Goal: Information Seeking & Learning: Find specific page/section

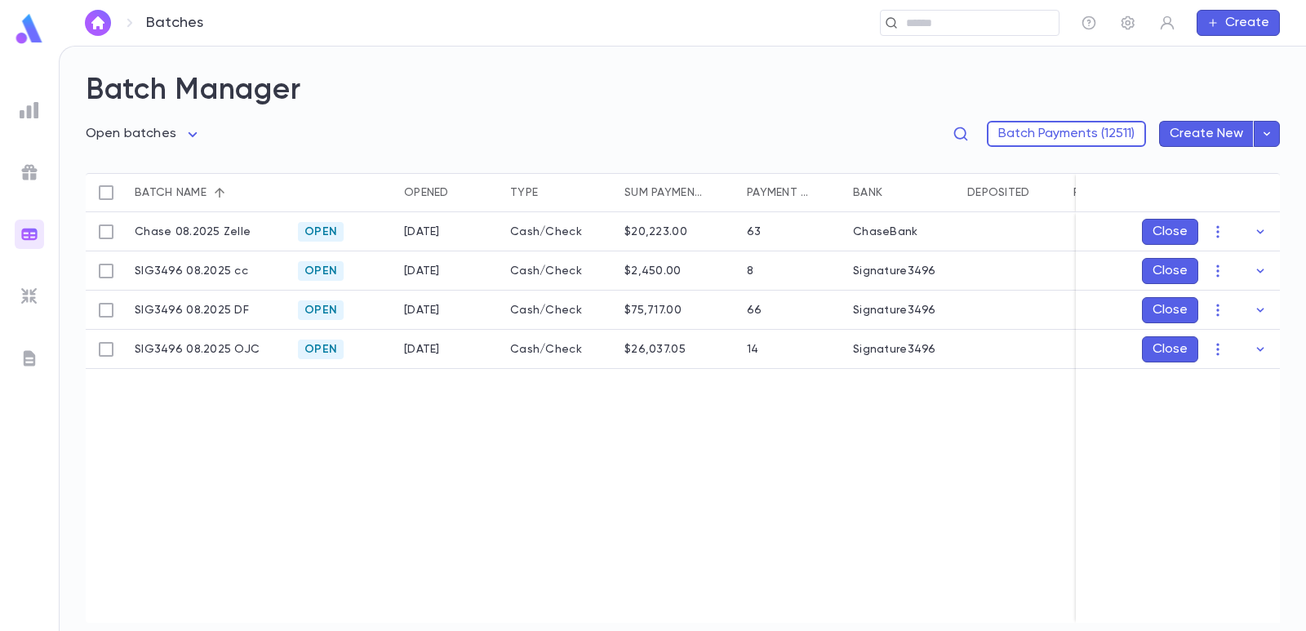
click at [96, 28] on img "button" at bounding box center [98, 22] width 20 height 13
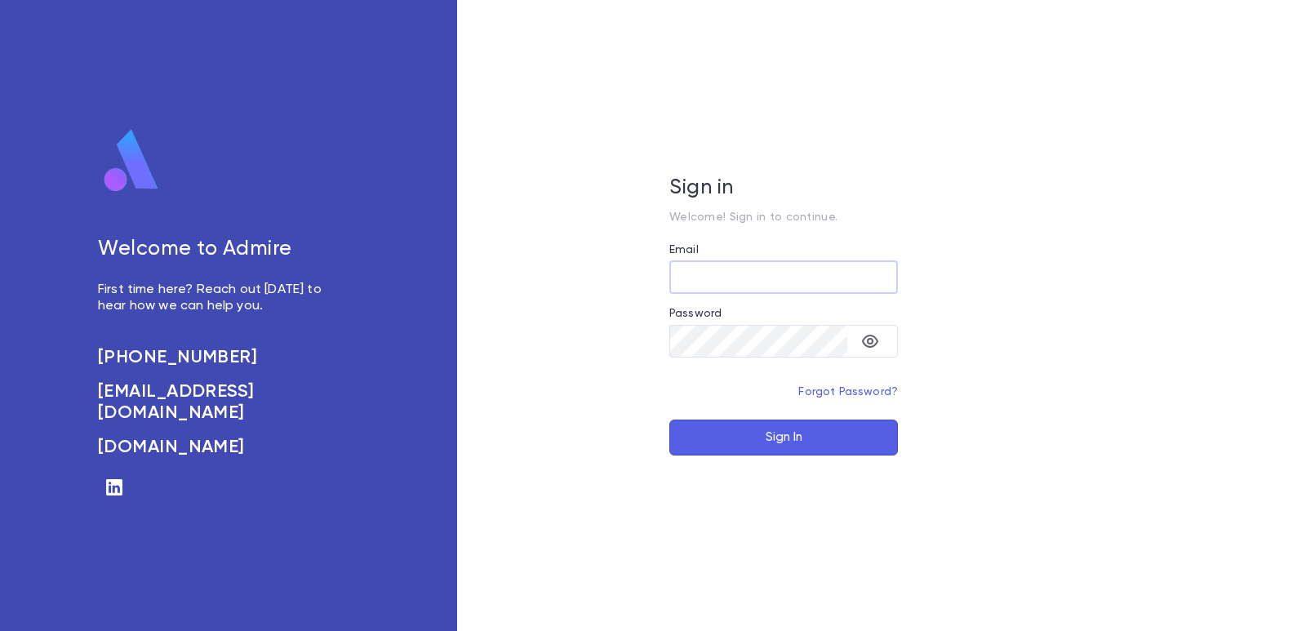
type input "**********"
click at [710, 437] on button "Sign In" at bounding box center [783, 438] width 229 height 36
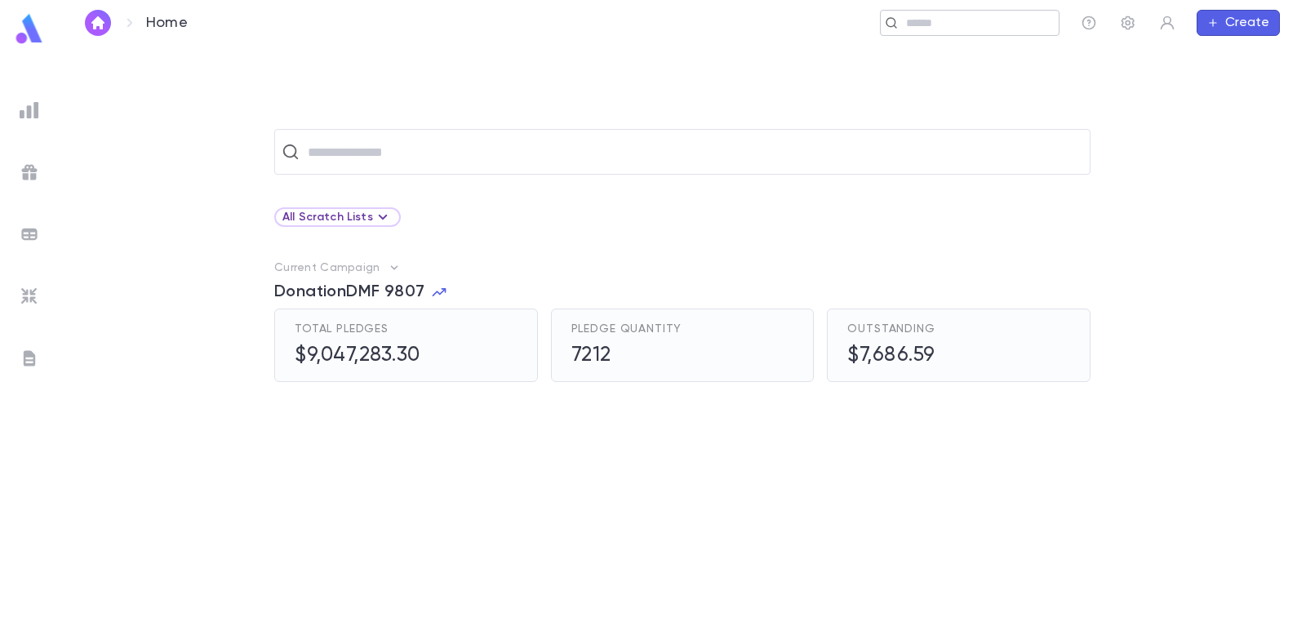
click at [966, 28] on input "text" at bounding box center [976, 24] width 151 height 16
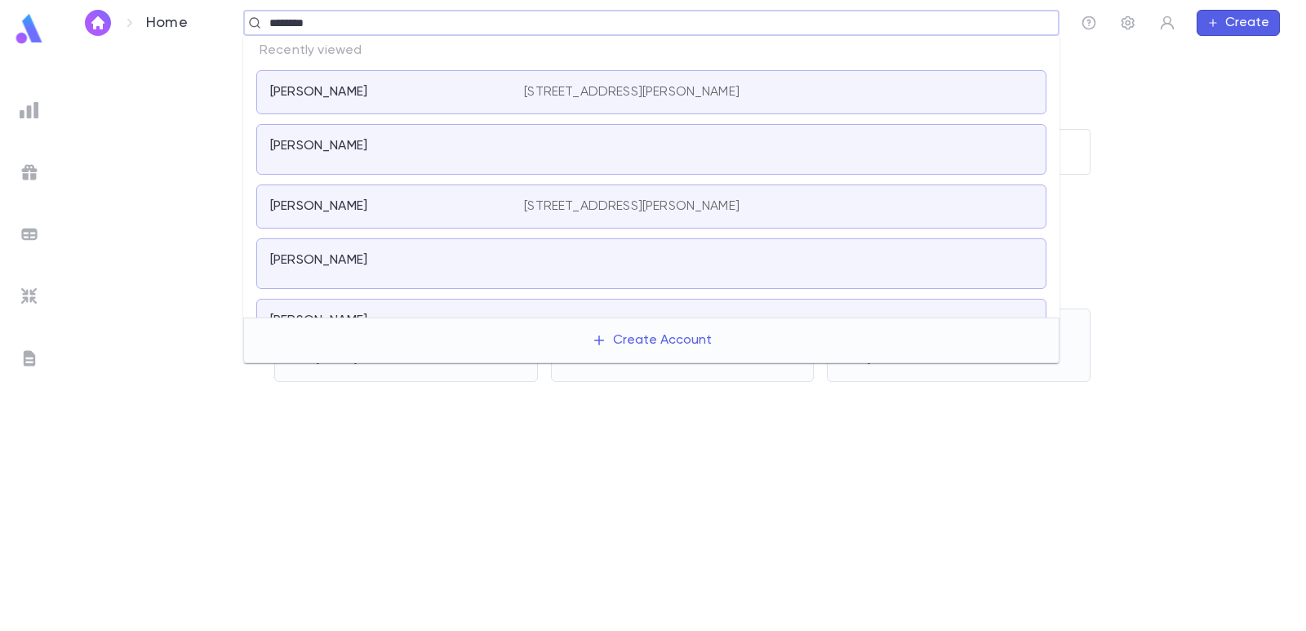
type input "*********"
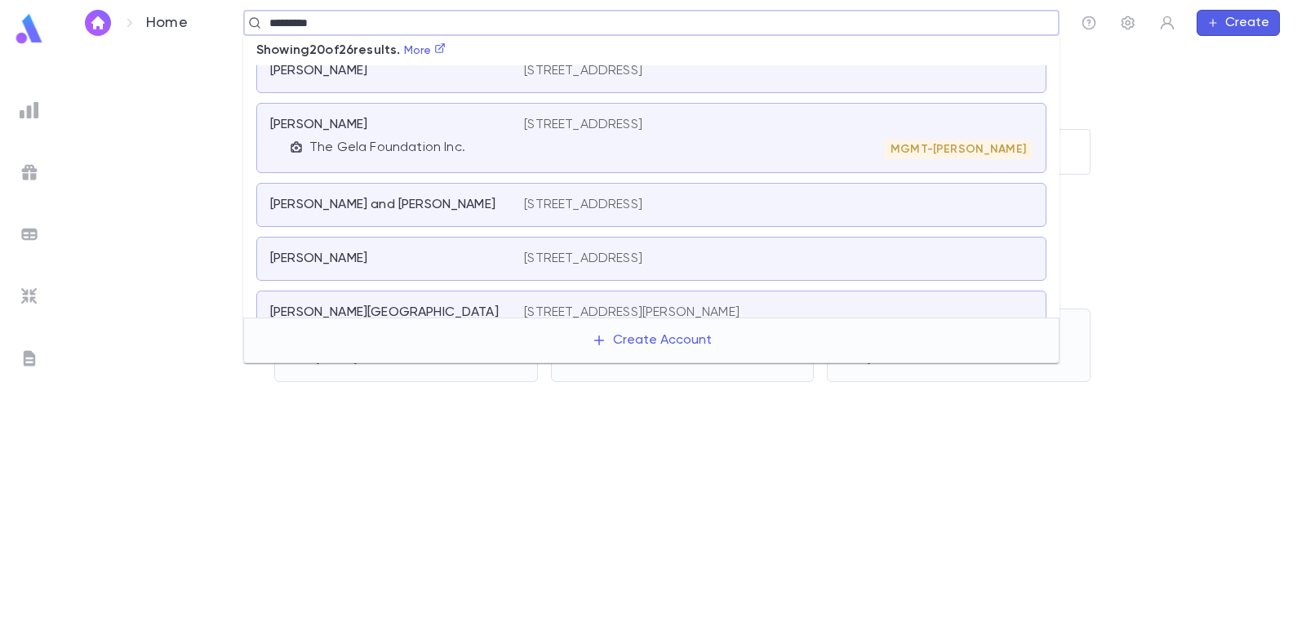
scroll to position [198, 0]
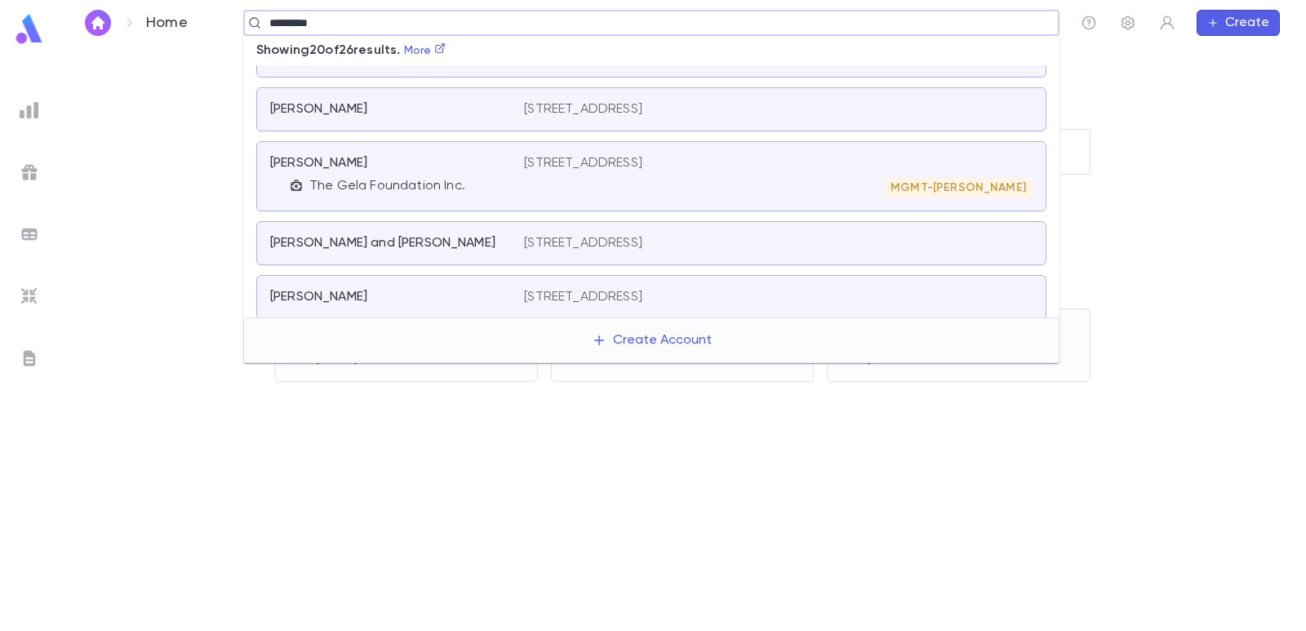
click at [530, 182] on div "MGMT-Greenblatt" at bounding box center [778, 188] width 509 height 20
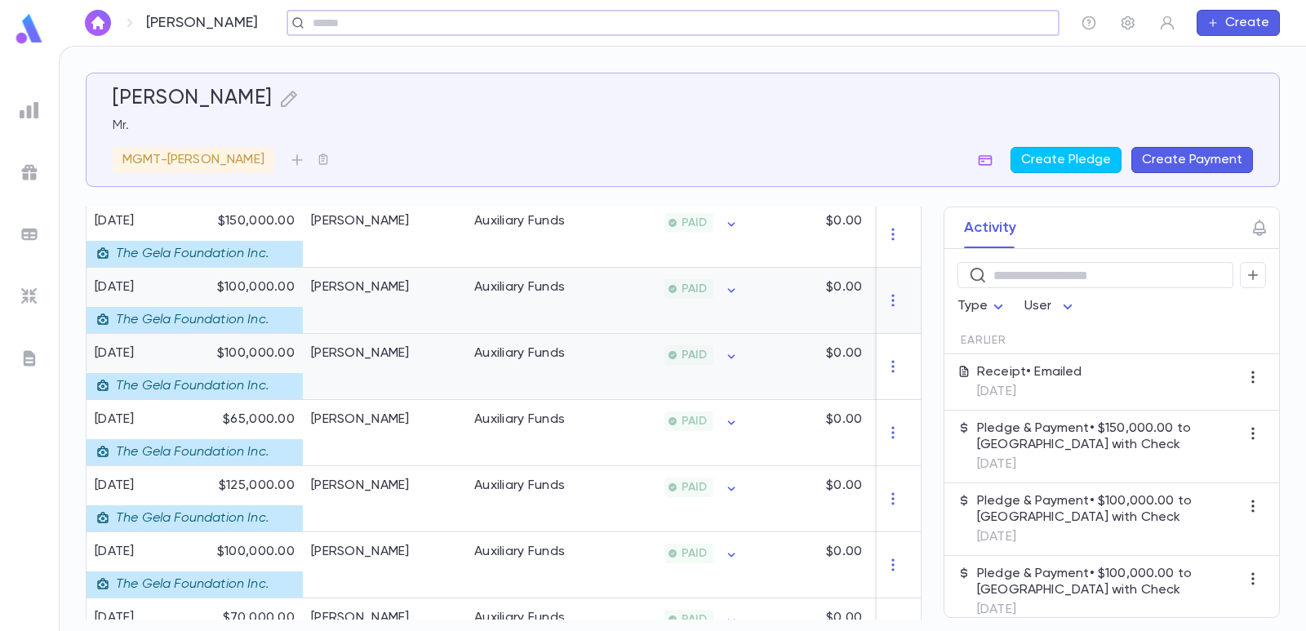
scroll to position [408, 0]
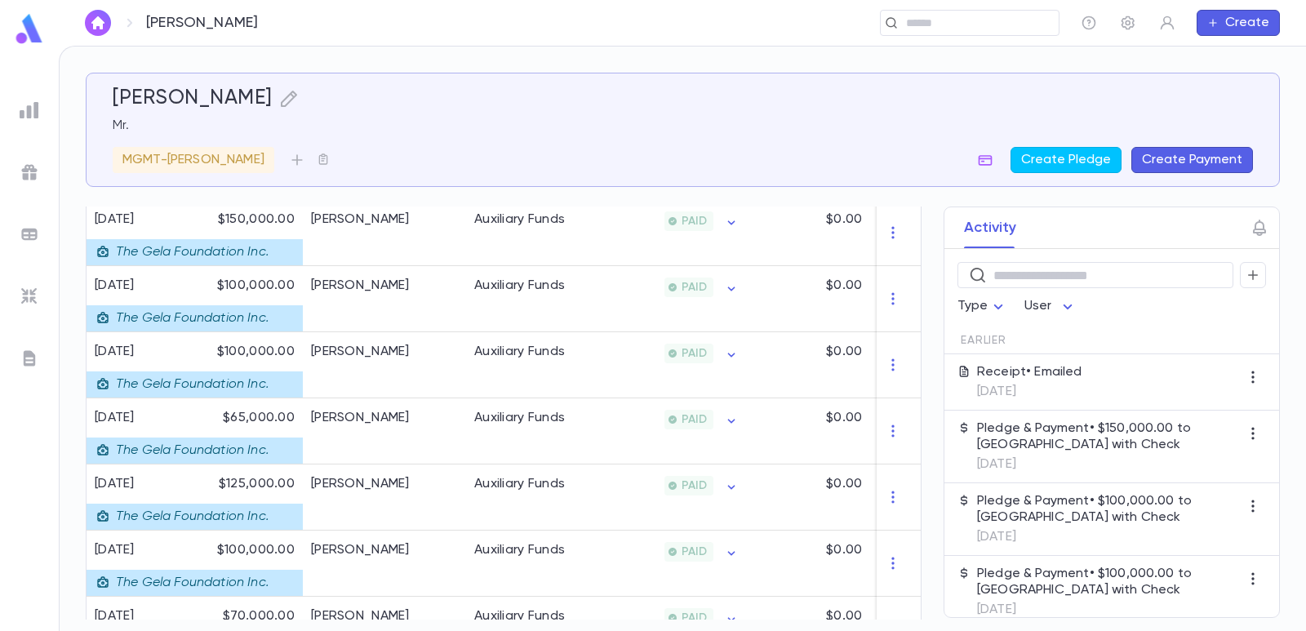
click at [1206, 163] on button "Create Payment" at bounding box center [1192, 160] width 122 height 26
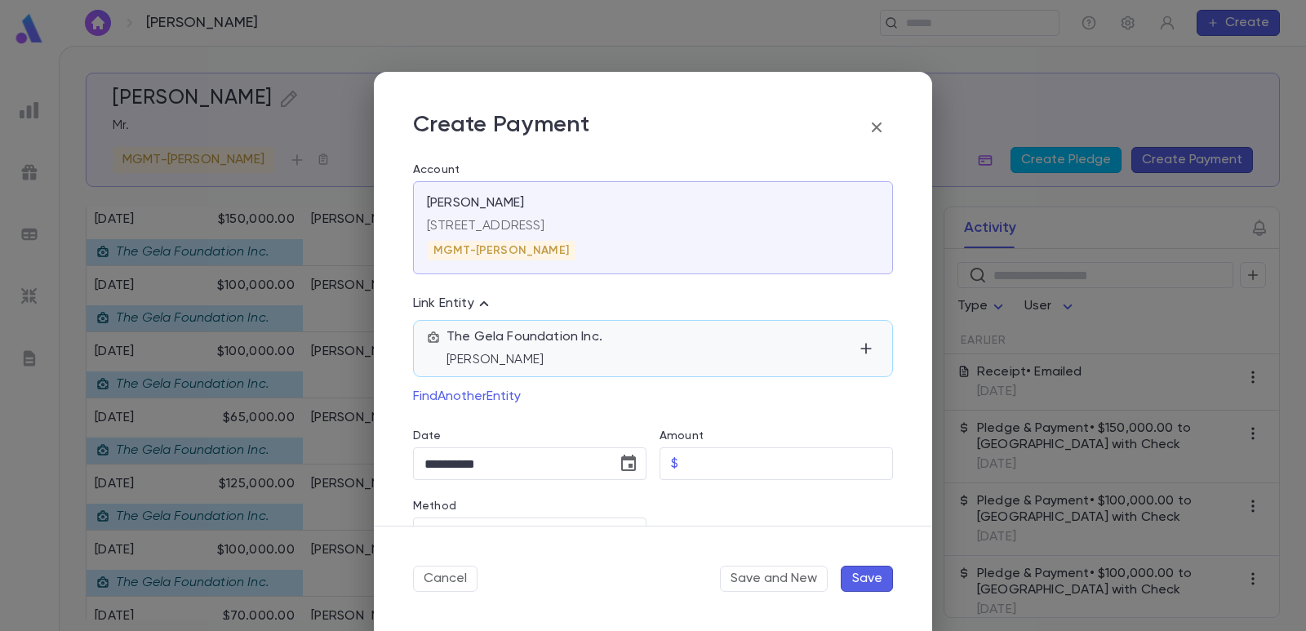
click at [666, 360] on p "Mr. Joseph Greenfeld" at bounding box center [649, 360] width 407 height 16
click at [730, 429] on input "Amount" at bounding box center [789, 431] width 208 height 32
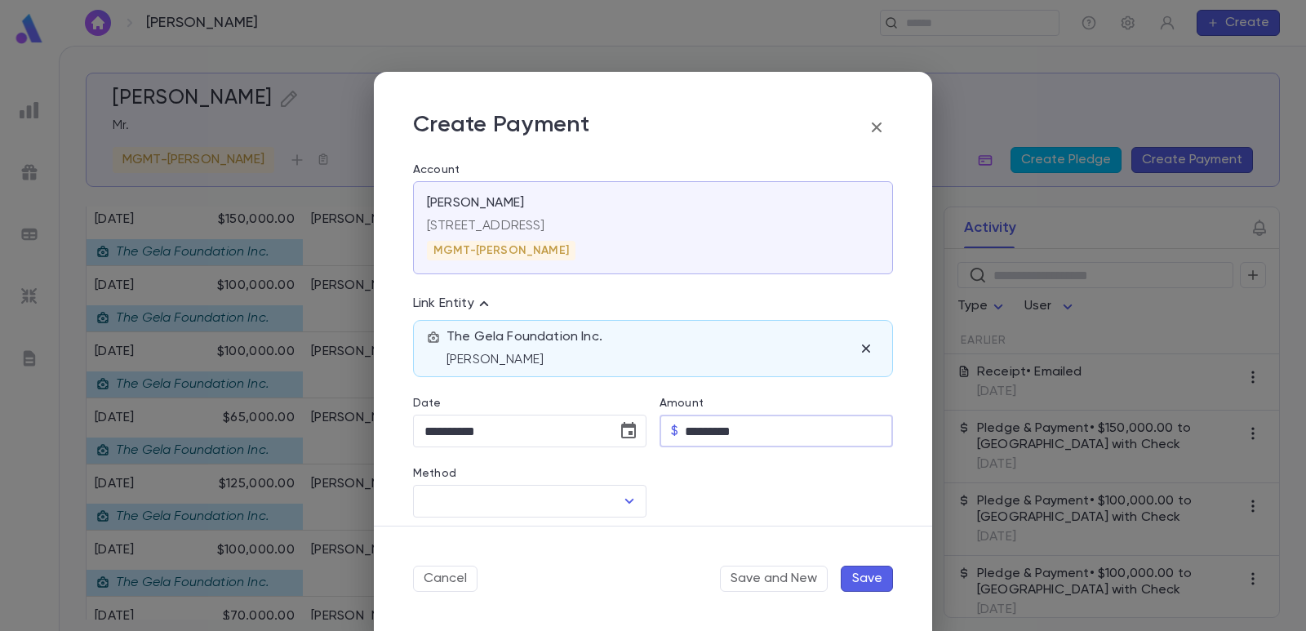
type input "*********"
click at [730, 486] on div at bounding box center [769, 482] width 247 height 70
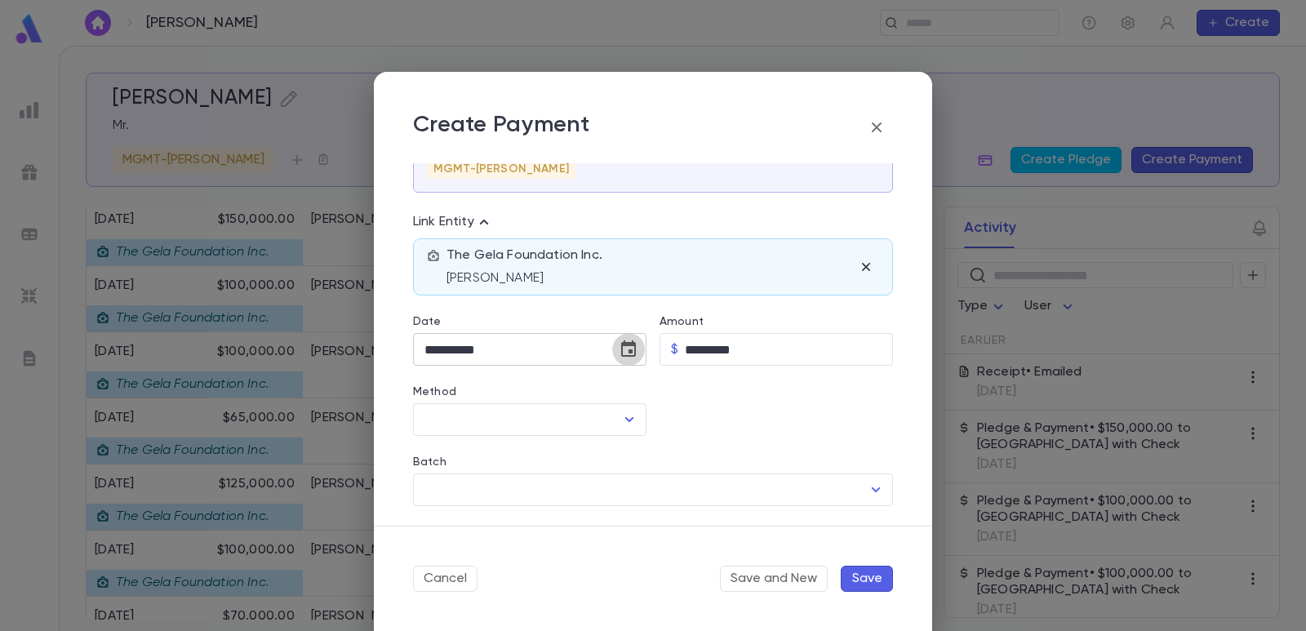
click at [619, 348] on icon "Choose date, selected date is Aug 26, 2025" at bounding box center [629, 350] width 20 height 20
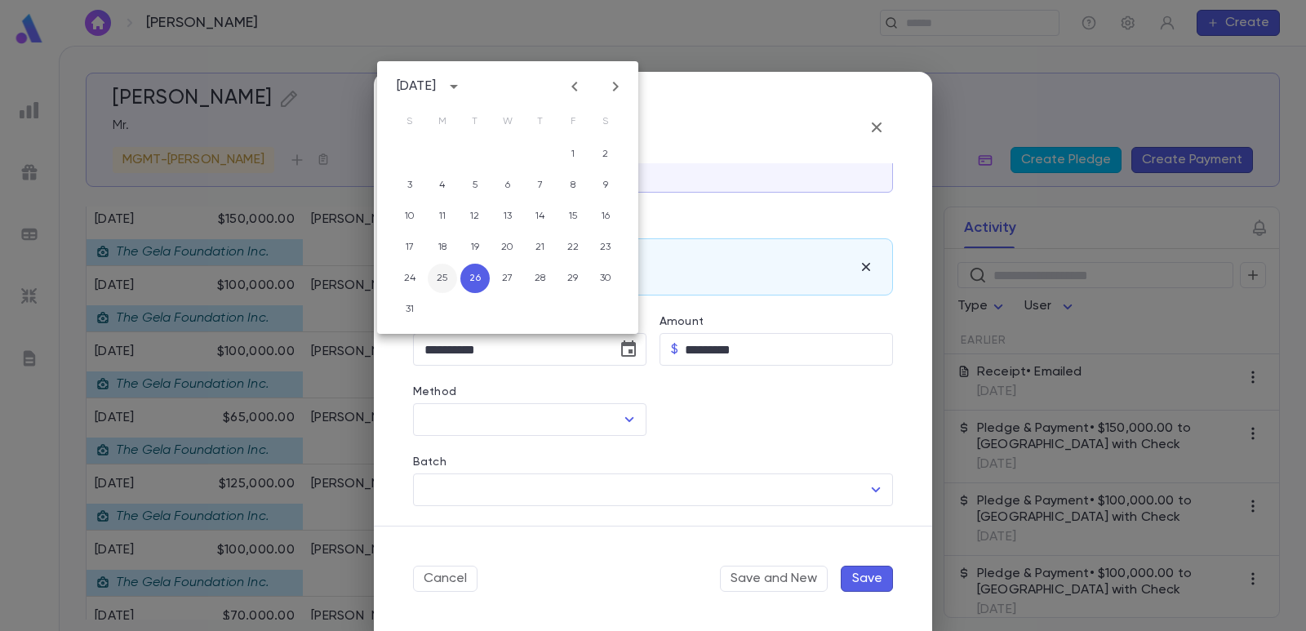
click at [446, 283] on button "25" at bounding box center [442, 278] width 29 height 29
type input "**********"
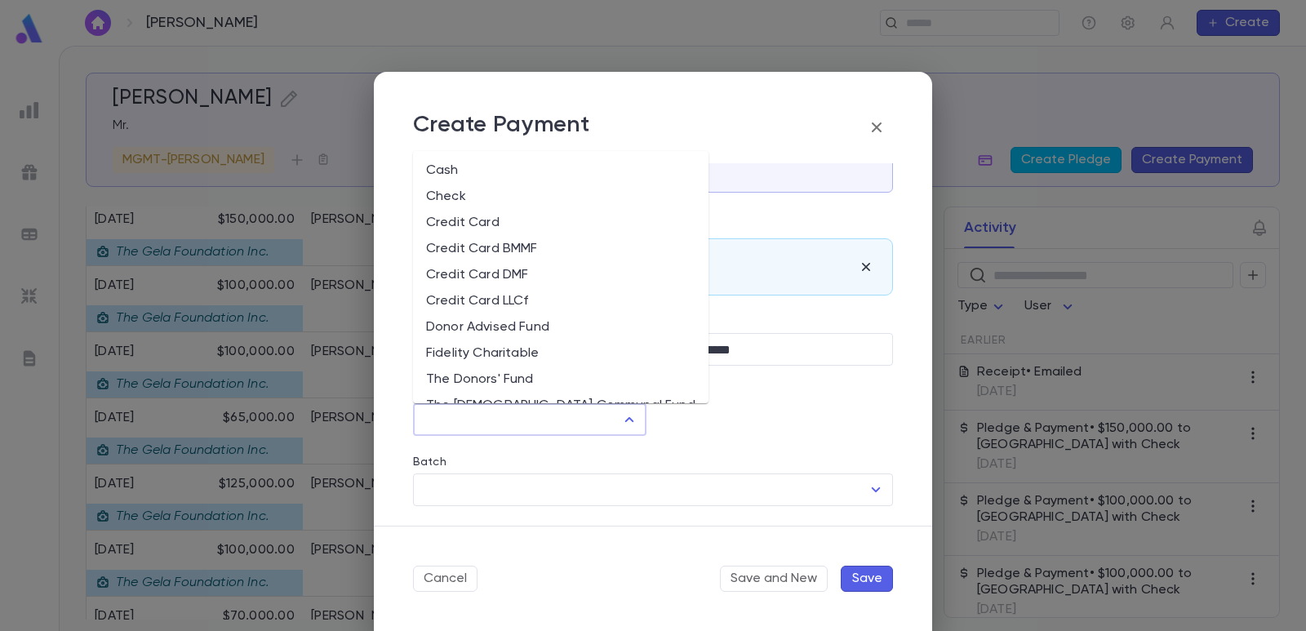
click at [459, 418] on input "Method" at bounding box center [517, 419] width 194 height 31
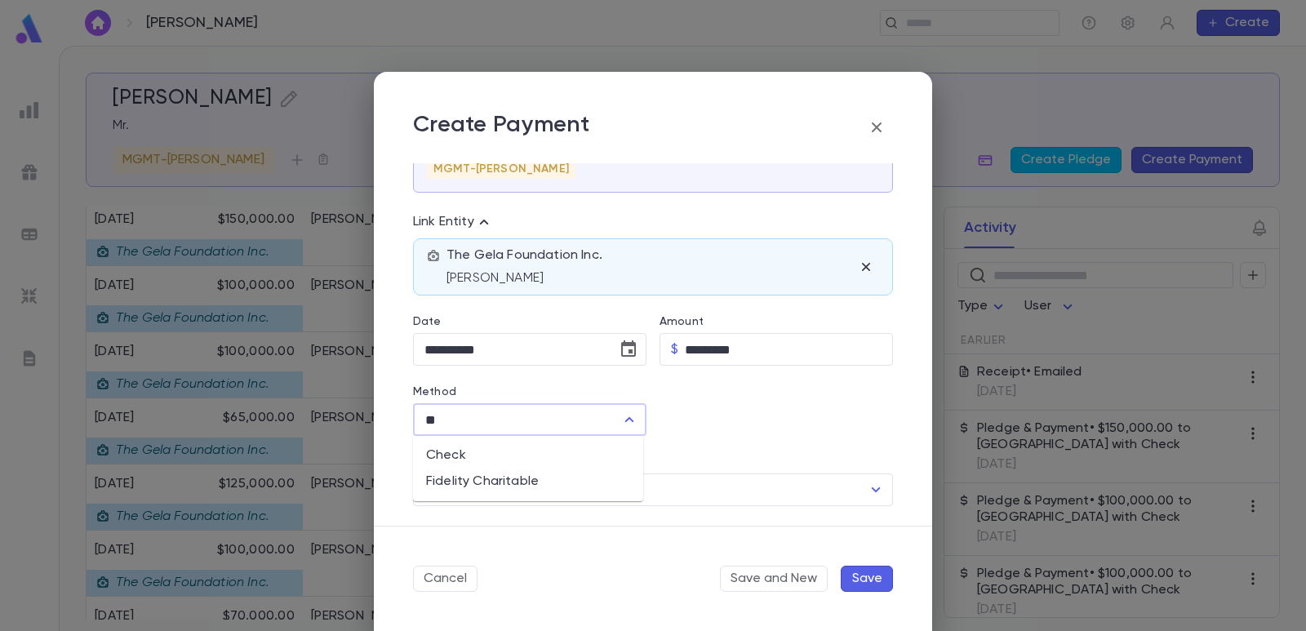
click at [481, 449] on li "Check" at bounding box center [528, 455] width 230 height 26
type input "*****"
click at [701, 426] on input "Check Number" at bounding box center [778, 420] width 184 height 32
type input "***"
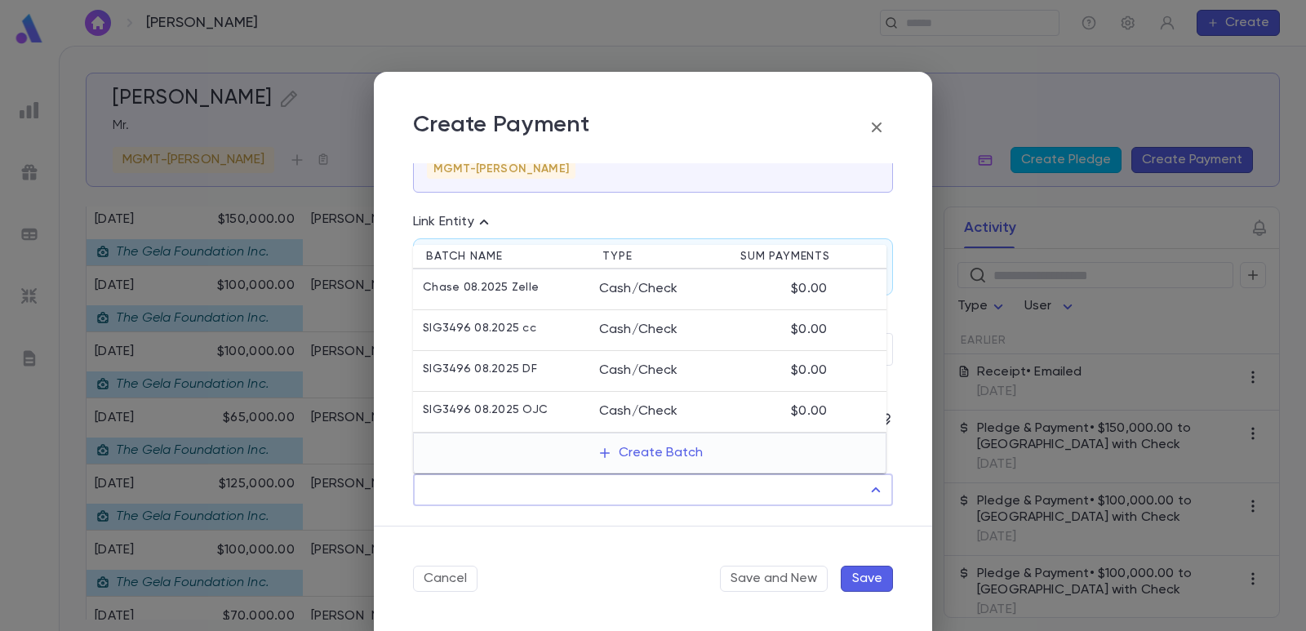
click at [608, 493] on input "Batch" at bounding box center [640, 489] width 441 height 31
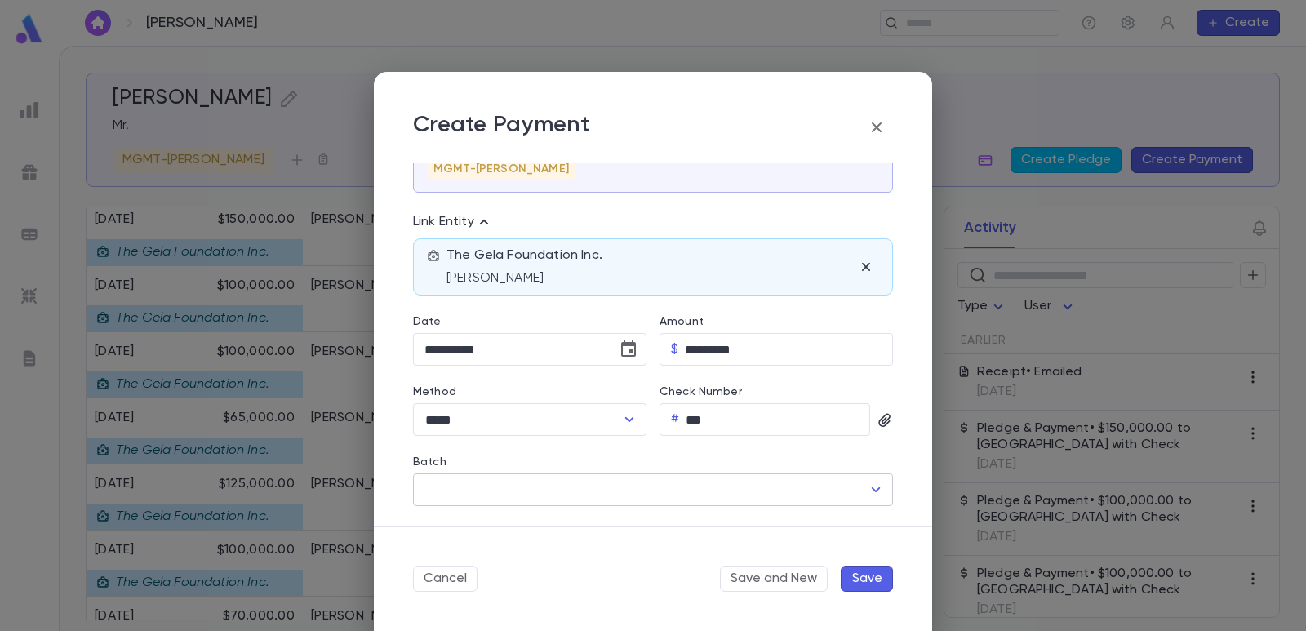
click at [581, 481] on input "Batch" at bounding box center [640, 489] width 441 height 31
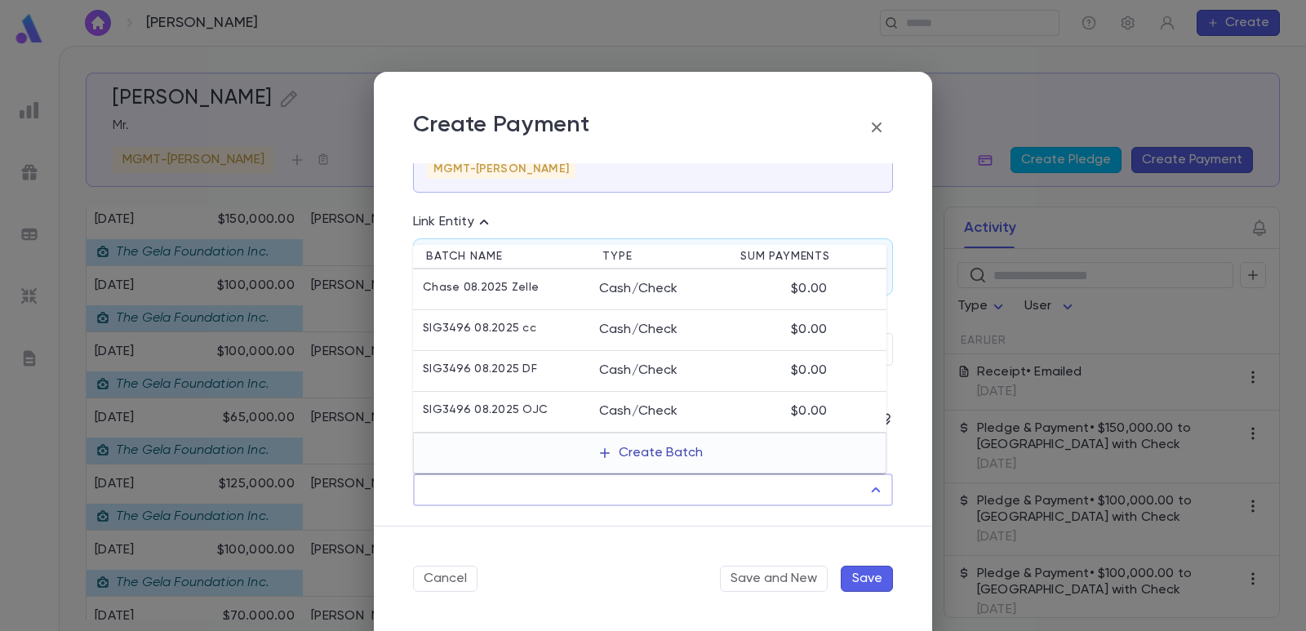
click at [627, 453] on button "Create Batch" at bounding box center [650, 453] width 125 height 26
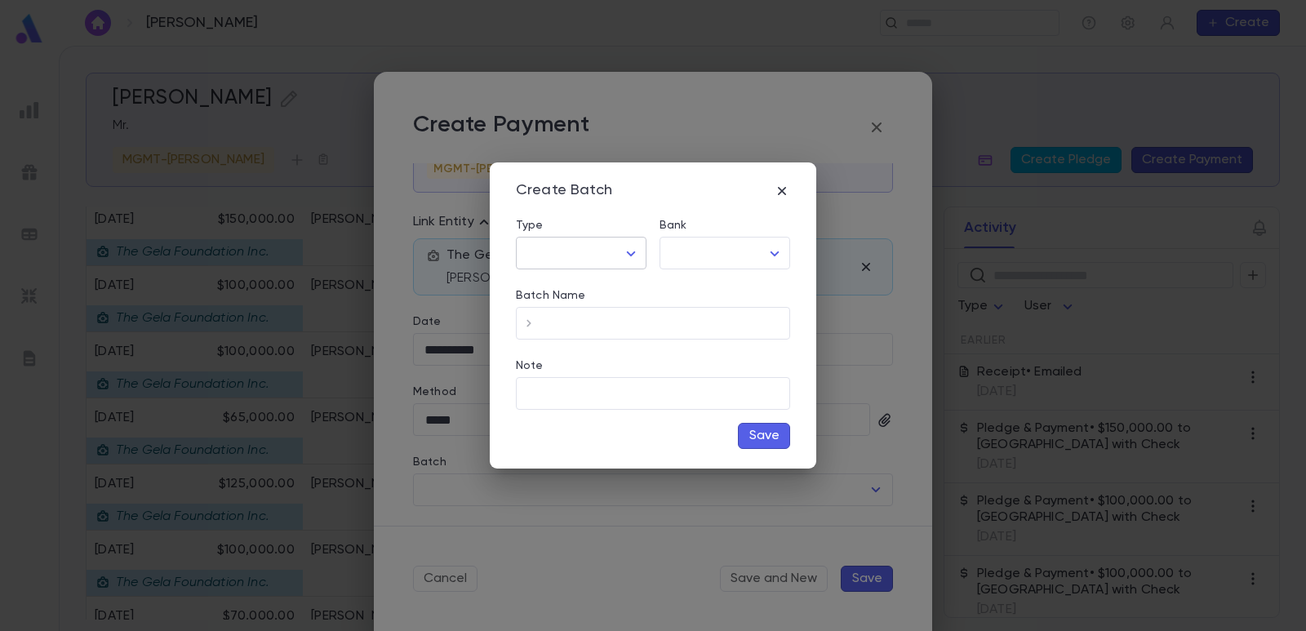
click at [593, 259] on body "Greenfeld, Joseph ​ Create Greenfeld, Joseph Mr. MGMT-Greenblatt Create Pledge …" at bounding box center [653, 338] width 1306 height 585
click at [585, 278] on li "Check" at bounding box center [584, 288] width 129 height 26
type input "*****"
click at [689, 253] on body "Greenfeld, Joseph ​ Create Greenfeld, Joseph Mr. MGMT-Greenblatt Create Pledge …" at bounding box center [653, 338] width 1306 height 585
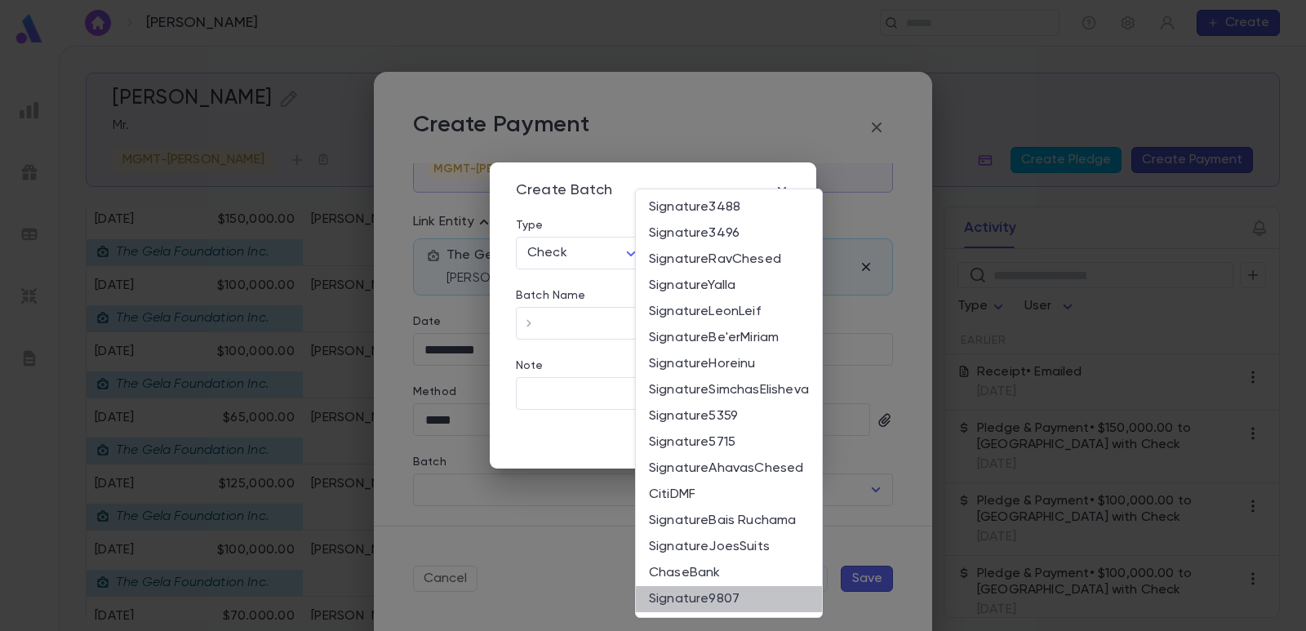
drag, startPoint x: 716, startPoint y: 605, endPoint x: 562, endPoint y: 399, distance: 257.1
click at [717, 606] on span "Signature9807" at bounding box center [729, 599] width 160 height 16
type input "**"
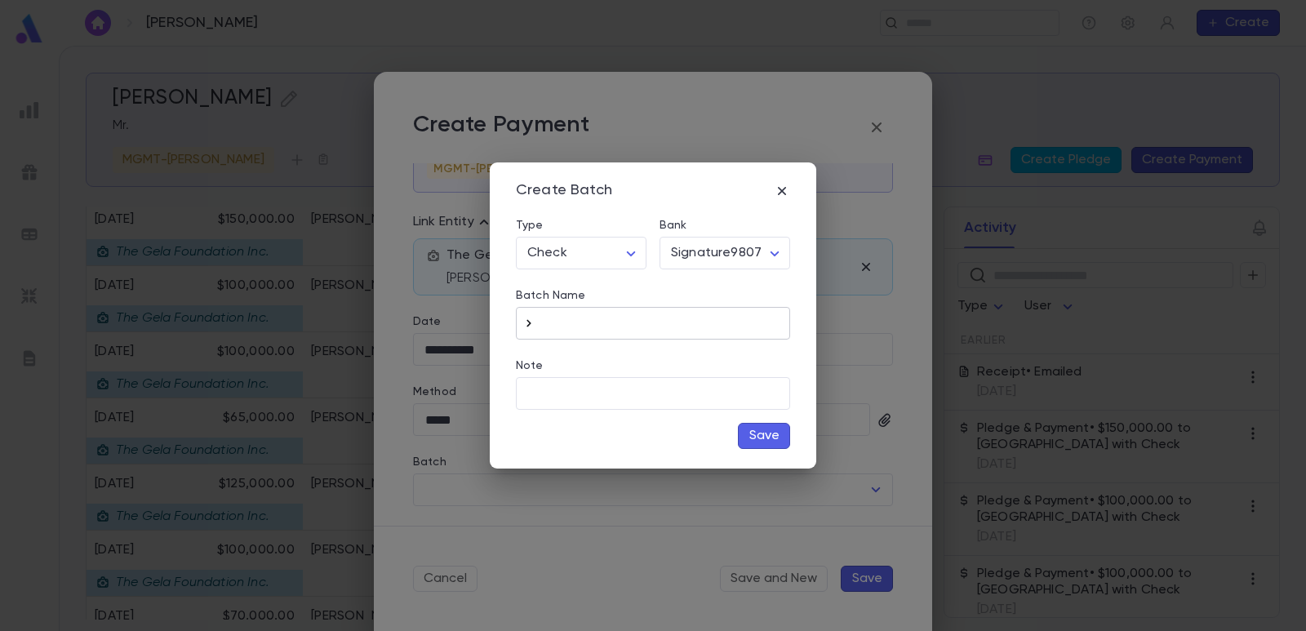
click at [532, 327] on icon "button" at bounding box center [529, 323] width 16 height 16
click at [682, 323] on input "**********" at bounding box center [666, 324] width 248 height 32
type input "**********"
click at [744, 427] on button "Save" at bounding box center [764, 436] width 52 height 26
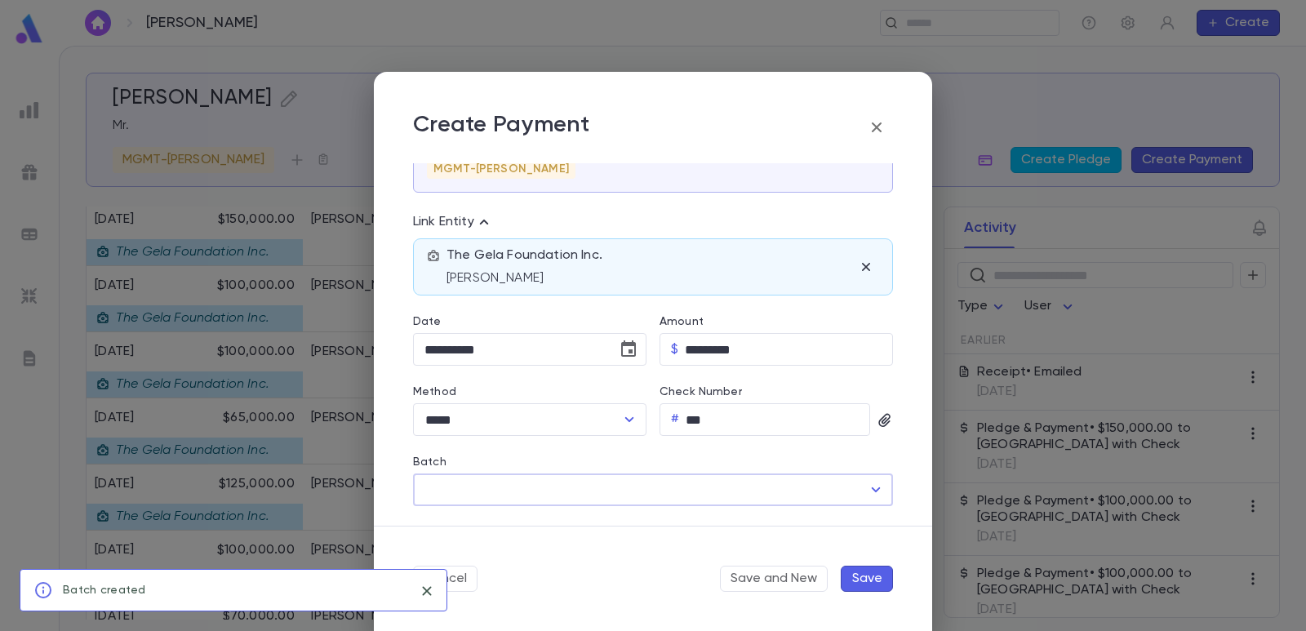
type input "**********"
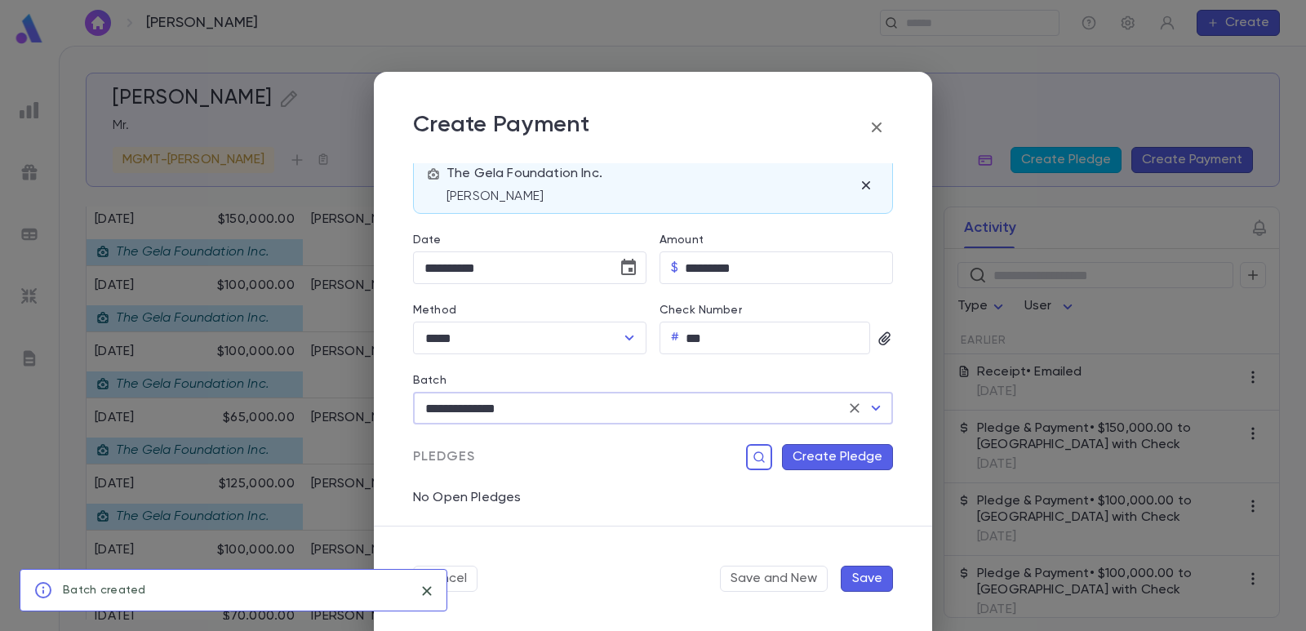
click at [831, 457] on button "Create Pledge" at bounding box center [837, 457] width 111 height 26
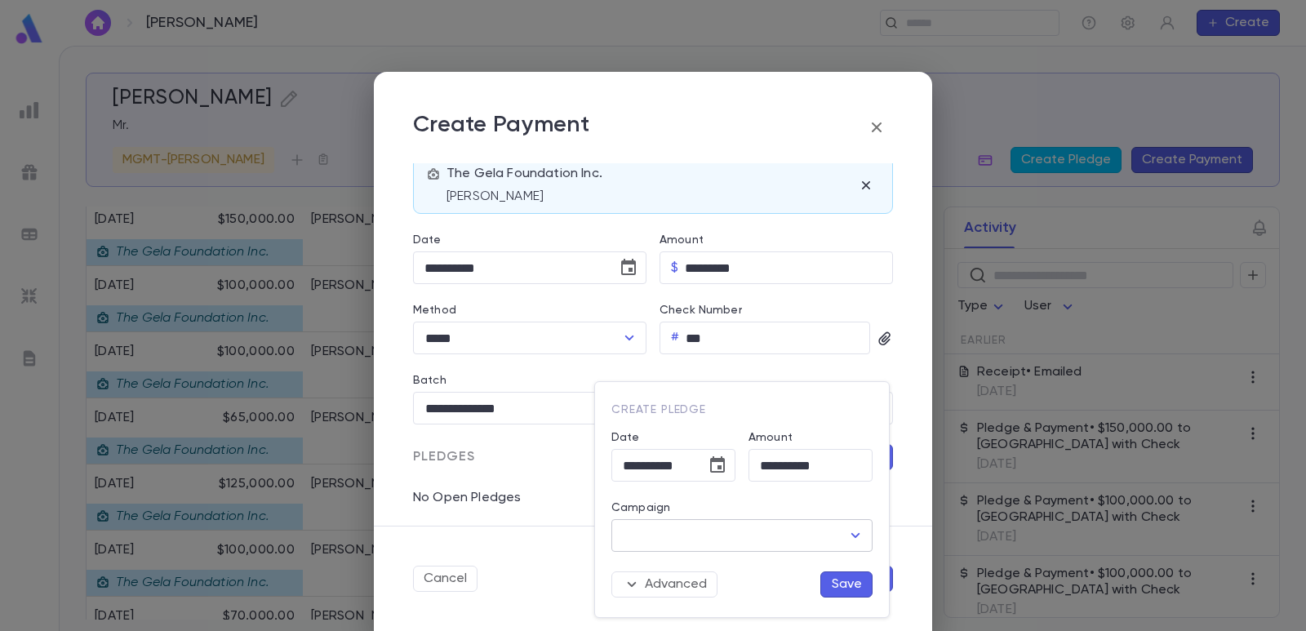
click at [695, 535] on input "Campaign" at bounding box center [730, 535] width 222 height 31
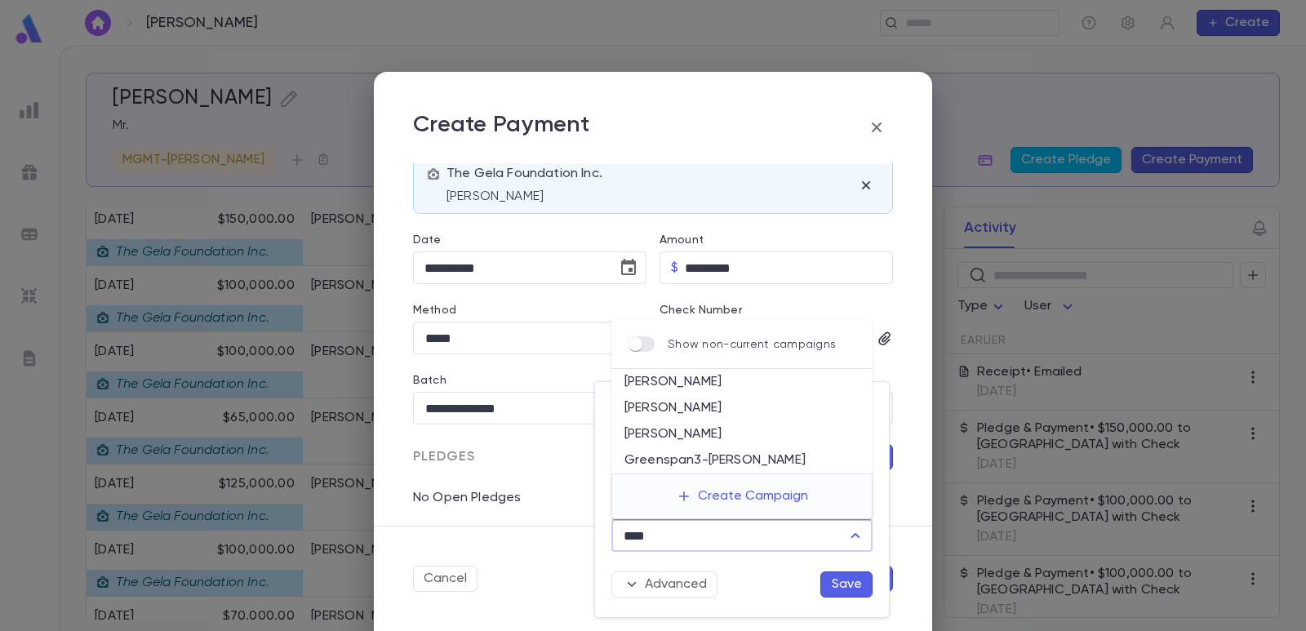
click at [668, 415] on li "Greenfeld" at bounding box center [741, 408] width 261 height 26
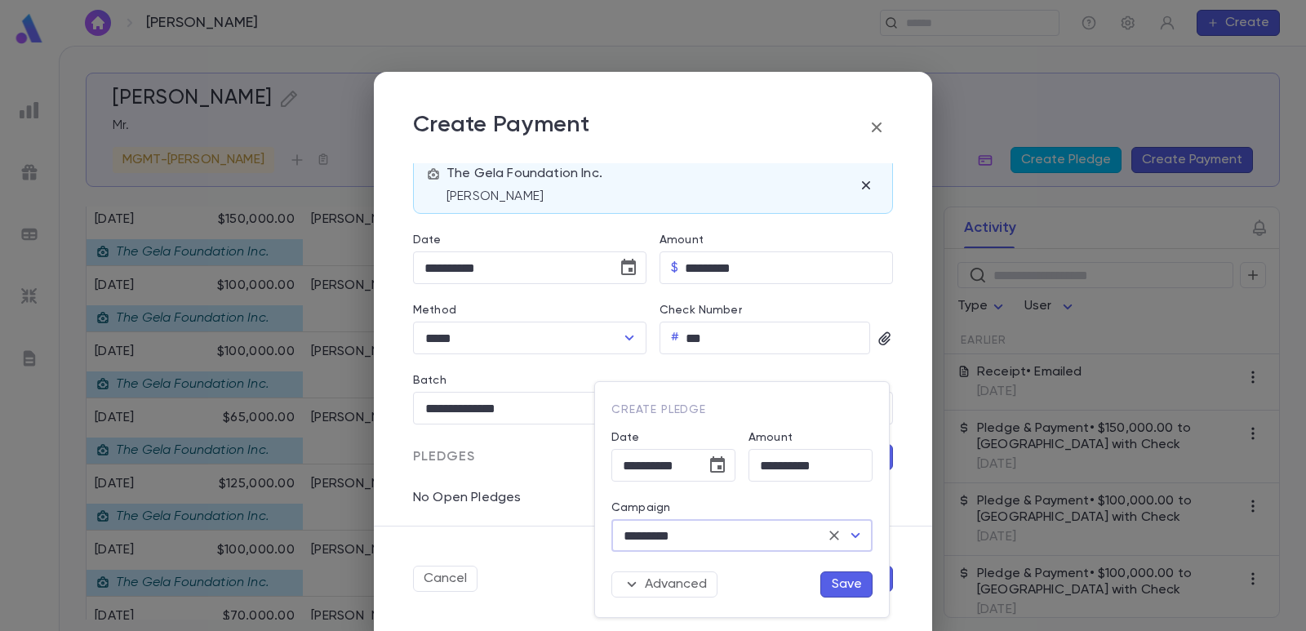
type input "*********"
click at [838, 579] on button "Save" at bounding box center [846, 584] width 52 height 26
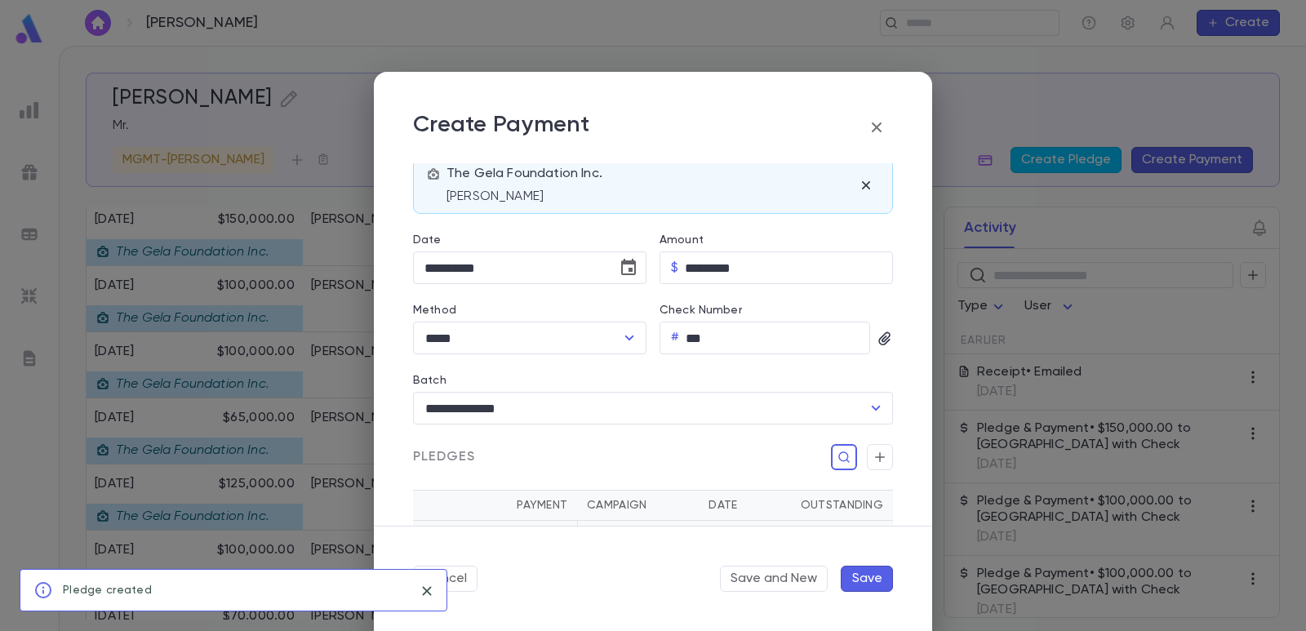
click at [874, 571] on button "Save" at bounding box center [867, 579] width 52 height 26
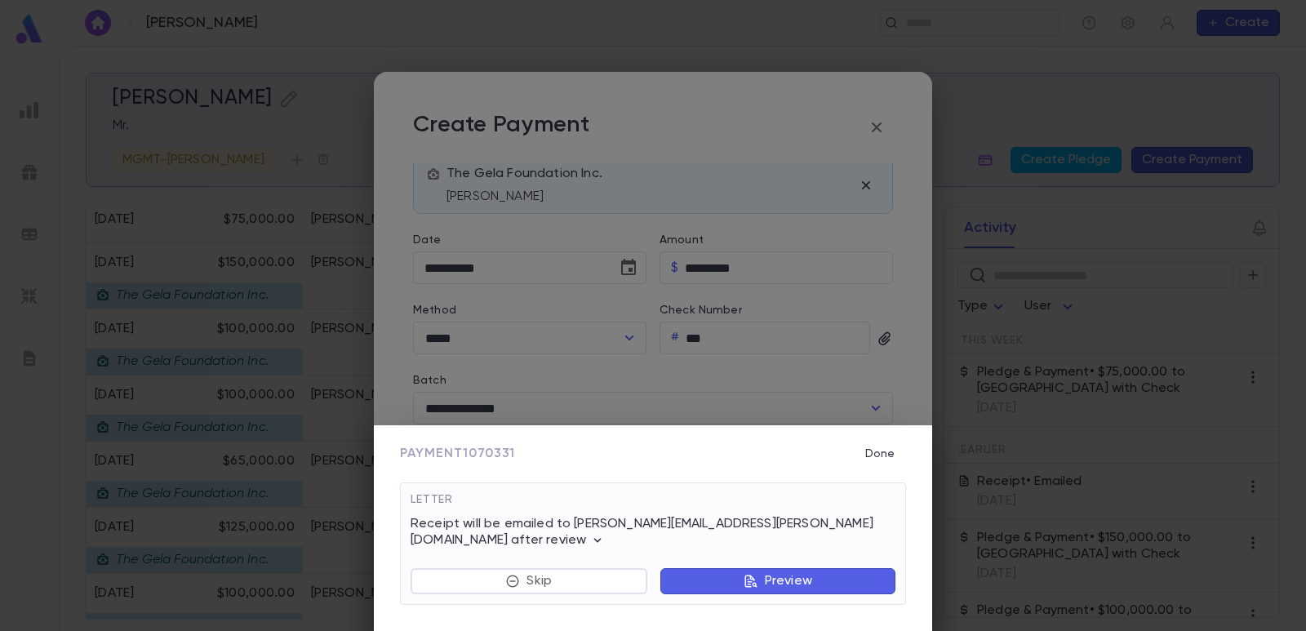
click at [693, 583] on button "Preview" at bounding box center [777, 581] width 235 height 26
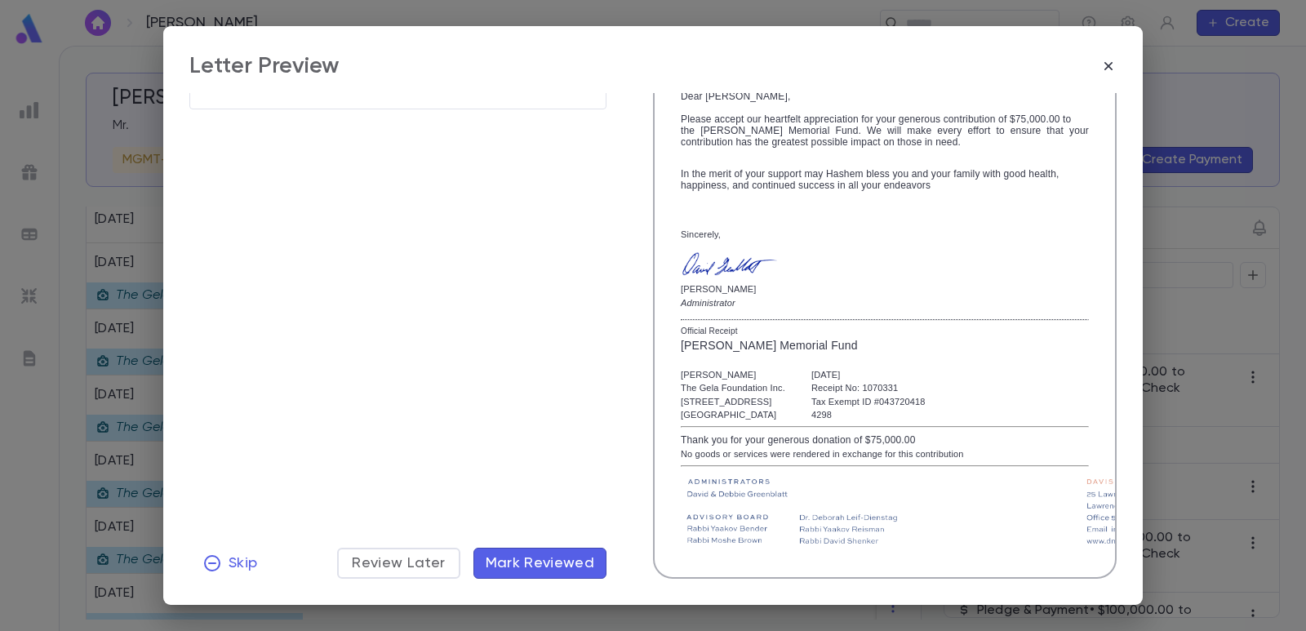
scroll to position [291, 0]
click at [242, 565] on span "Skip" at bounding box center [243, 563] width 29 height 18
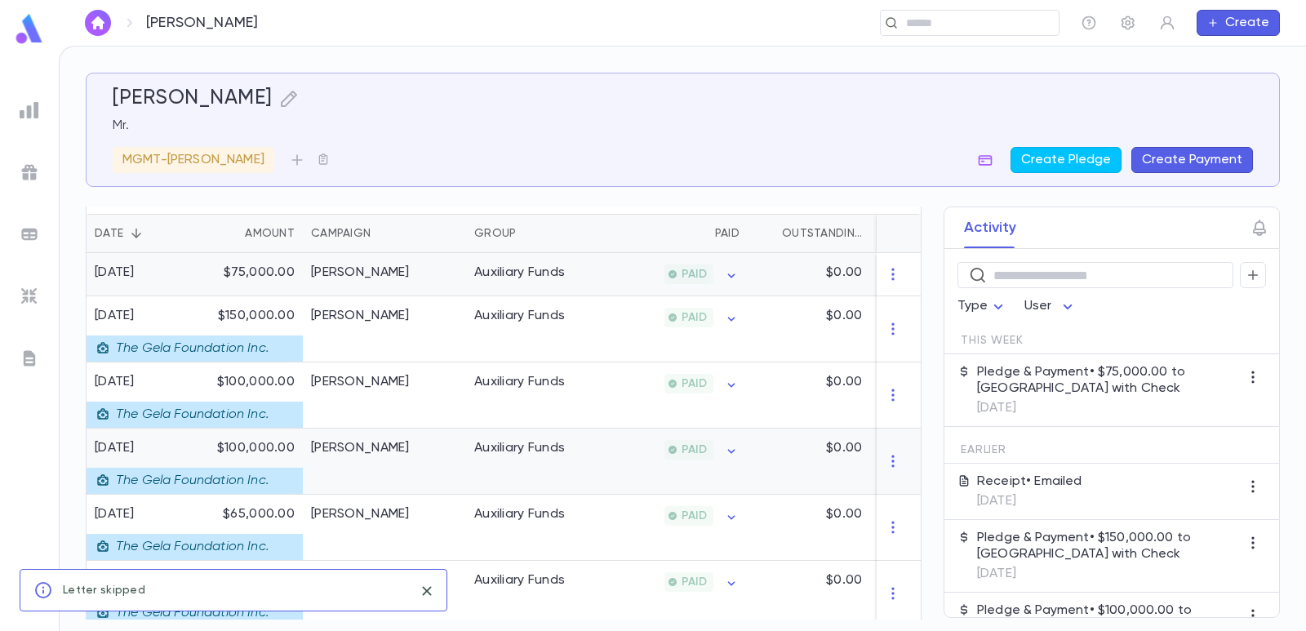
scroll to position [327, 0]
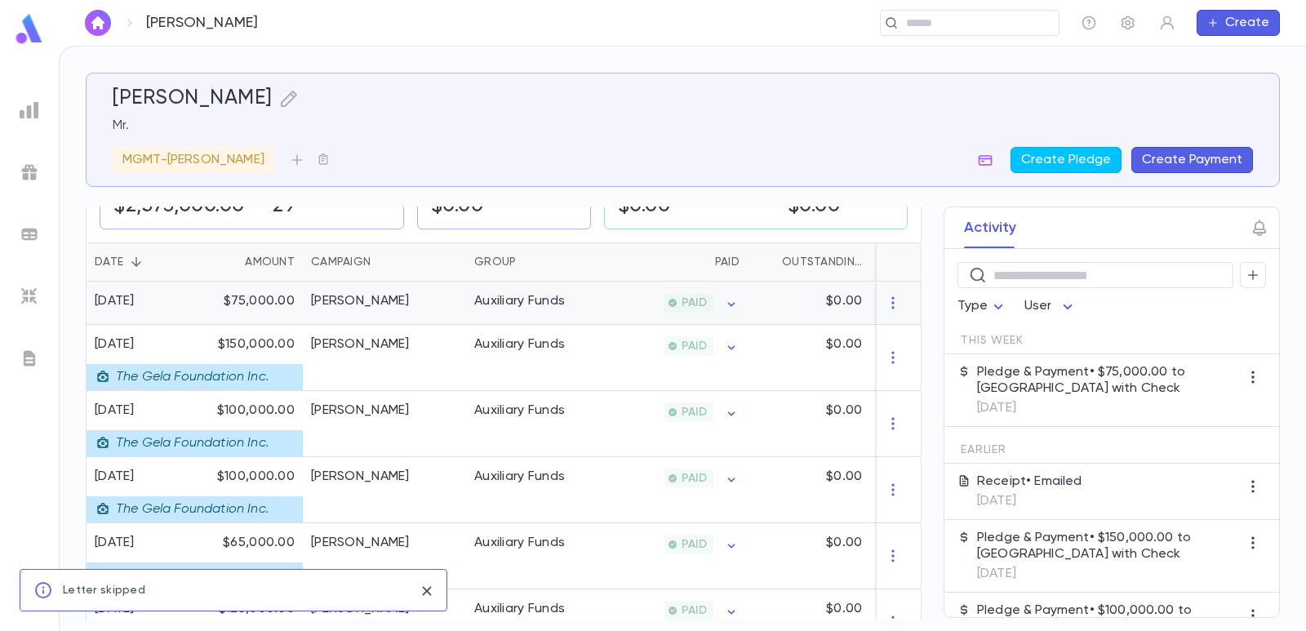
click at [362, 307] on div "Greenfeld" at bounding box center [360, 301] width 99 height 16
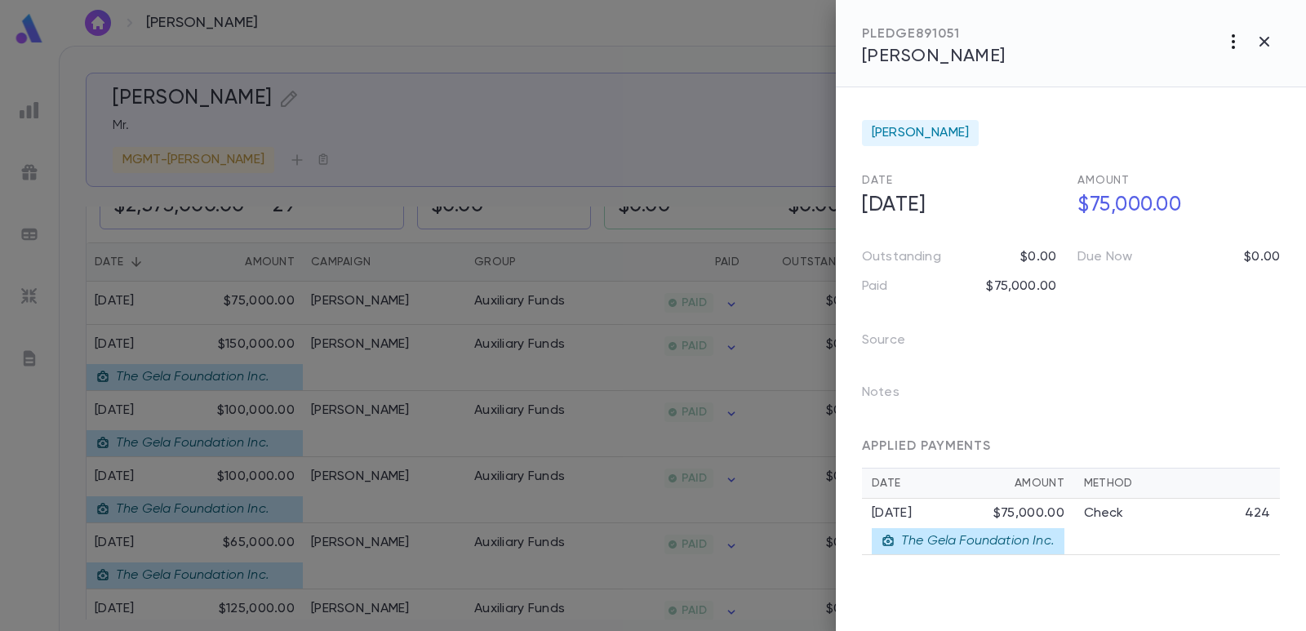
click at [1230, 43] on icon "button" at bounding box center [1234, 42] width 20 height 20
click at [1166, 94] on li "Link to Entity" at bounding box center [1196, 102] width 203 height 26
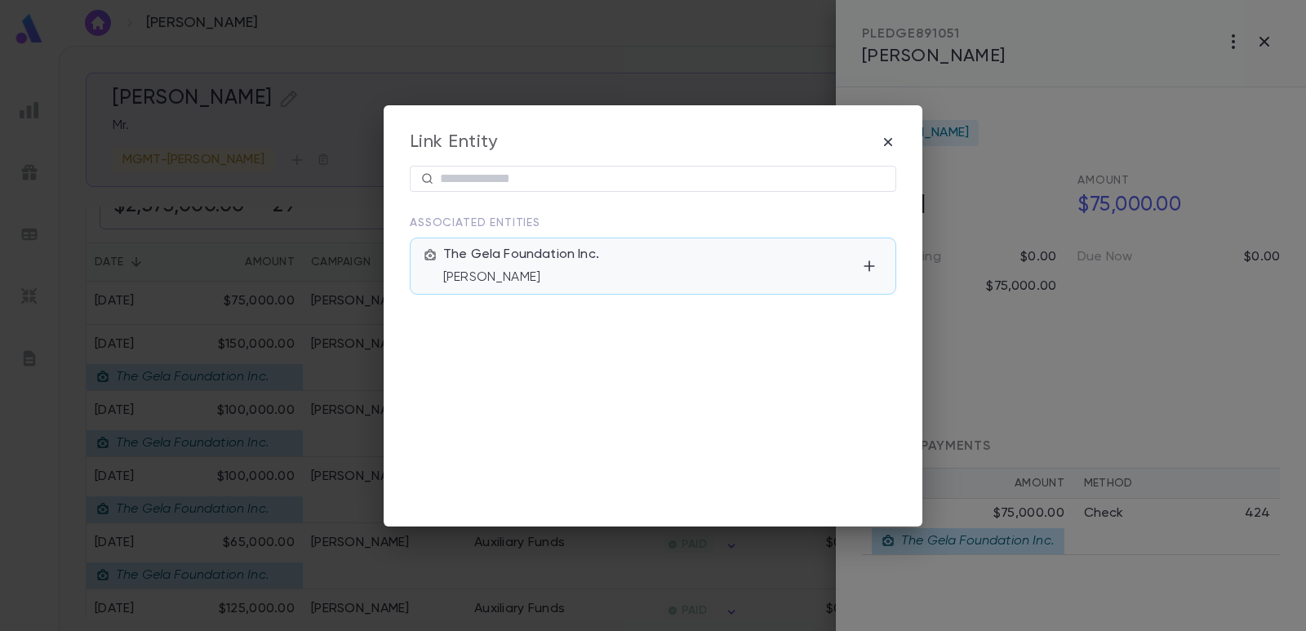
click at [648, 277] on p "Mr. Joseph Greenfeld" at bounding box center [649, 277] width 413 height 16
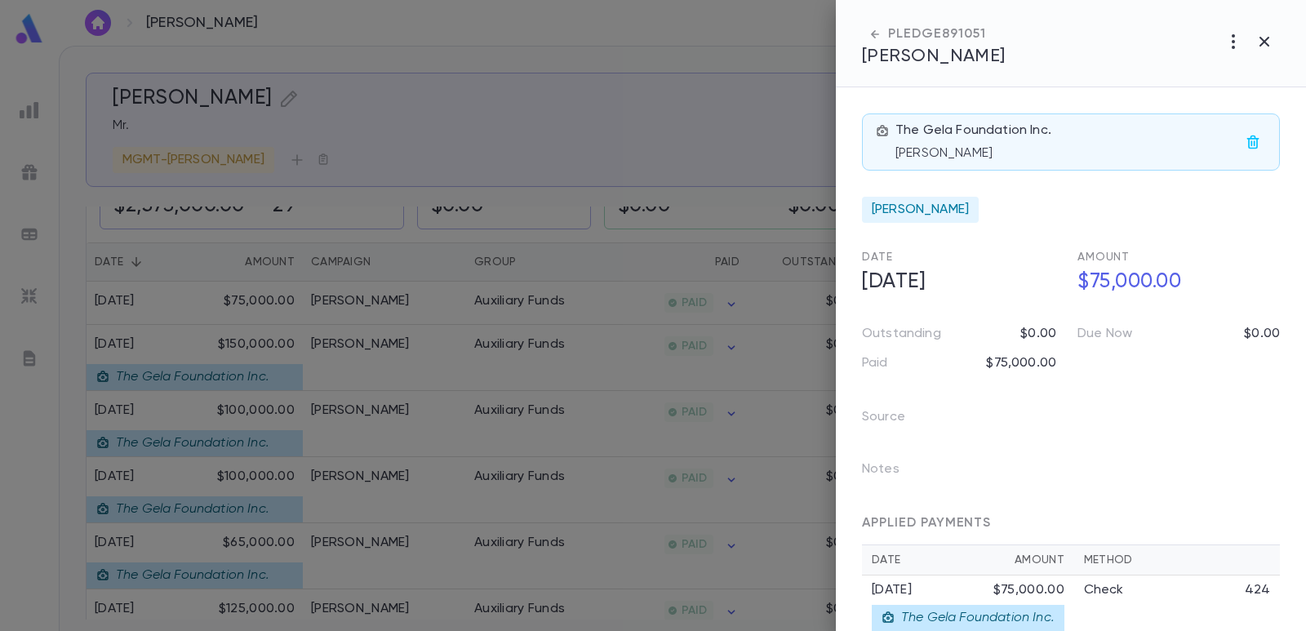
click at [670, 47] on div at bounding box center [653, 315] width 1306 height 631
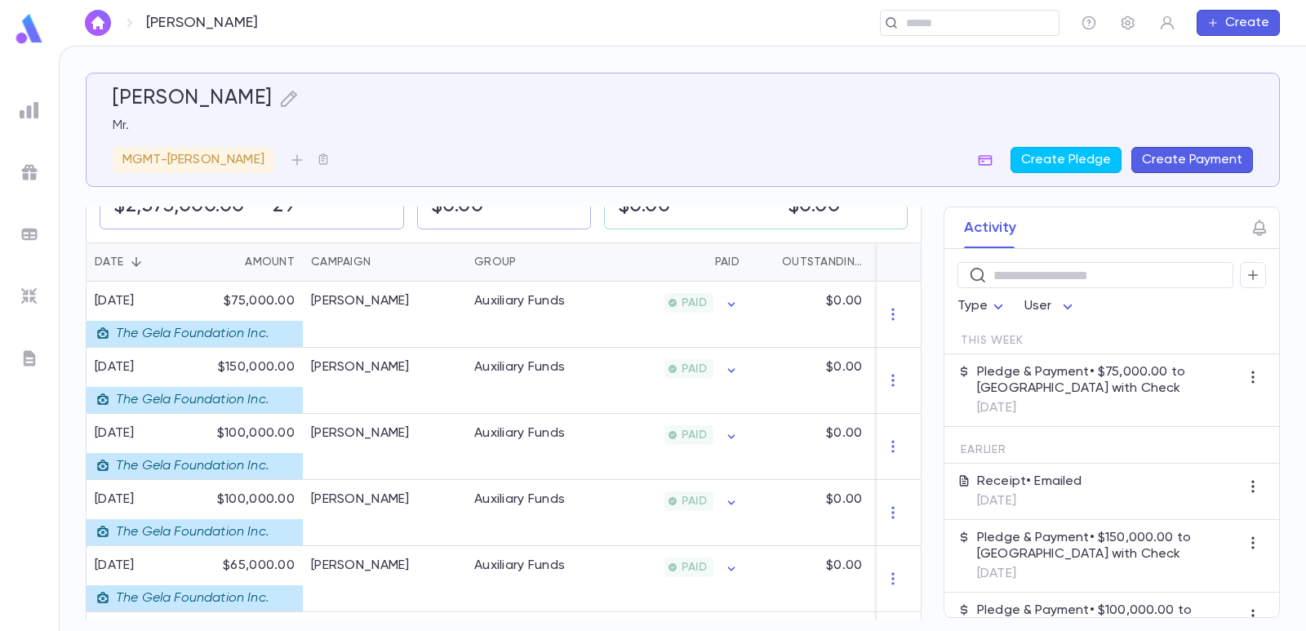
scroll to position [245, 0]
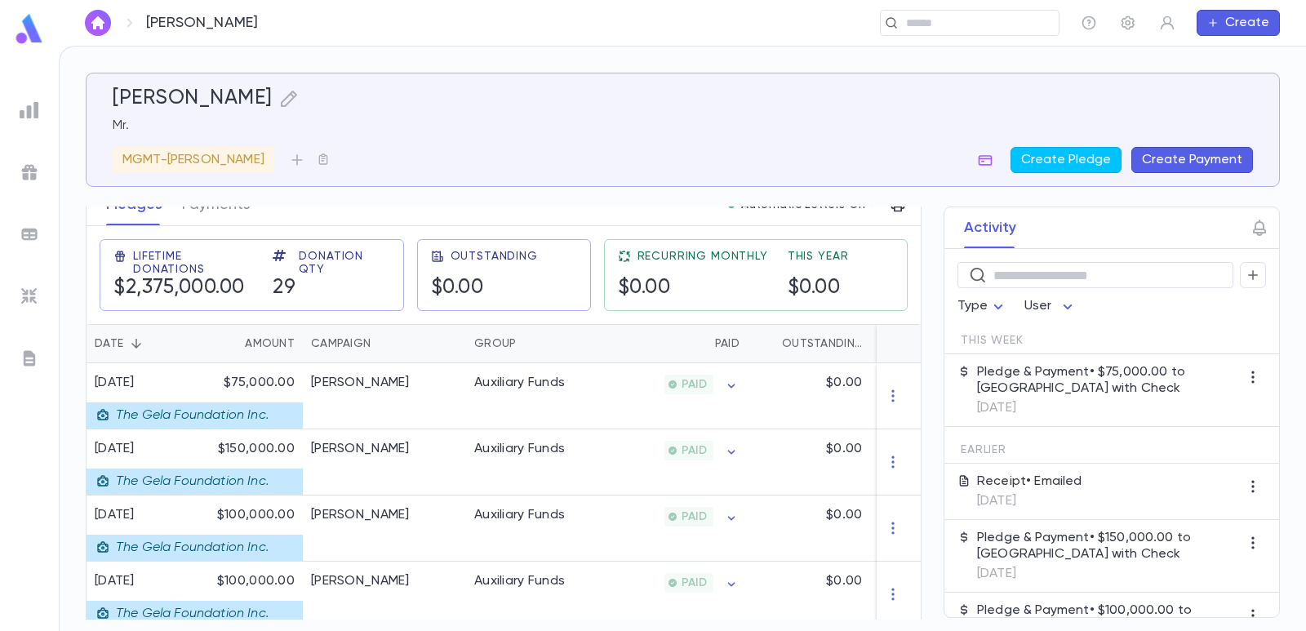
click at [20, 234] on img at bounding box center [30, 234] width 20 height 20
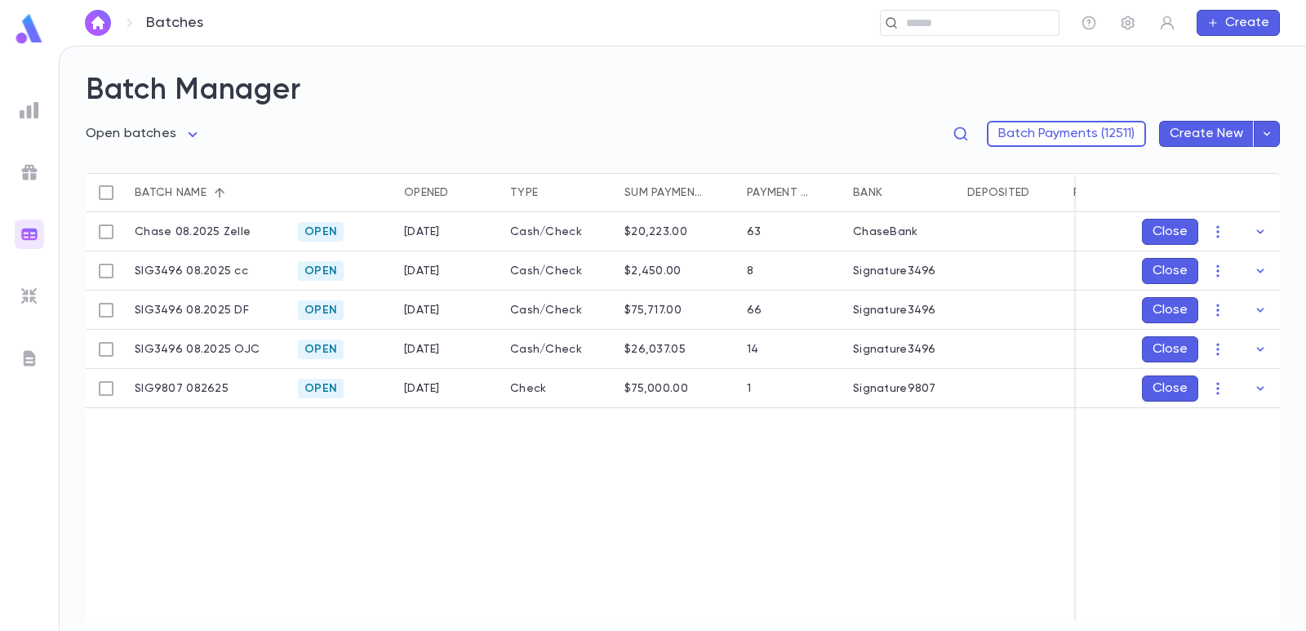
click at [44, 109] on ul at bounding box center [29, 360] width 59 height 542
click at [36, 110] on img at bounding box center [30, 110] width 20 height 20
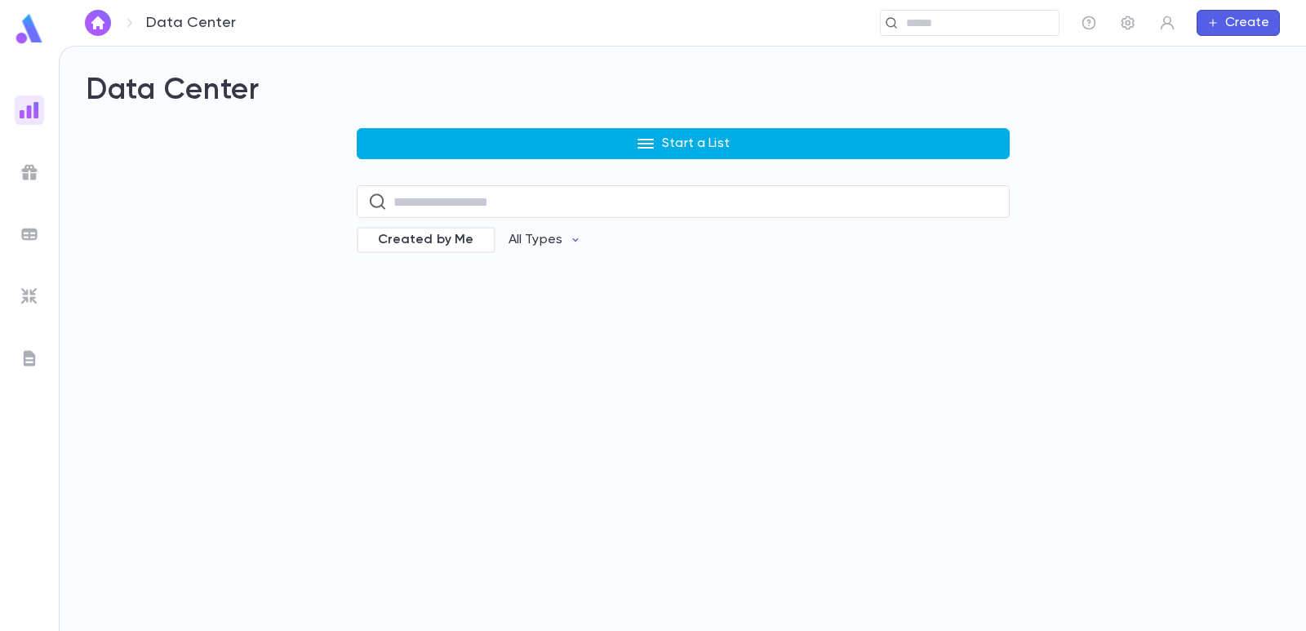
click at [388, 140] on button "Start a List" at bounding box center [683, 143] width 653 height 31
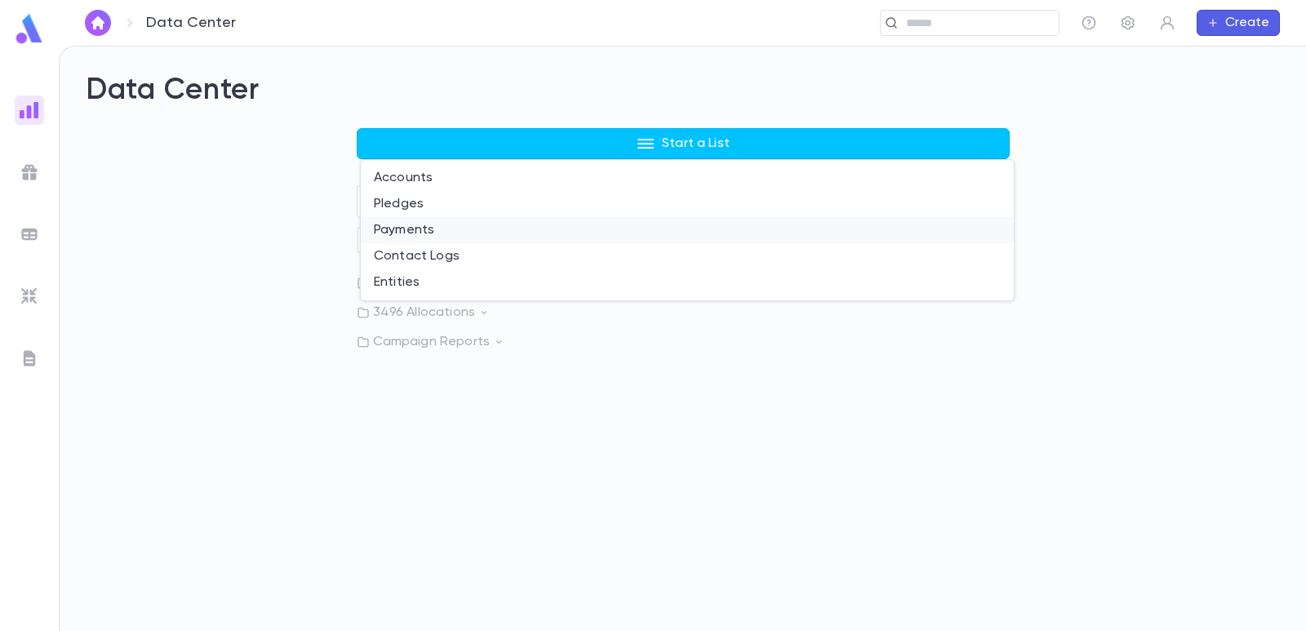
click at [415, 229] on li "Payments" at bounding box center [687, 230] width 653 height 26
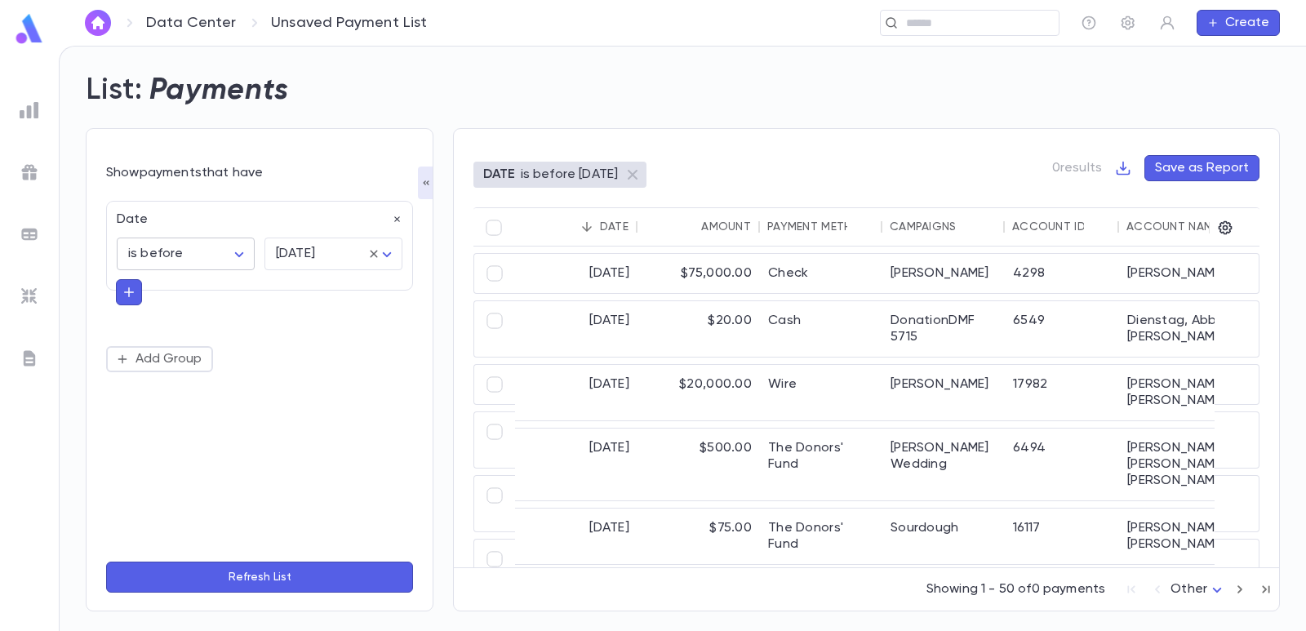
click at [245, 248] on body "Data Center Unsaved Payment List ​ Create List: Payments Show payments that hav…" at bounding box center [653, 338] width 1306 height 585
click at [202, 443] on span "is between" at bounding box center [189, 446] width 110 height 16
type input "*******"
click at [220, 297] on icon "Choose date" at bounding box center [223, 297] width 20 height 20
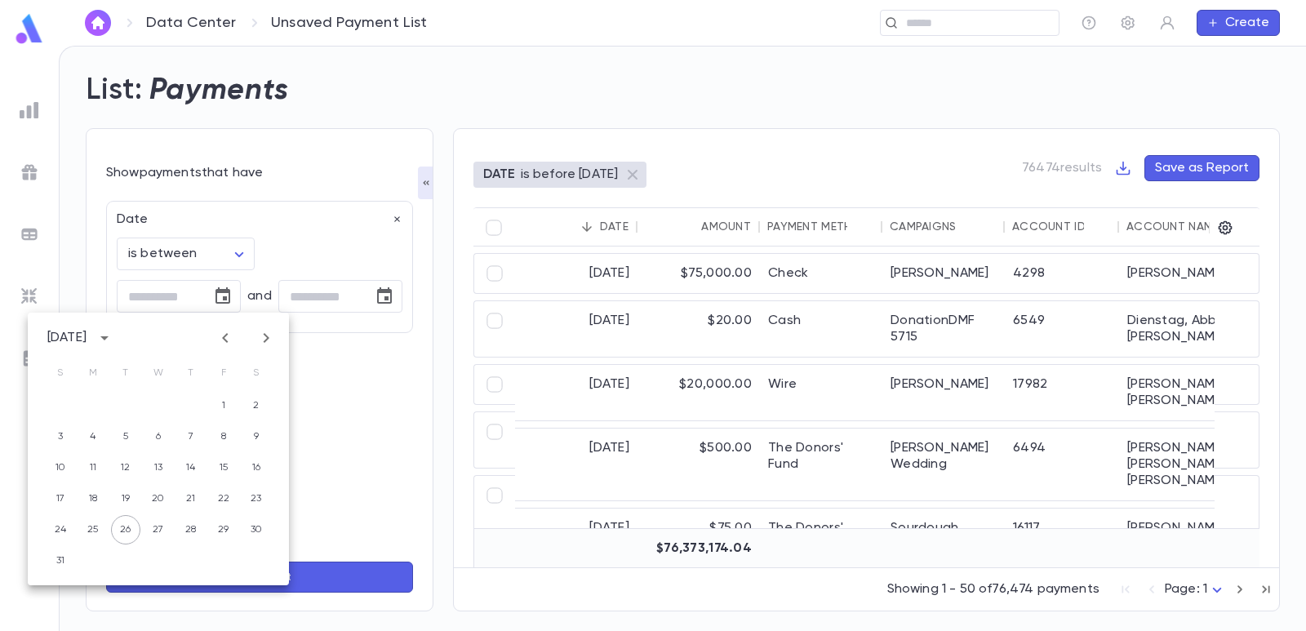
click at [220, 336] on icon "Previous month" at bounding box center [225, 338] width 20 height 20
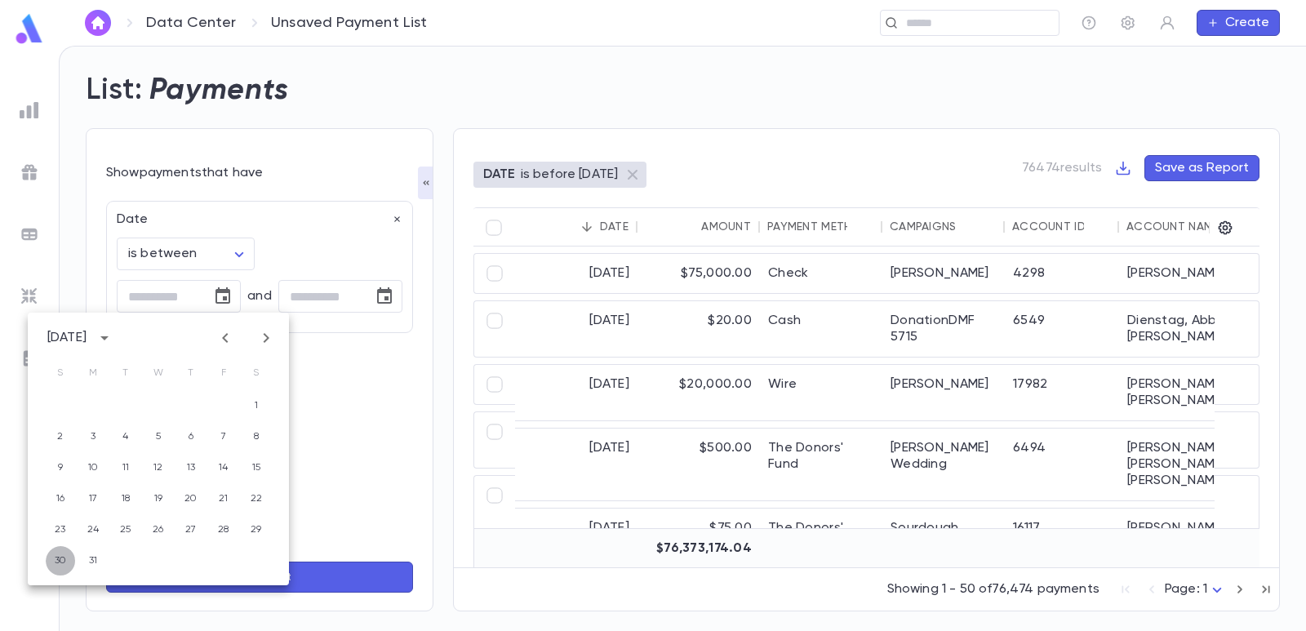
click at [57, 562] on button "30" at bounding box center [60, 560] width 29 height 29
type input "**********"
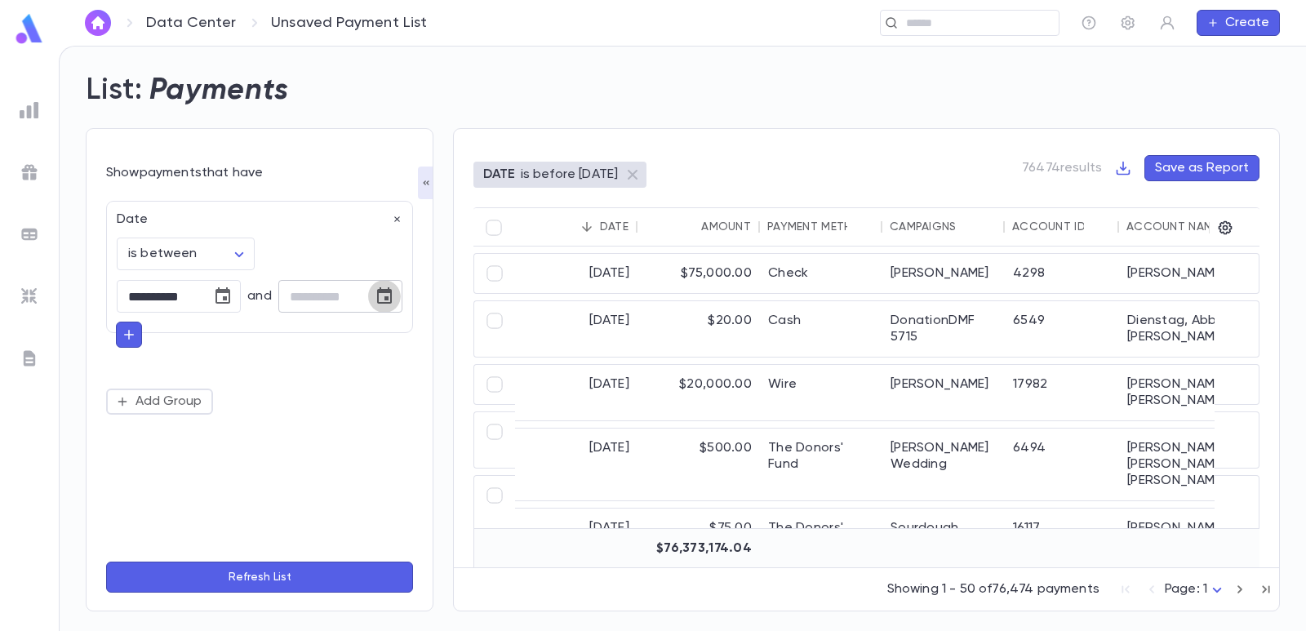
click at [387, 301] on icon "Choose date" at bounding box center [385, 297] width 20 height 20
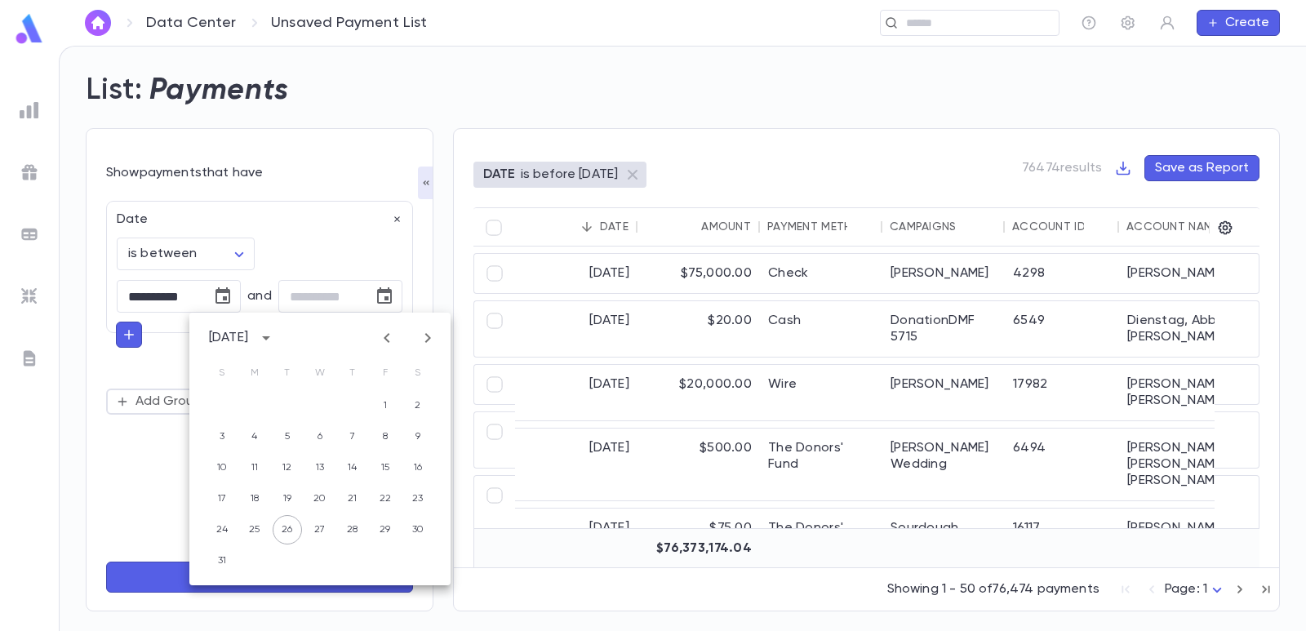
click at [382, 339] on icon "Previous month" at bounding box center [387, 338] width 20 height 20
click at [383, 340] on icon "Previous month" at bounding box center [387, 338] width 20 height 20
click at [315, 529] on button "30" at bounding box center [319, 529] width 29 height 29
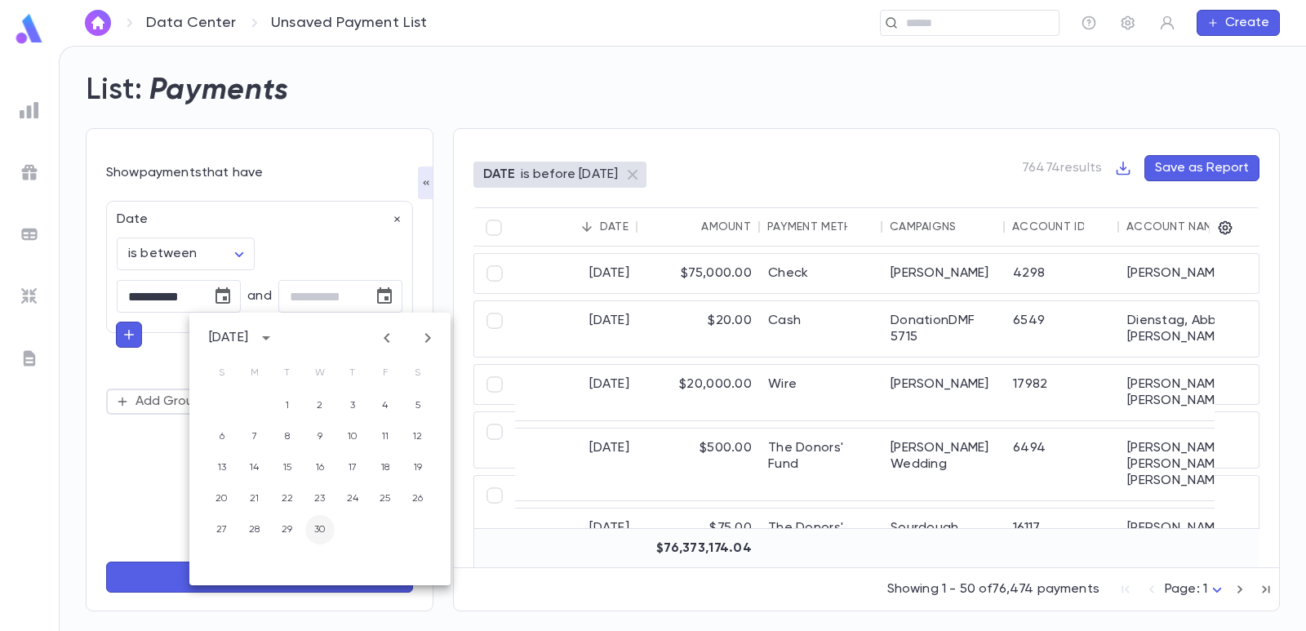
type input "**********"
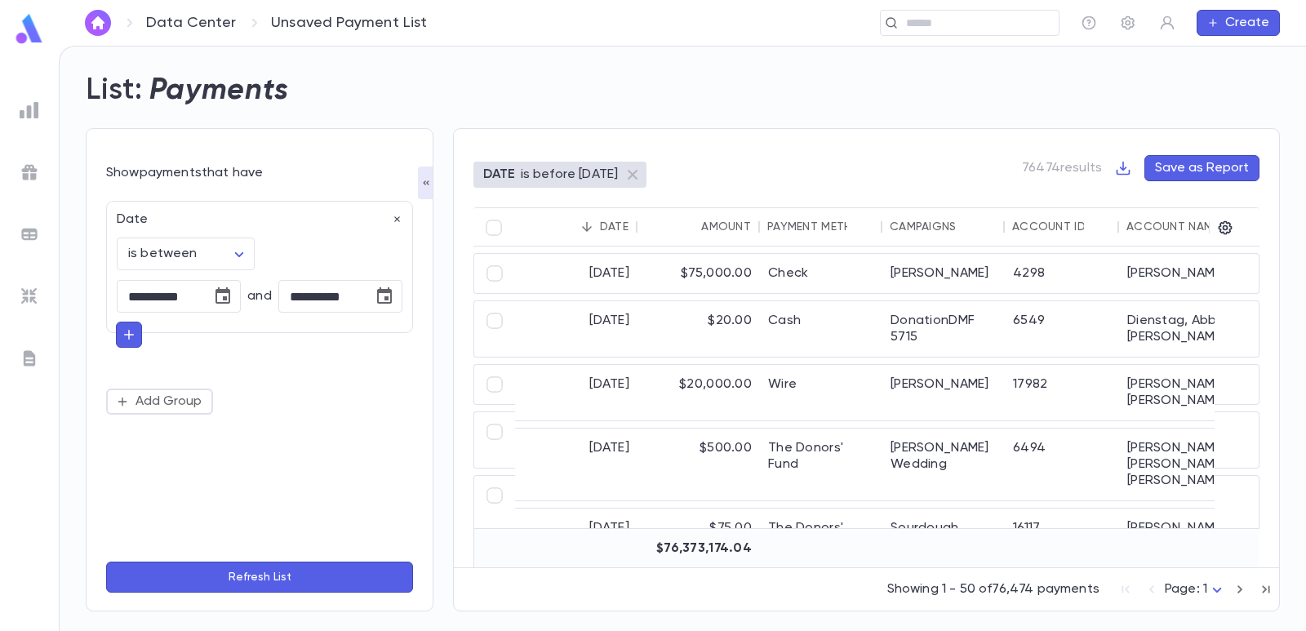
click at [125, 332] on icon "button" at bounding box center [129, 335] width 15 height 16
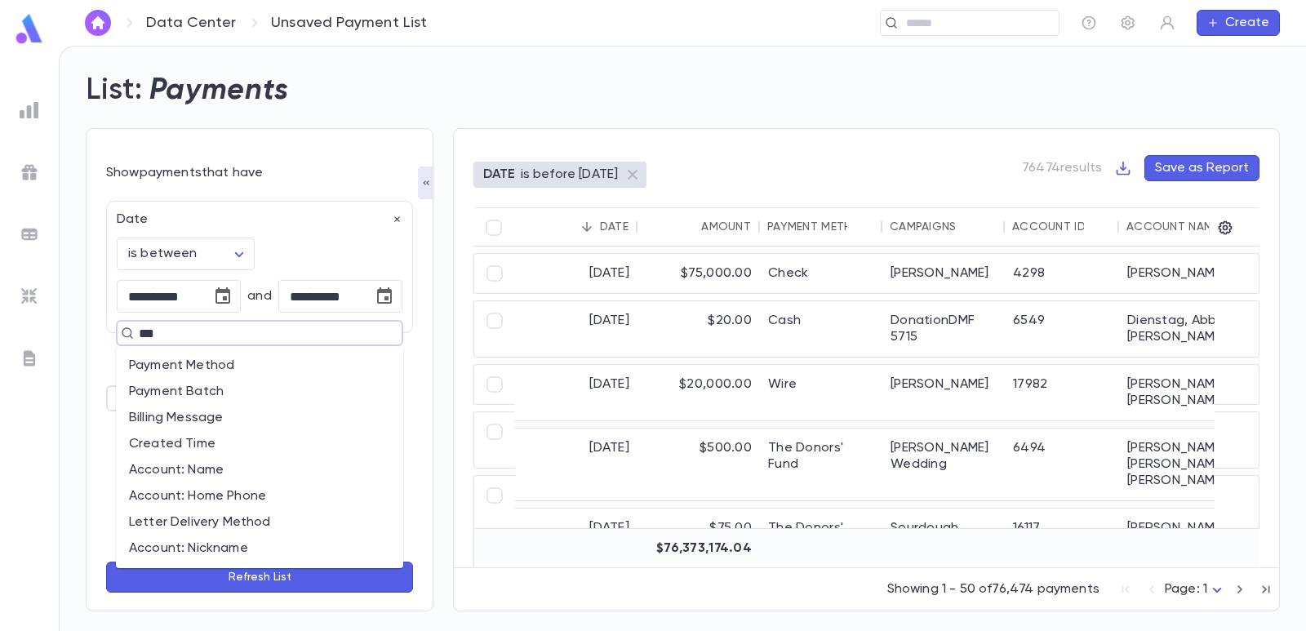
type input "****"
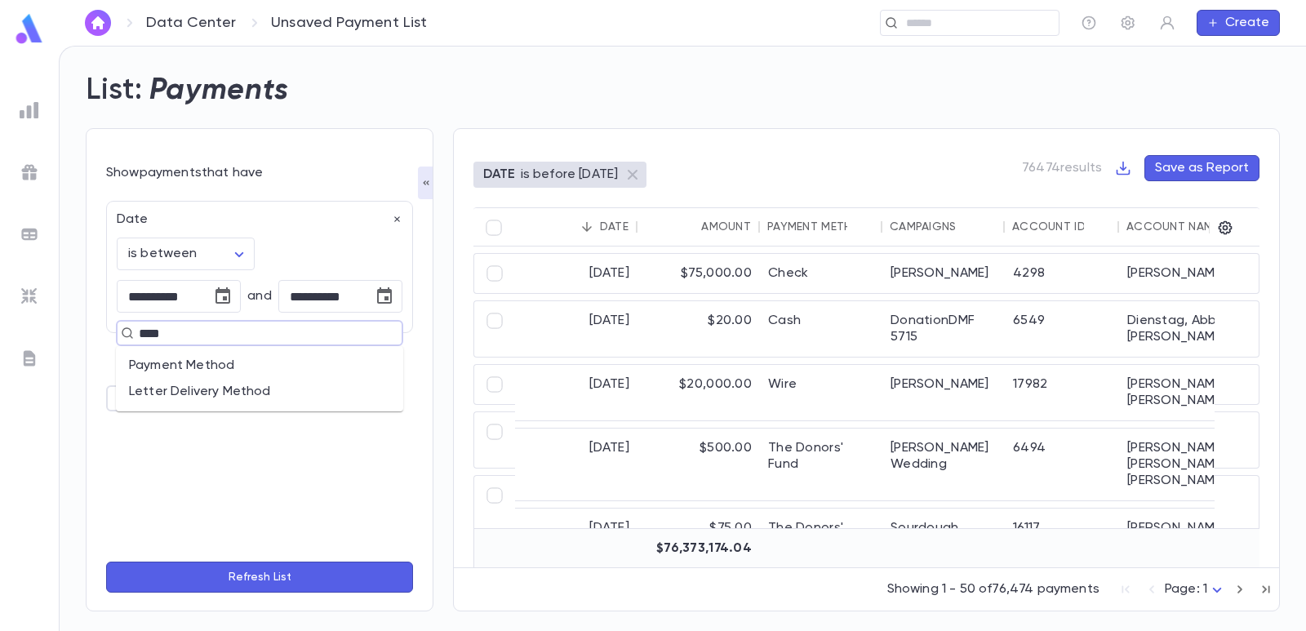
click at [198, 360] on li "Payment Method" at bounding box center [259, 366] width 287 height 26
click at [214, 398] on body "**********" at bounding box center [653, 338] width 1306 height 585
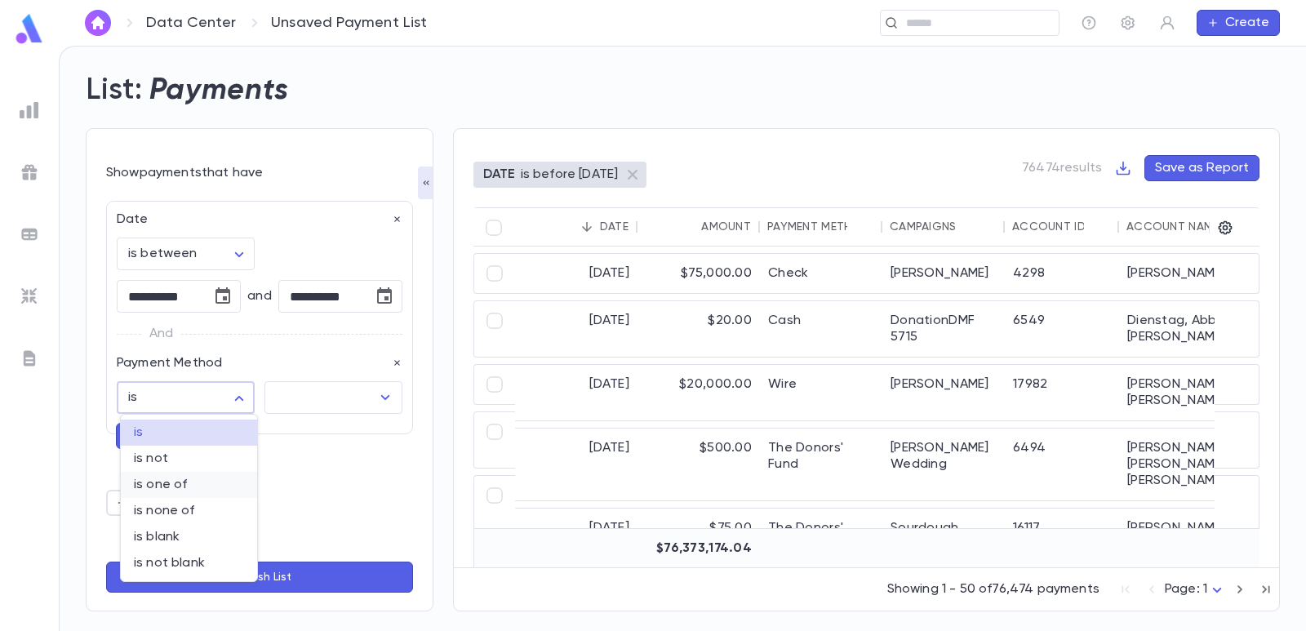
click at [162, 490] on span "is one of" at bounding box center [189, 485] width 110 height 16
type input "**"
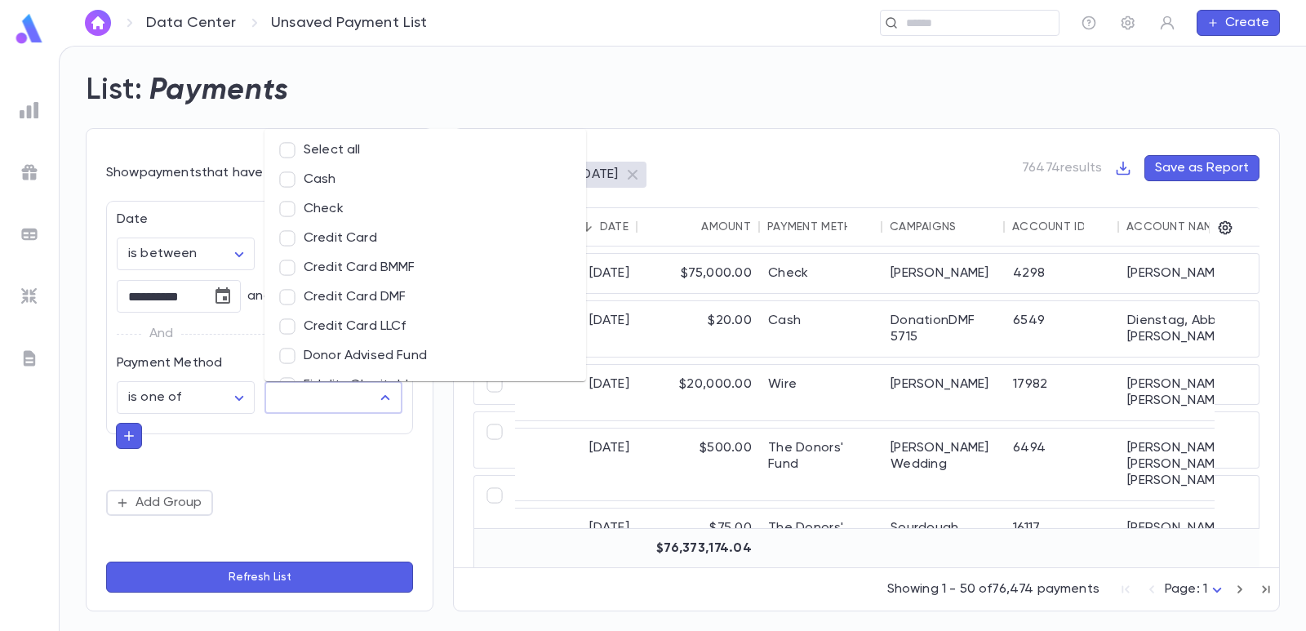
click at [309, 394] on input "text" at bounding box center [321, 397] width 99 height 31
click at [347, 229] on li "Credit Card" at bounding box center [425, 238] width 322 height 29
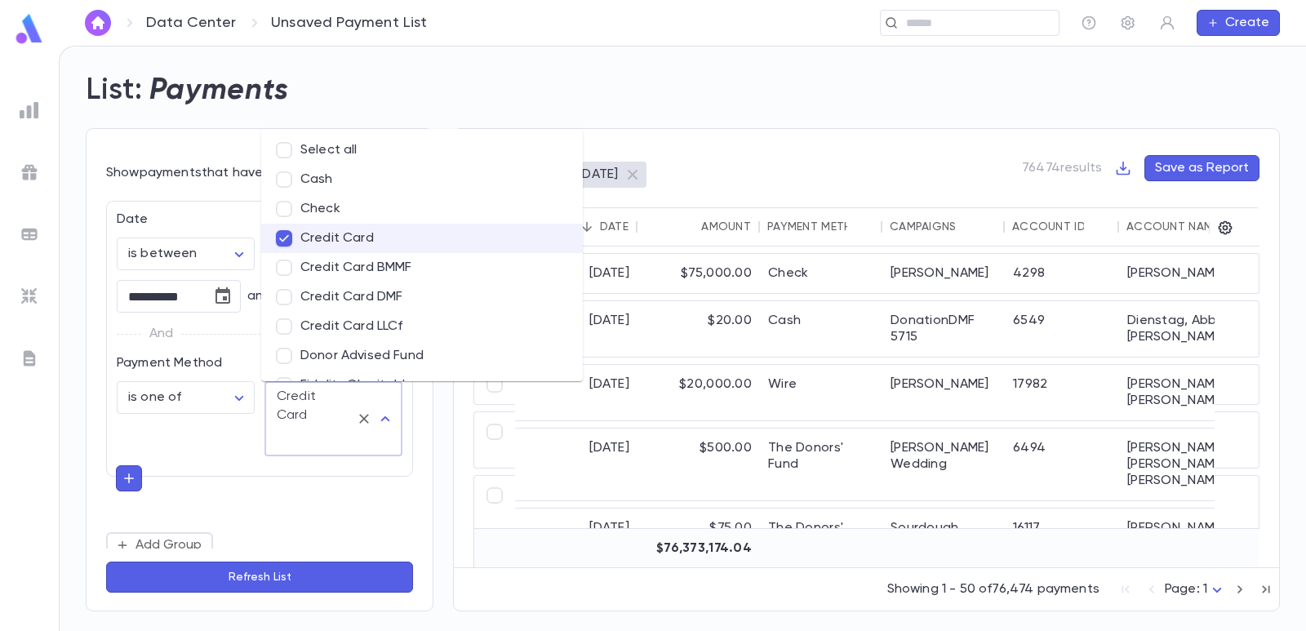
click at [348, 186] on li "Cash" at bounding box center [422, 179] width 322 height 29
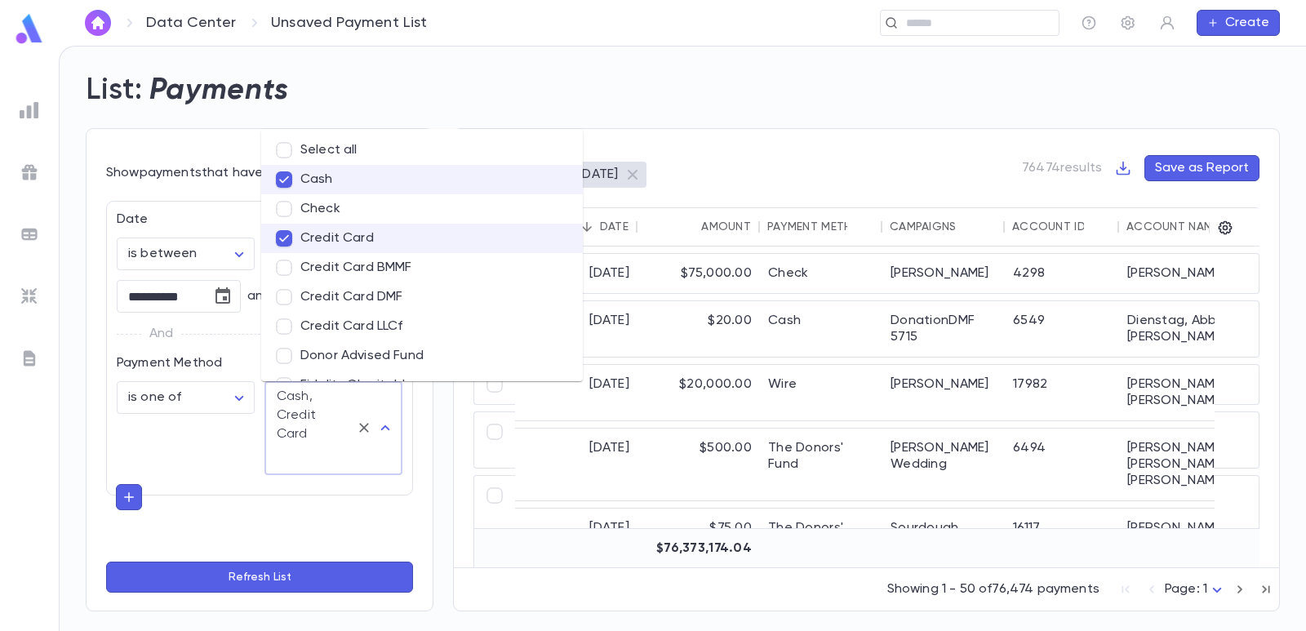
click at [335, 291] on li "Credit Card DMF" at bounding box center [422, 296] width 322 height 29
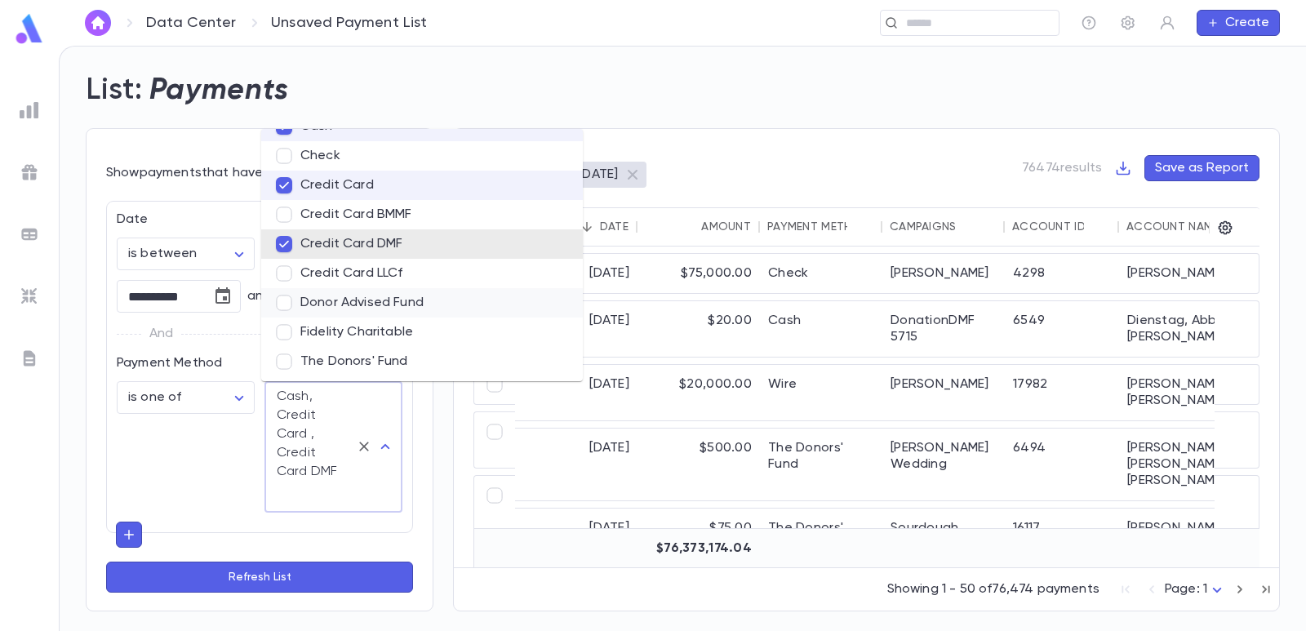
scroll to position [82, 0]
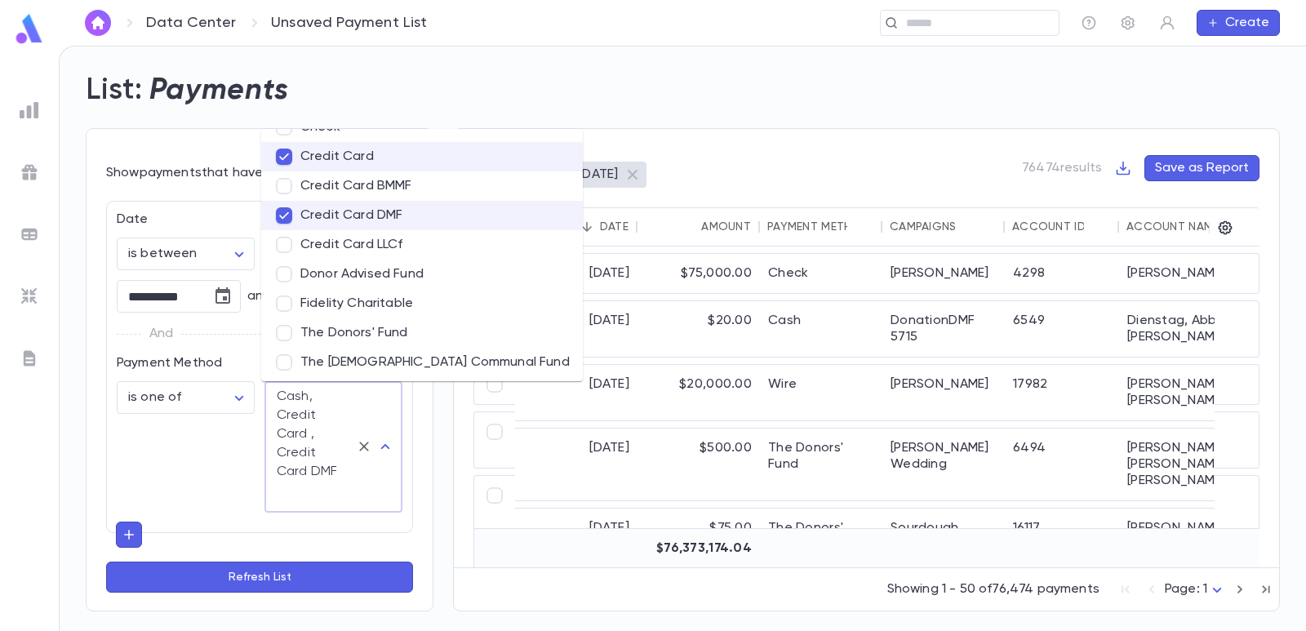
click at [322, 280] on li "Donor Advised Fund" at bounding box center [422, 274] width 322 height 29
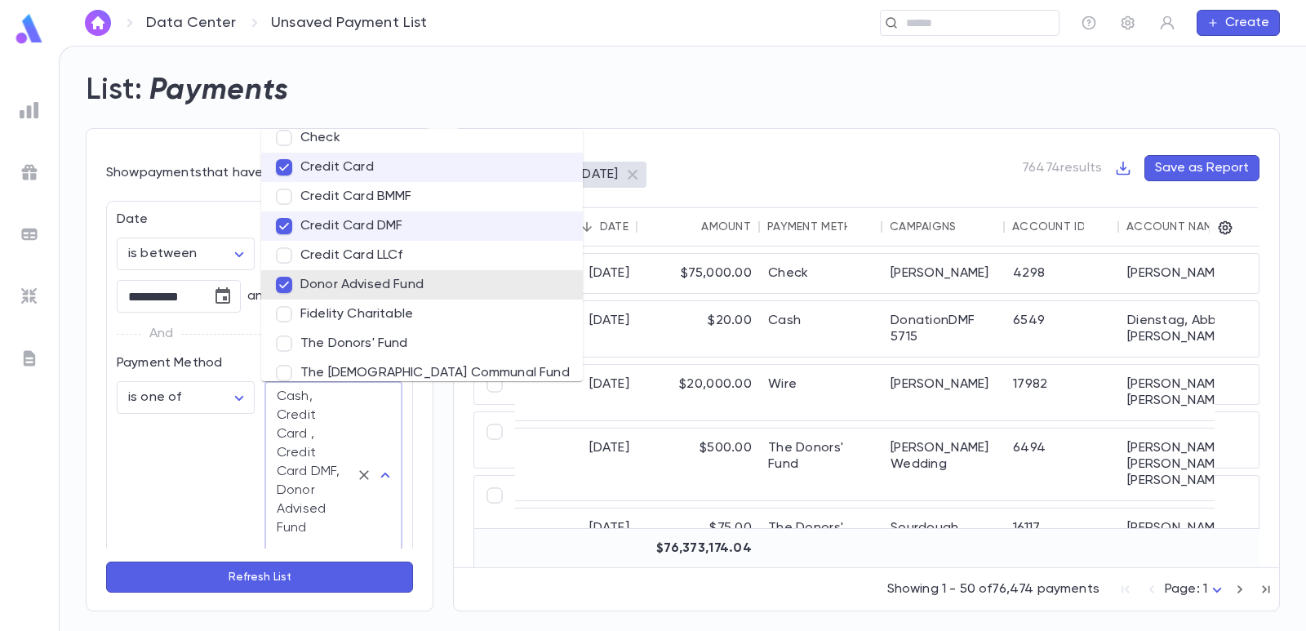
scroll to position [163, 0]
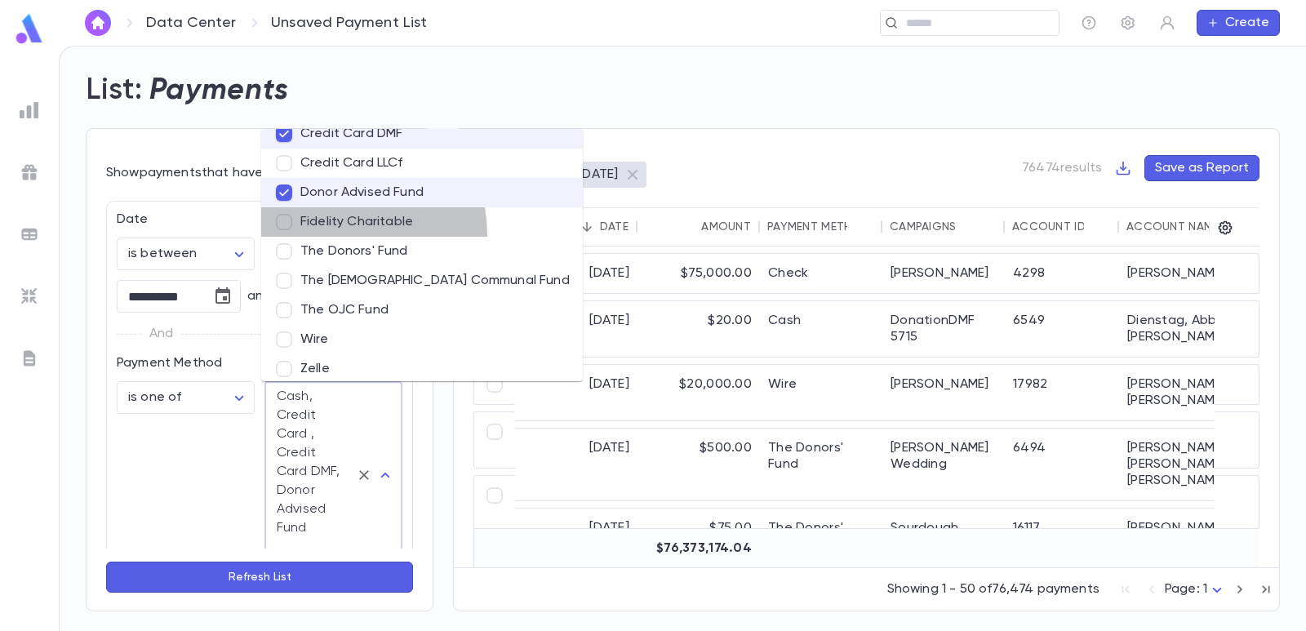
click at [327, 235] on li "Fidelity Charitable" at bounding box center [422, 221] width 322 height 29
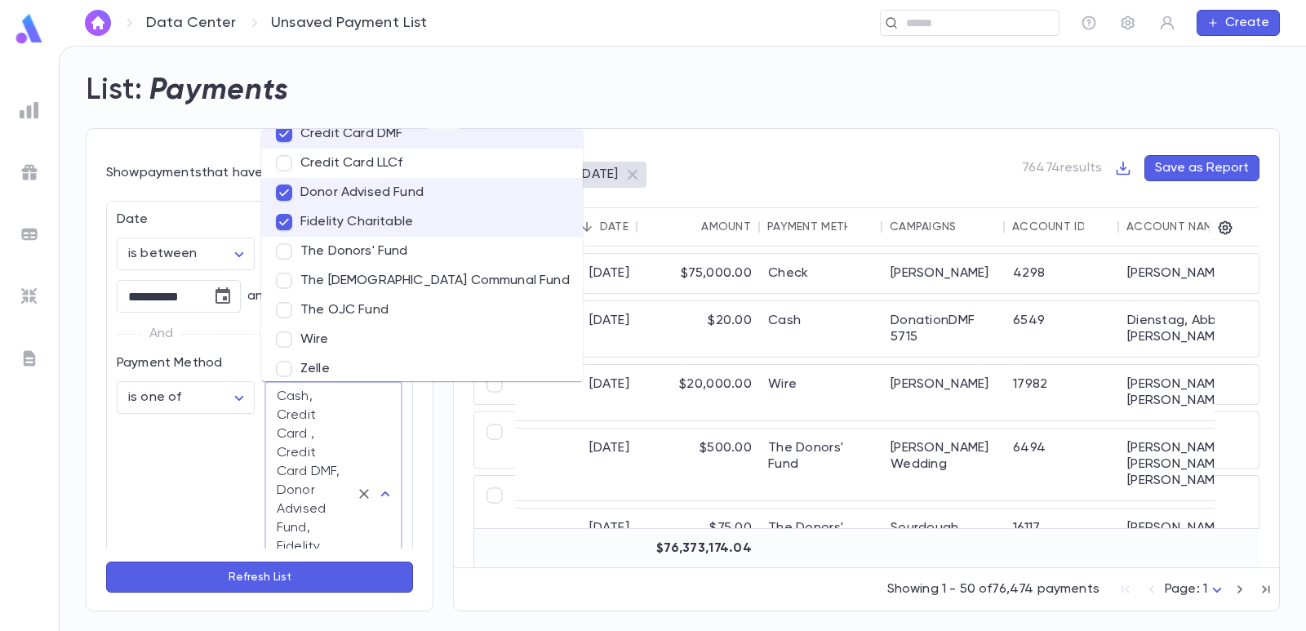
click at [312, 253] on li "The Donors' Fund" at bounding box center [422, 251] width 322 height 29
click at [326, 286] on li "The Jewish Communal Fund" at bounding box center [422, 280] width 322 height 29
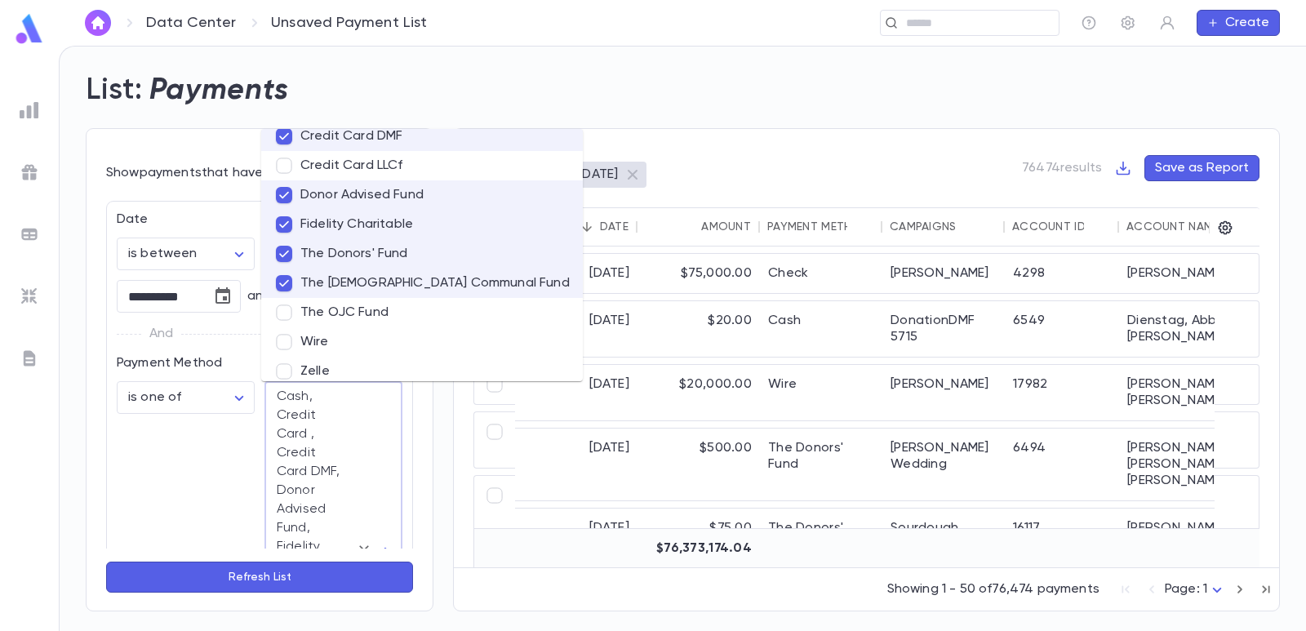
scroll to position [172, 0]
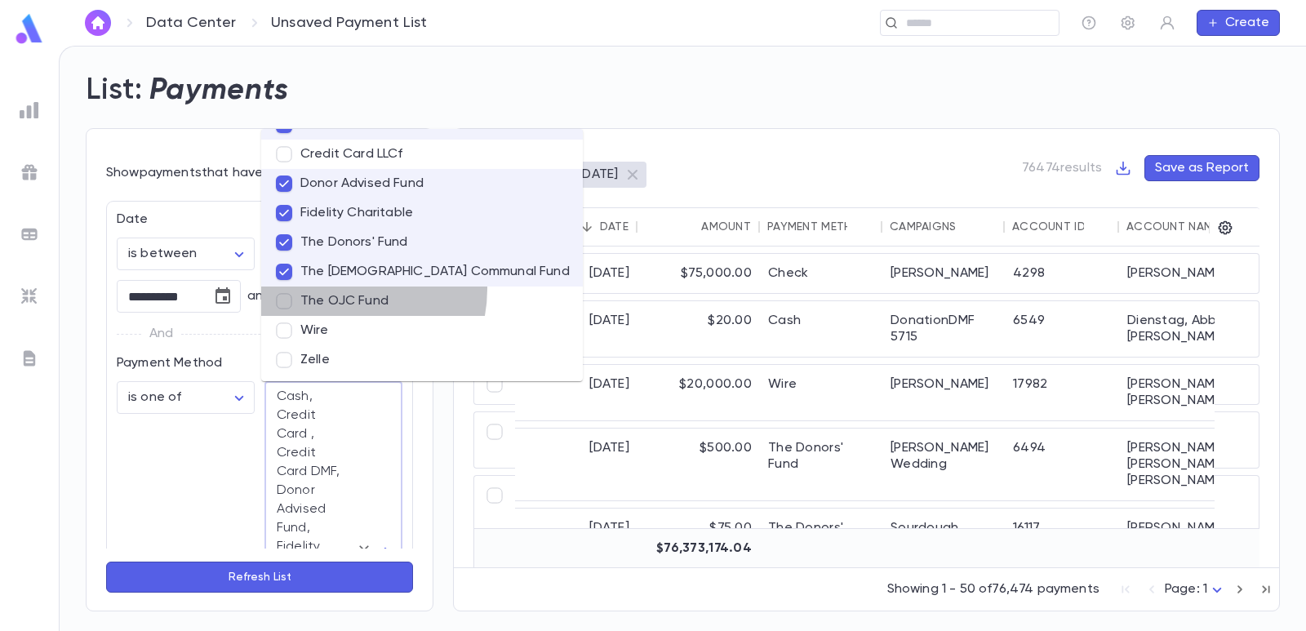
click at [338, 289] on li "The OJC Fund" at bounding box center [422, 301] width 322 height 29
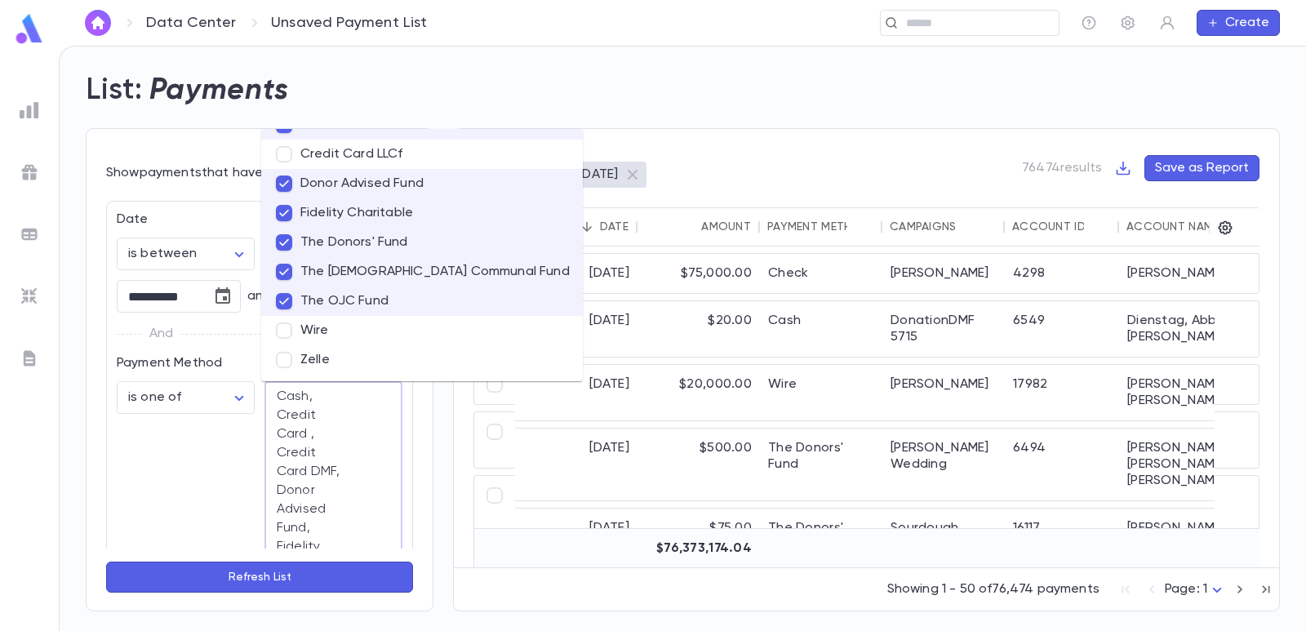
click at [331, 322] on li "Wire" at bounding box center [422, 330] width 322 height 29
click at [222, 571] on button "Refresh List" at bounding box center [259, 577] width 307 height 31
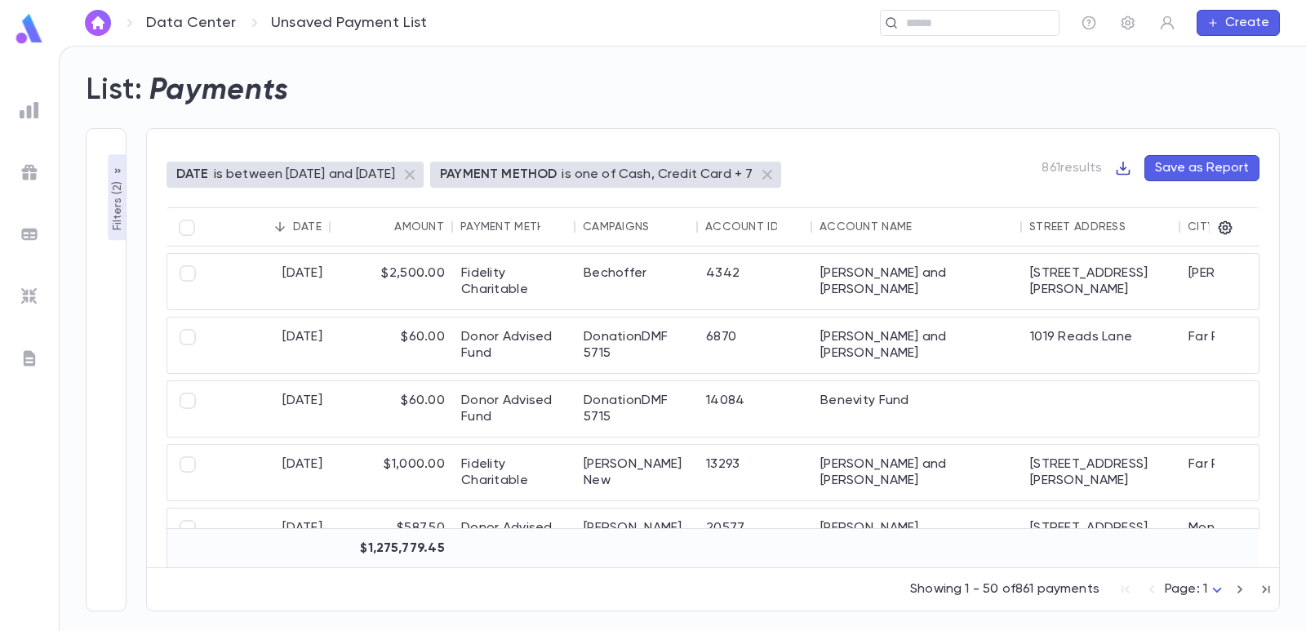
click at [1119, 171] on icon "button" at bounding box center [1124, 169] width 14 height 14
click at [1131, 189] on li "Download CSV" at bounding box center [1181, 200] width 118 height 26
click at [1223, 230] on icon "button" at bounding box center [1225, 228] width 16 height 16
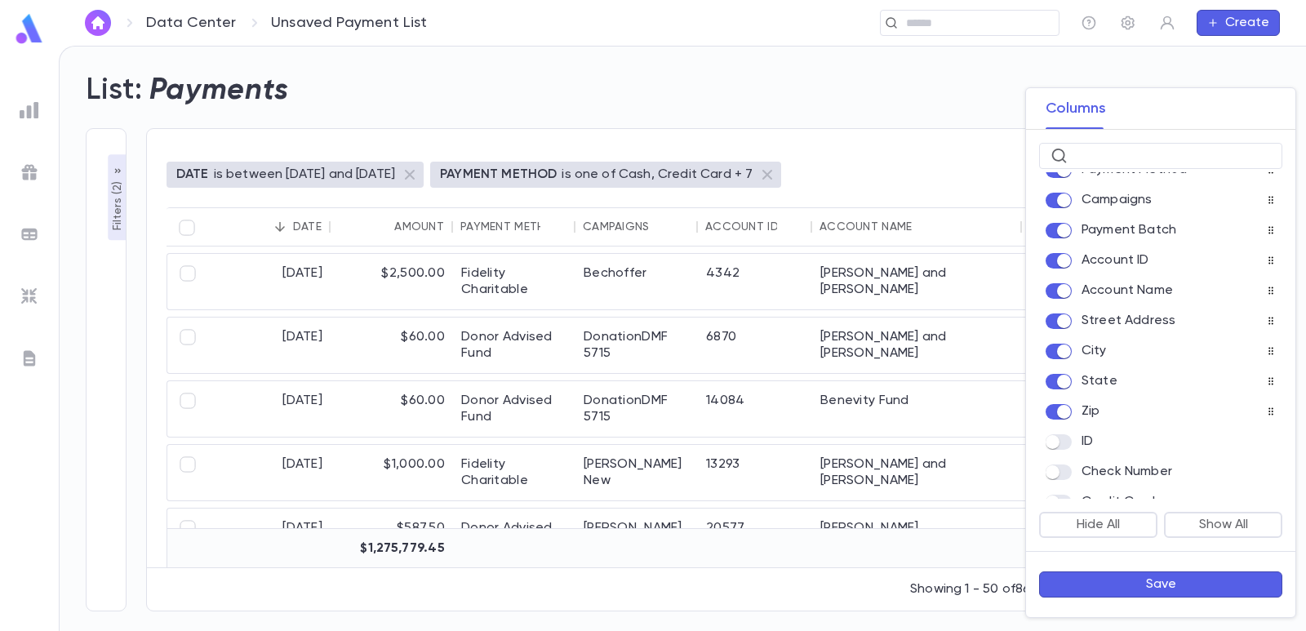
scroll to position [0, 0]
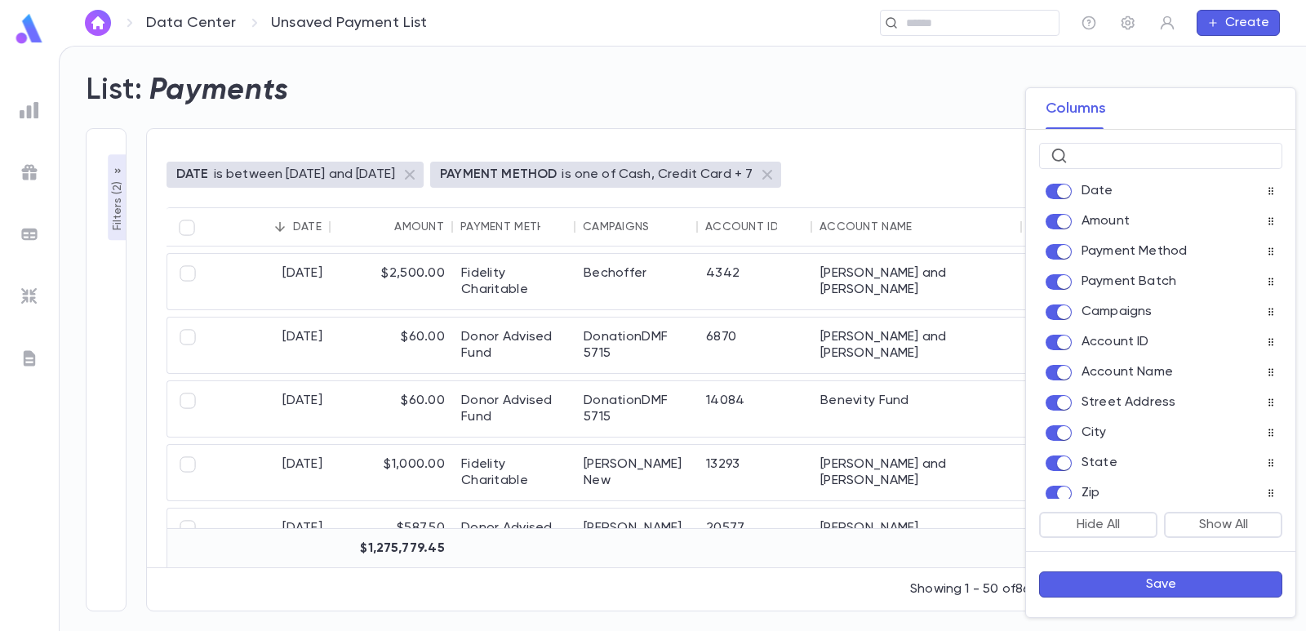
click at [1129, 582] on button "Save" at bounding box center [1160, 584] width 243 height 26
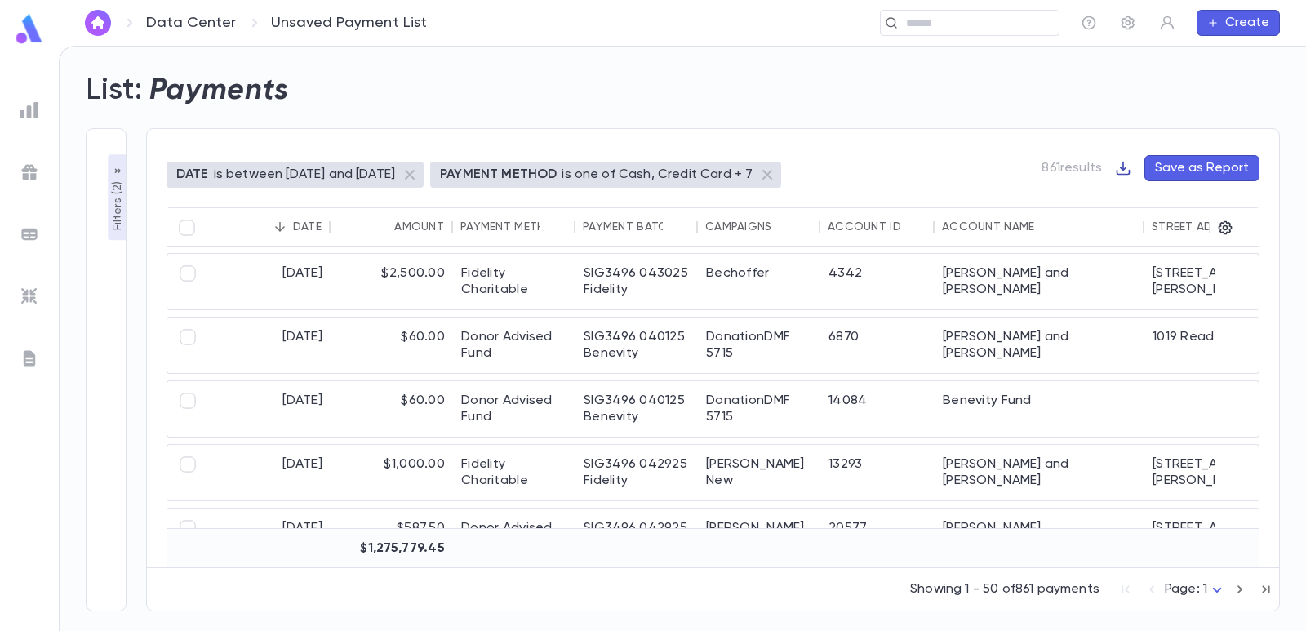
click at [1127, 167] on icon "button" at bounding box center [1123, 168] width 16 height 16
click at [1153, 198] on li "Download CSV" at bounding box center [1181, 200] width 118 height 26
click at [932, 25] on input "text" at bounding box center [964, 24] width 127 height 16
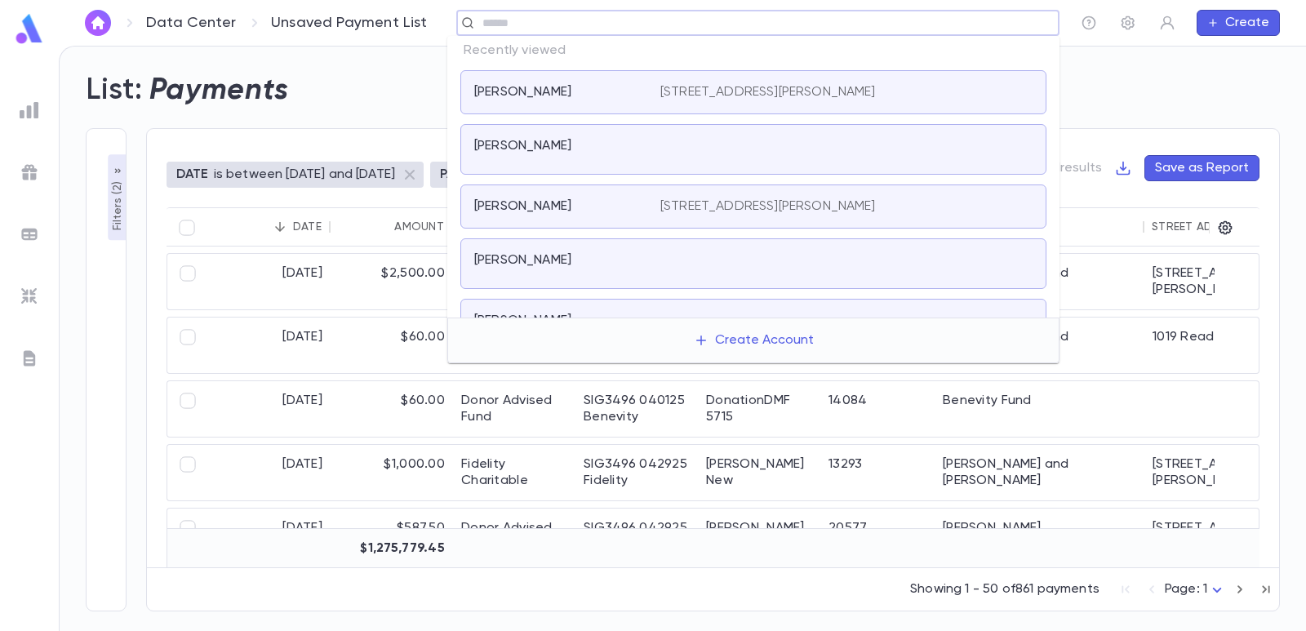
paste input "**********"
type input "**********"
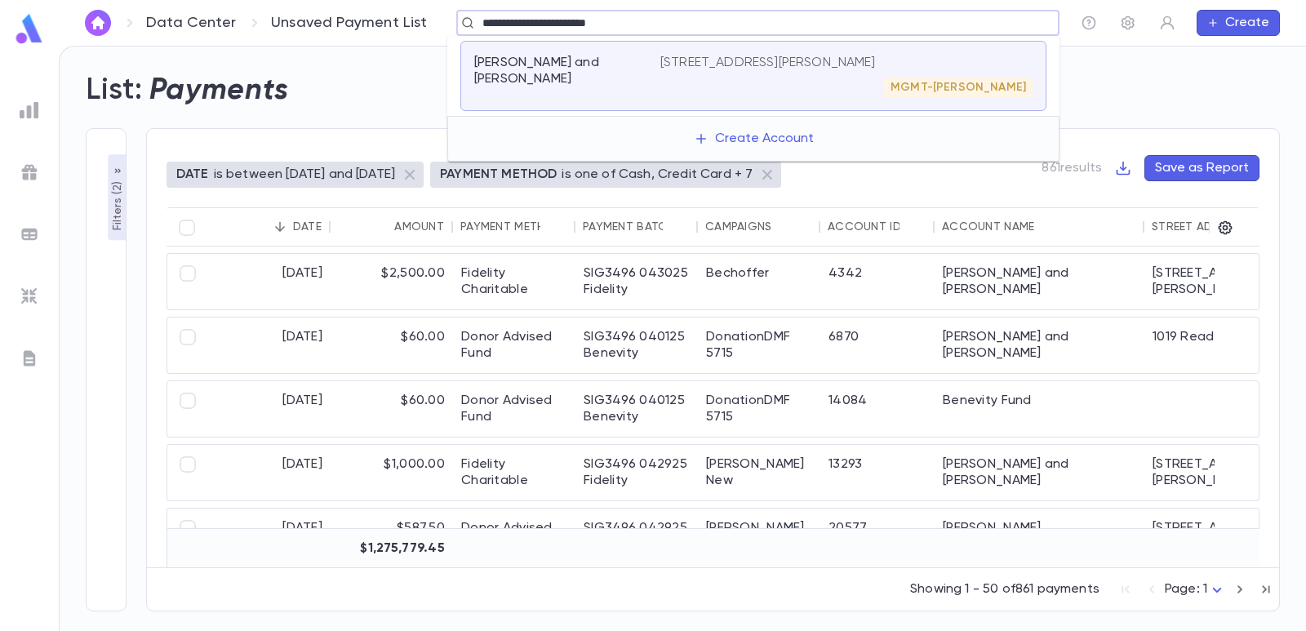
click at [580, 91] on div "Seltzer, David and Debbie" at bounding box center [567, 76] width 186 height 42
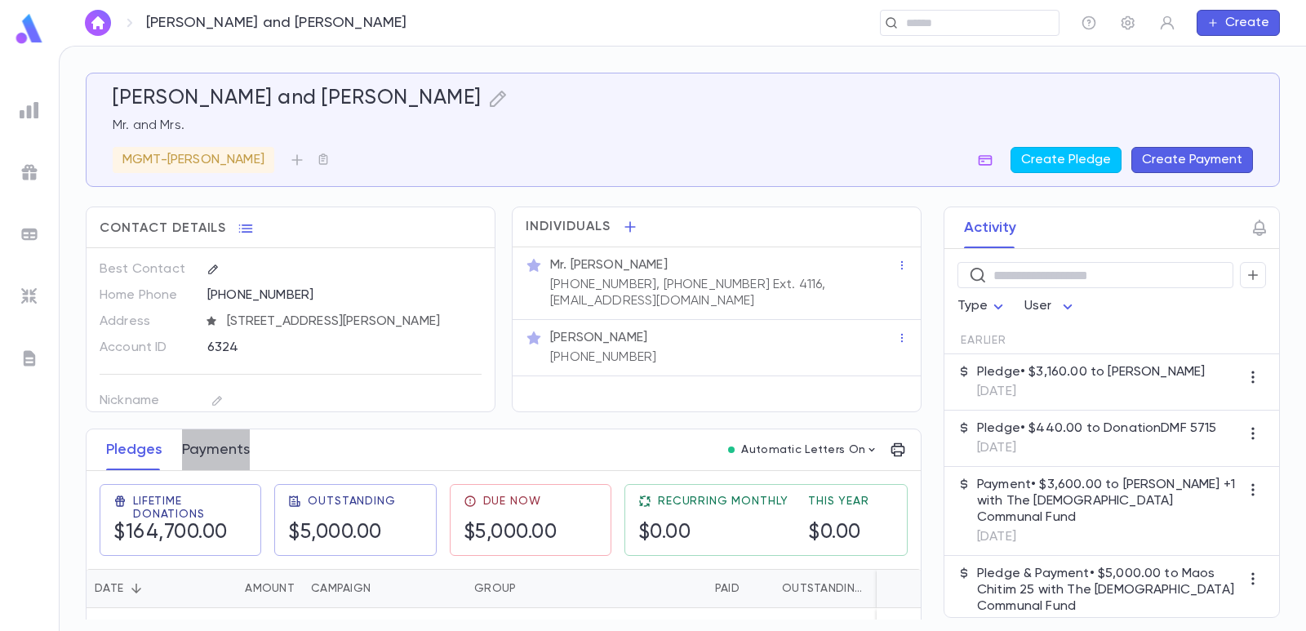
click at [244, 455] on button "Payments" at bounding box center [216, 449] width 68 height 41
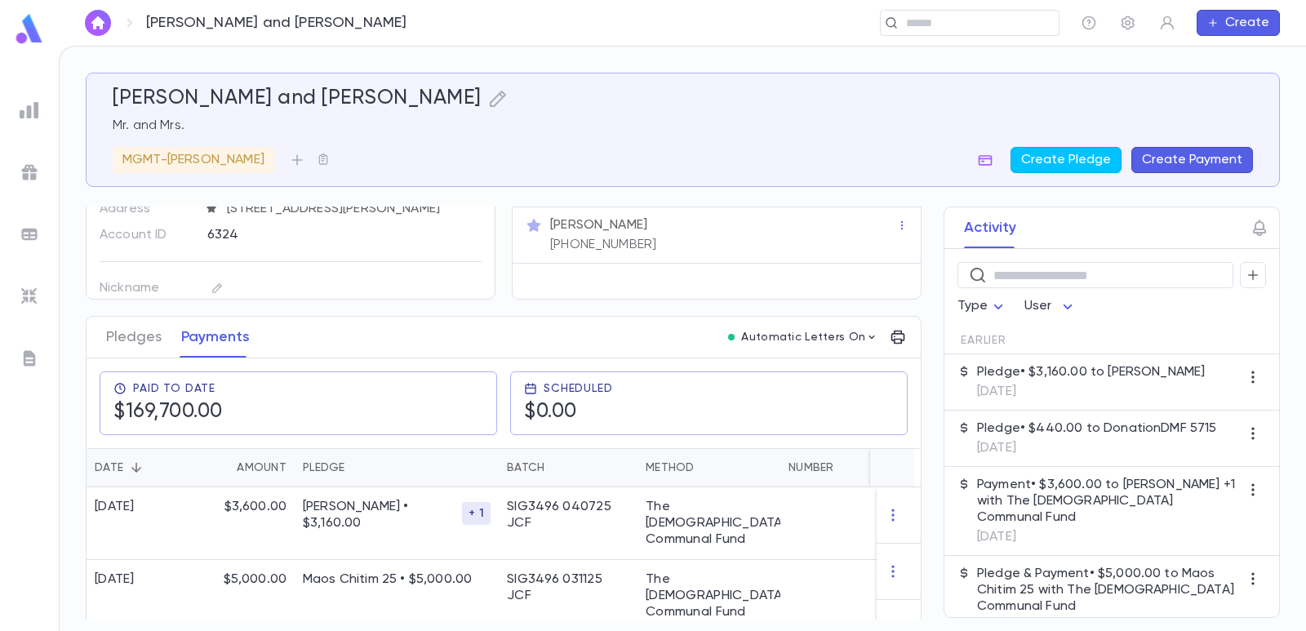
scroll to position [194, 0]
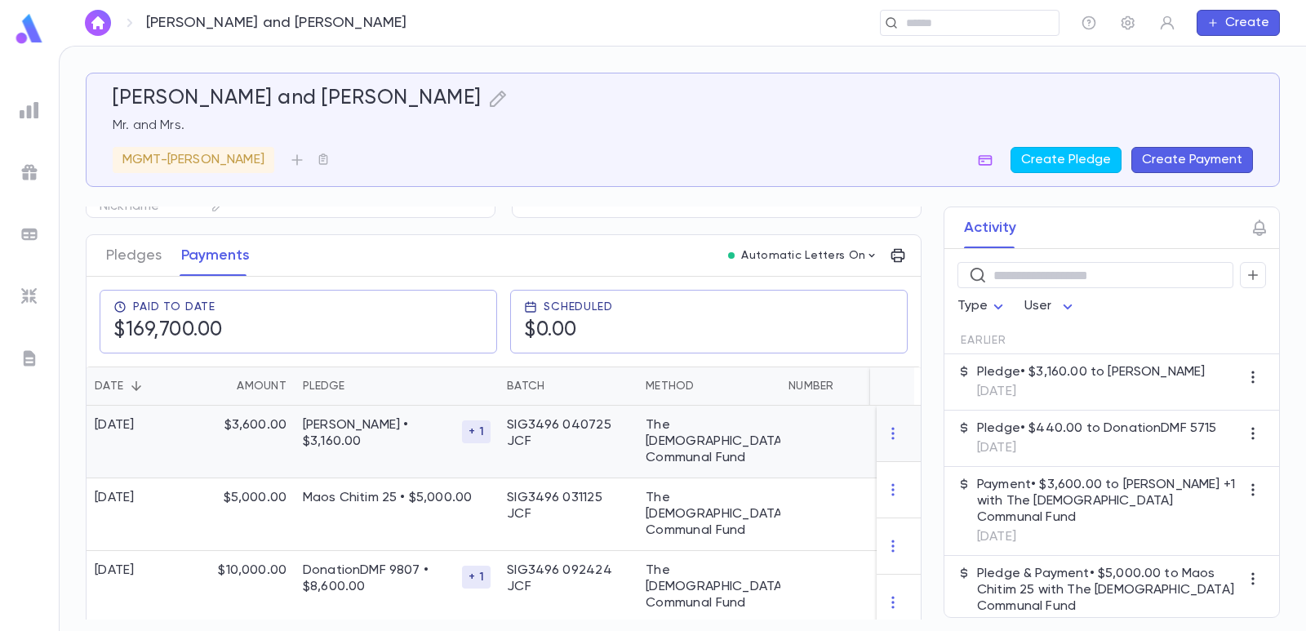
click at [325, 428] on p "Lovett • $3,160.00" at bounding box center [382, 433] width 159 height 33
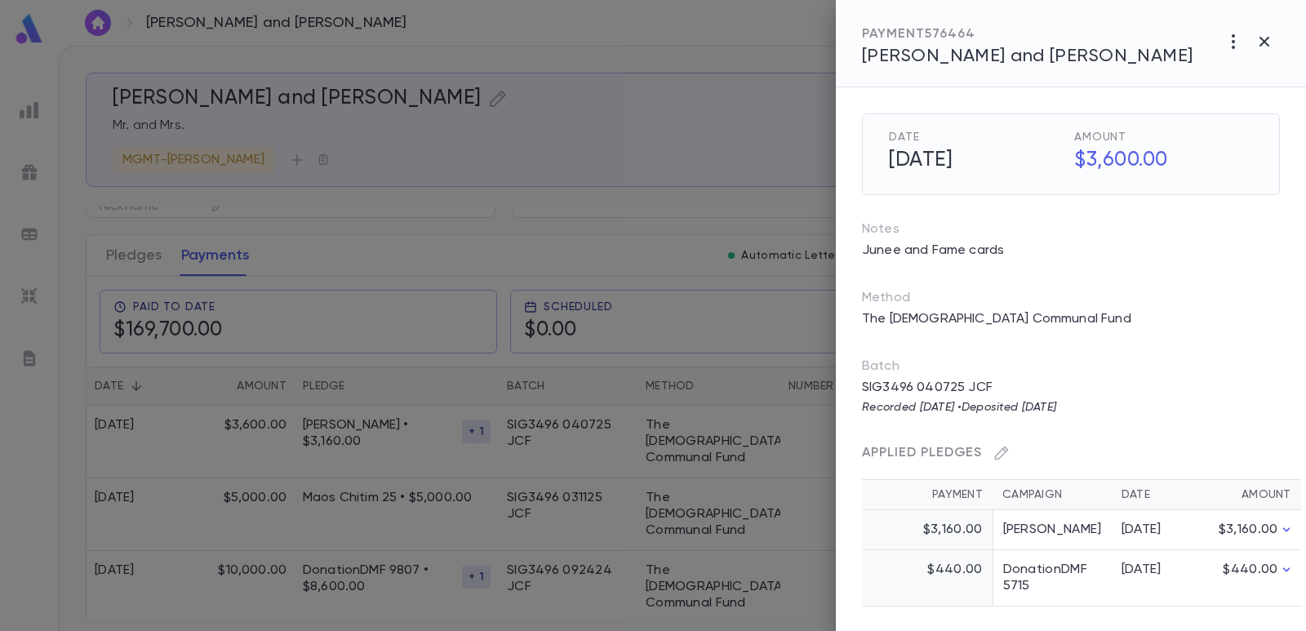
scroll to position [2, 0]
click at [527, 137] on div at bounding box center [653, 315] width 1306 height 631
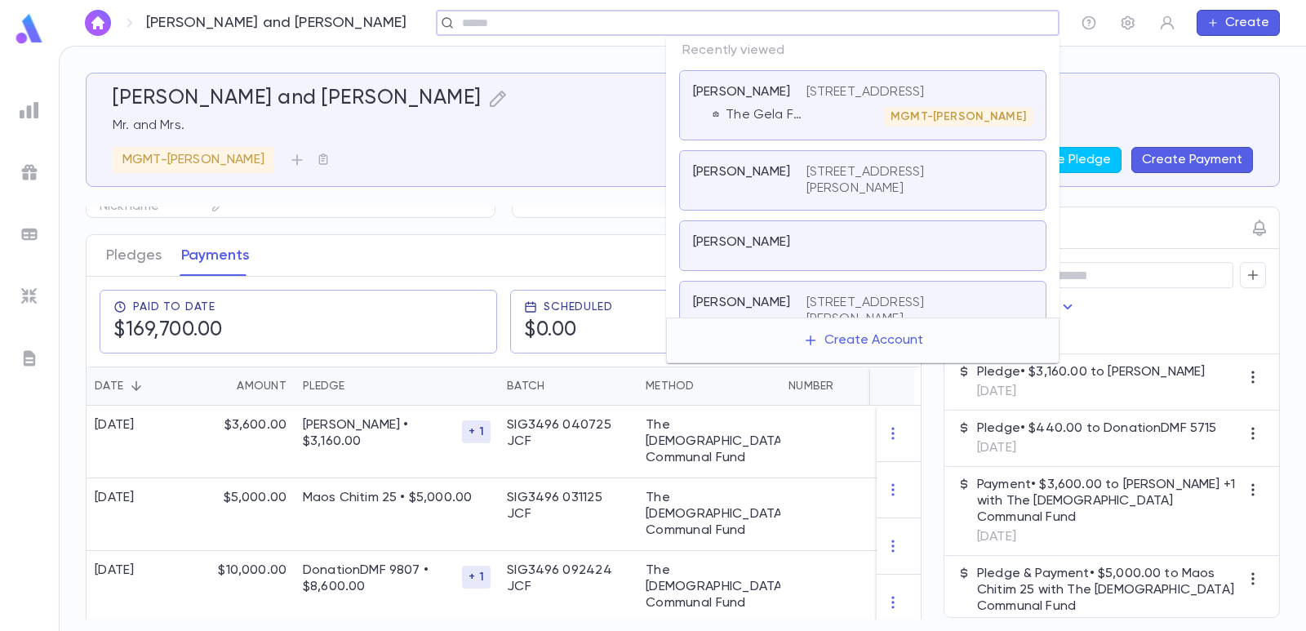
click at [936, 27] on input "text" at bounding box center [742, 24] width 571 height 16
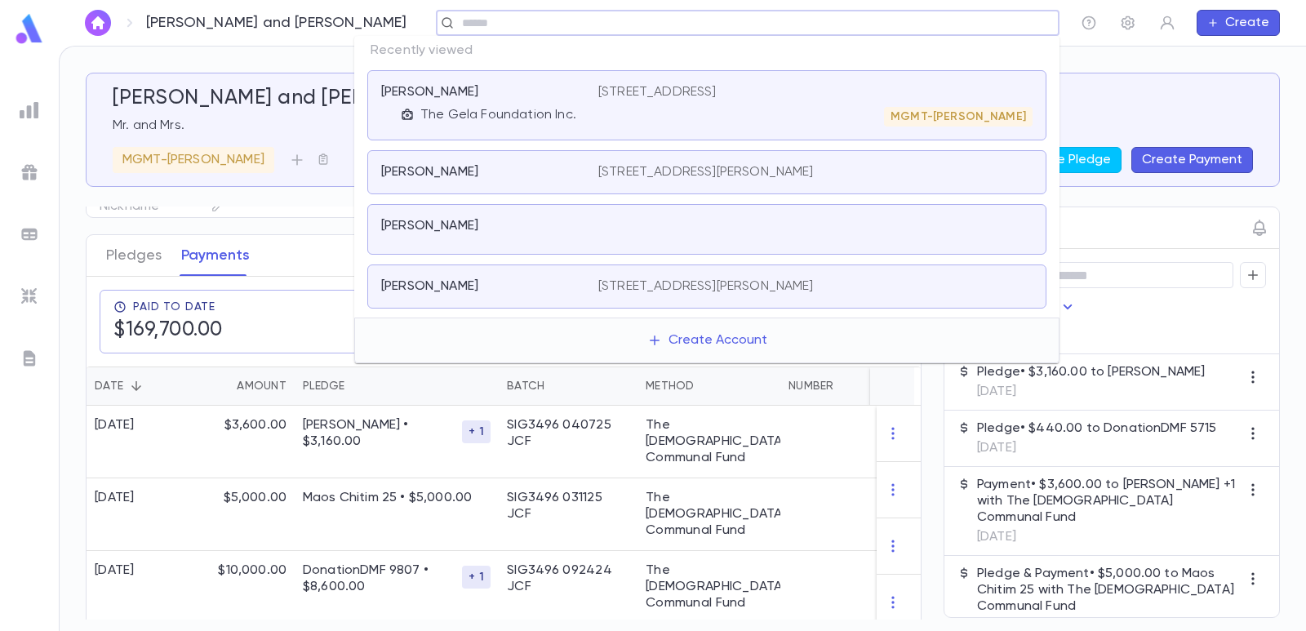
paste input "**********"
type input "**********"
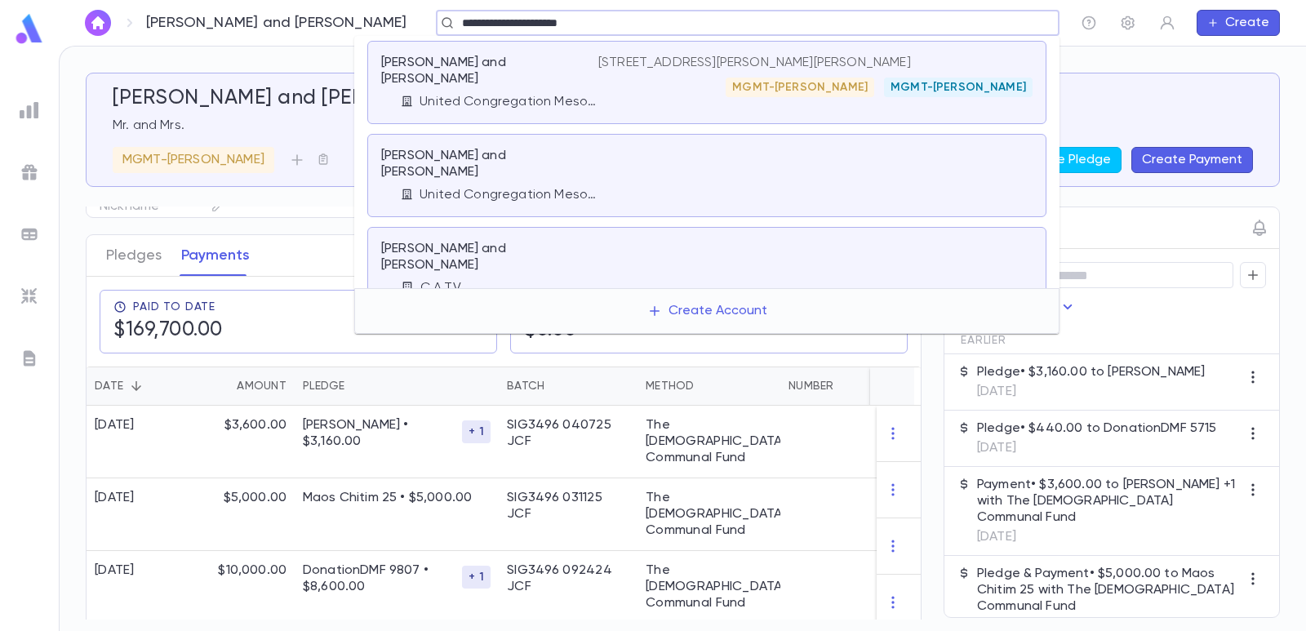
click at [510, 57] on p "Wolfson, Aron and Ellen" at bounding box center [480, 71] width 198 height 33
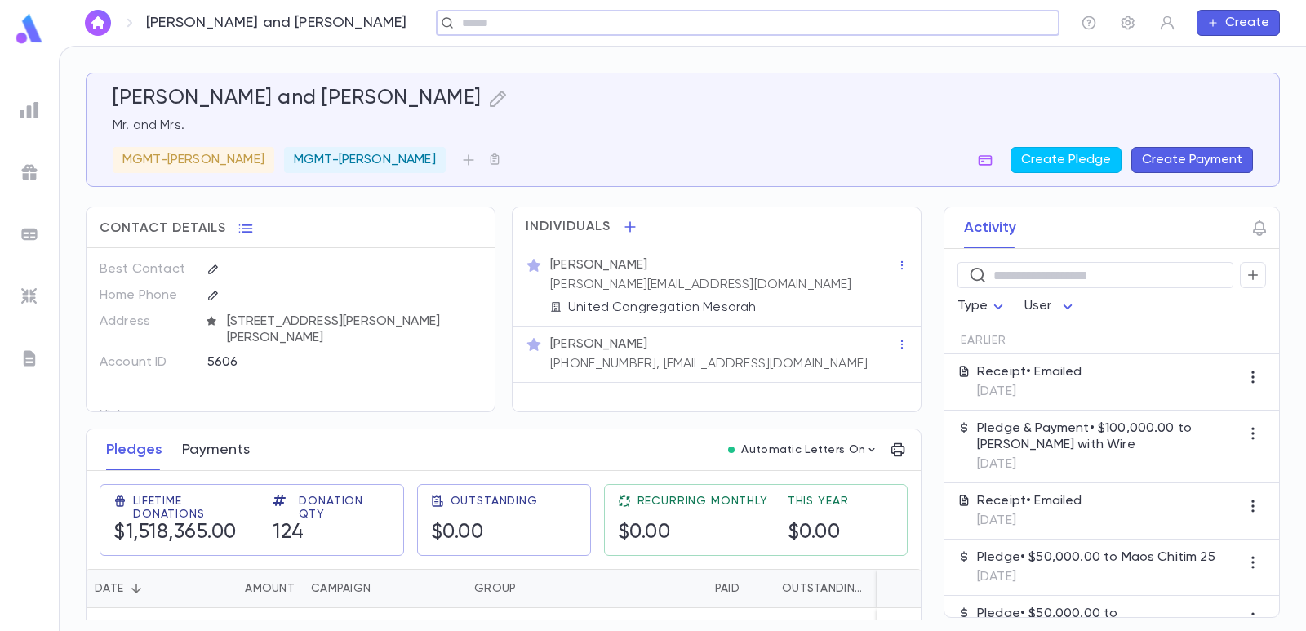
click at [218, 469] on button "Payments" at bounding box center [216, 449] width 68 height 41
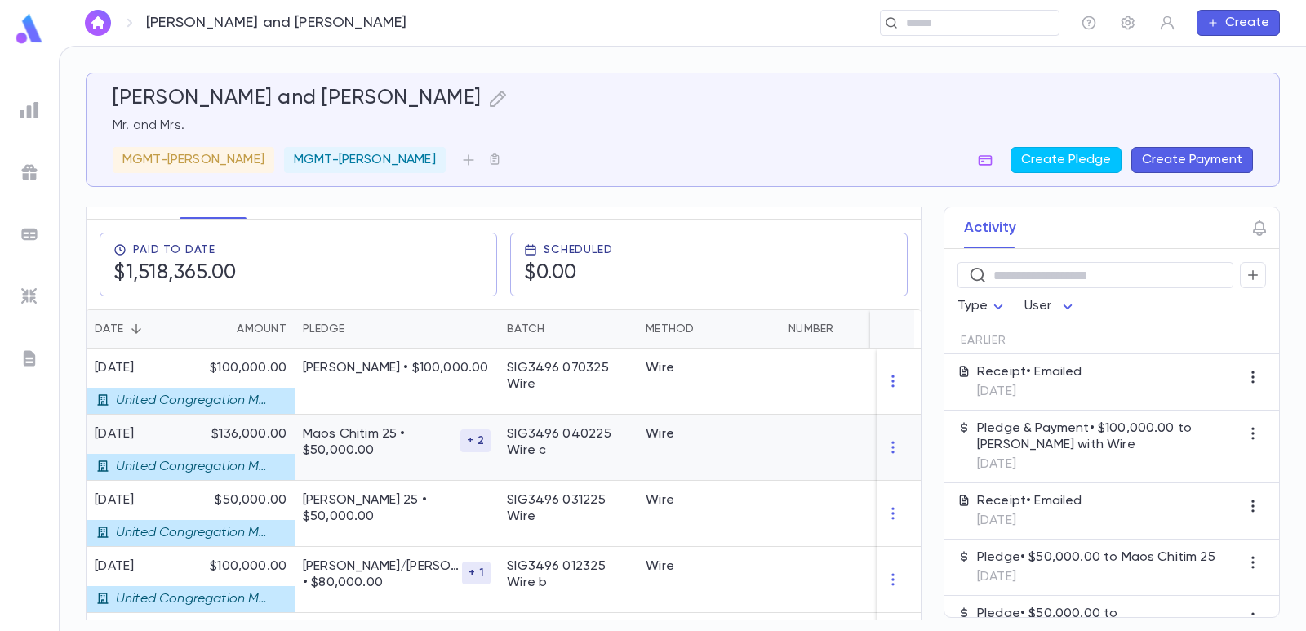
scroll to position [276, 0]
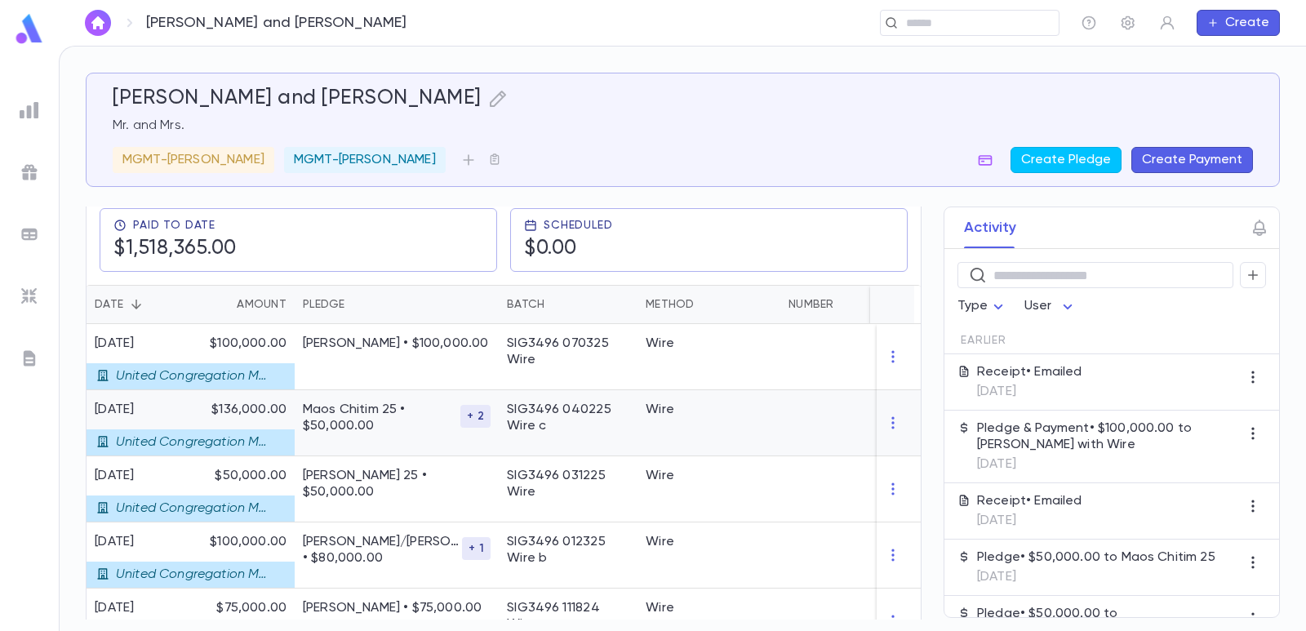
click at [424, 419] on p "Maos Chitim 25 • $50,000.00" at bounding box center [382, 418] width 158 height 33
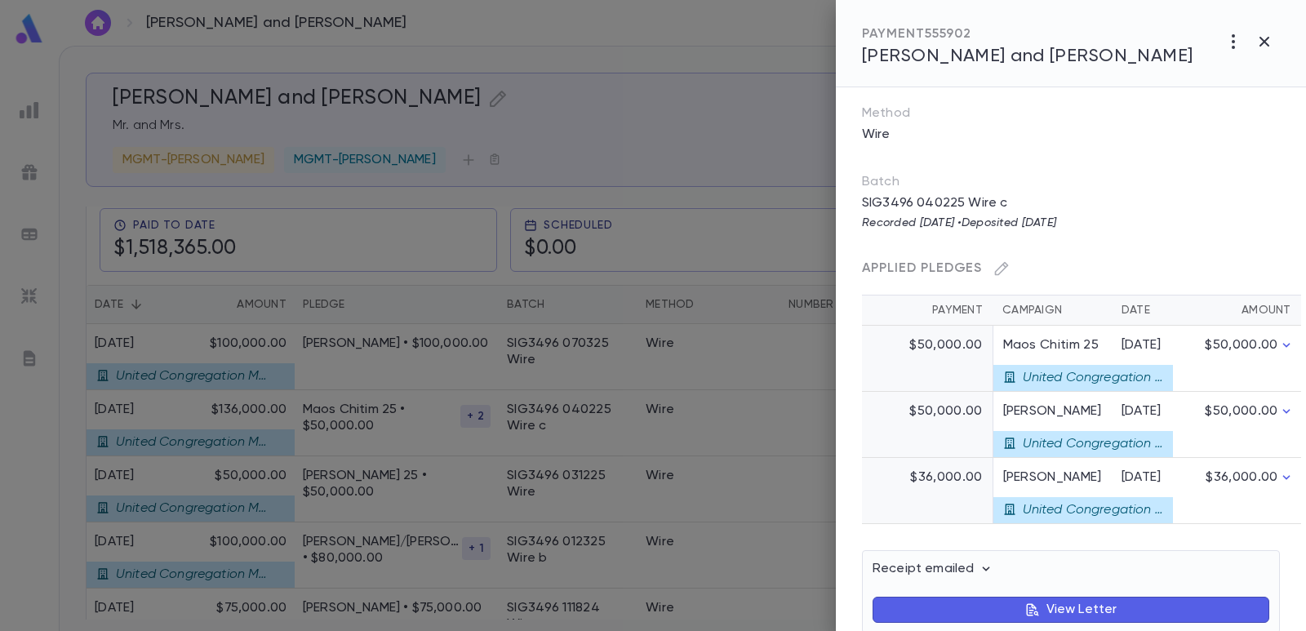
scroll to position [292, 0]
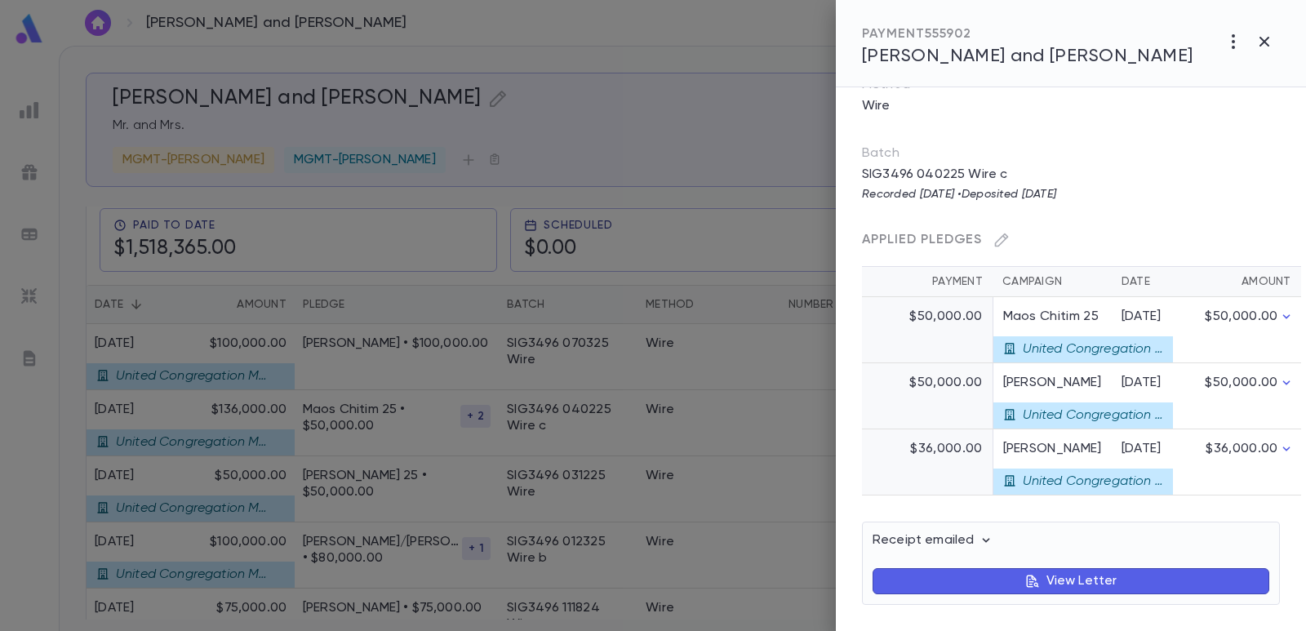
click at [691, 100] on div at bounding box center [653, 315] width 1306 height 631
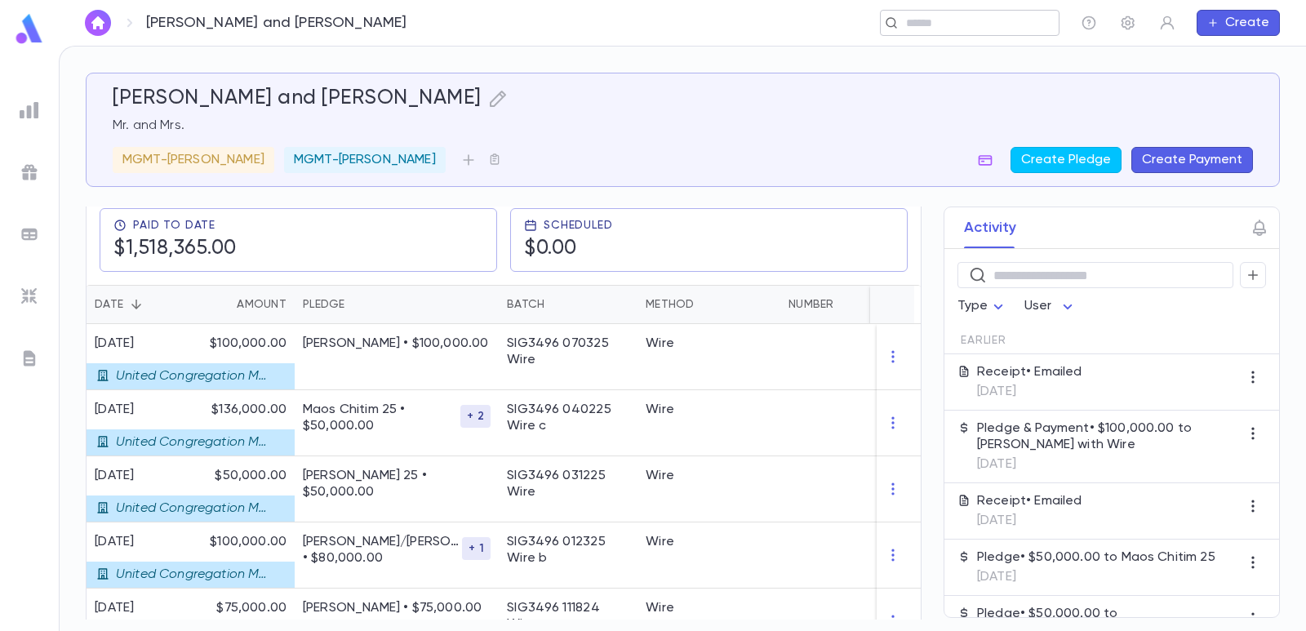
click at [928, 21] on input "text" at bounding box center [964, 24] width 127 height 16
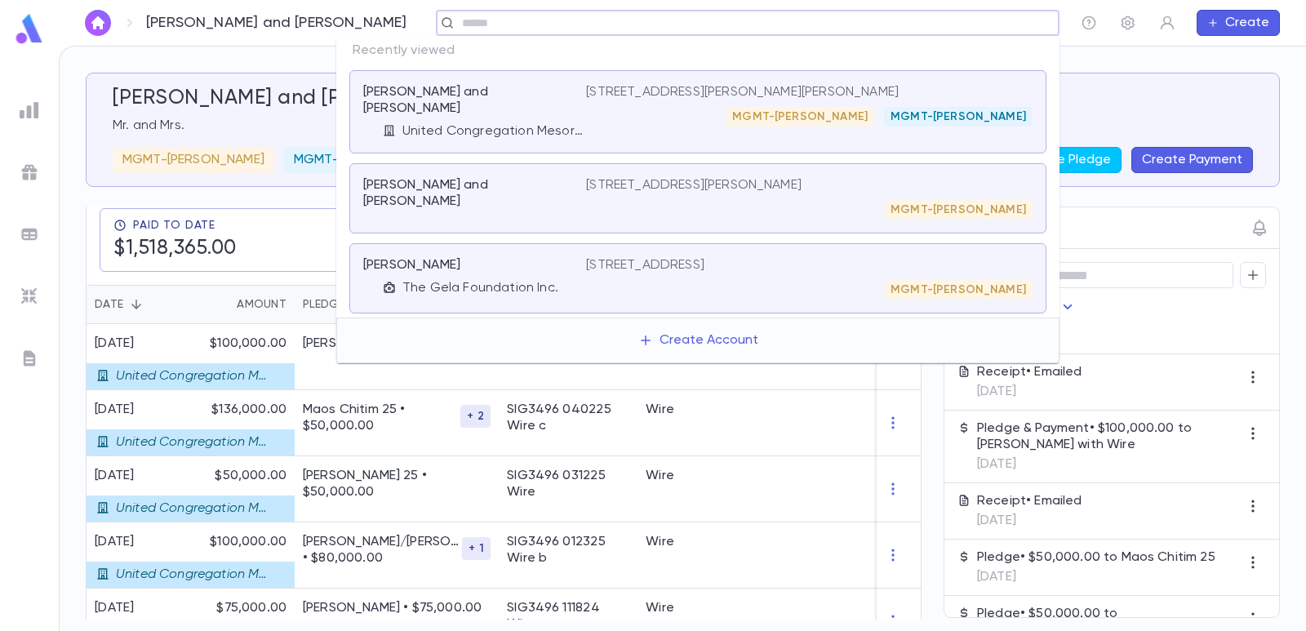
click at [513, 123] on p "United Congregation Mesorah" at bounding box center [494, 131] width 184 height 16
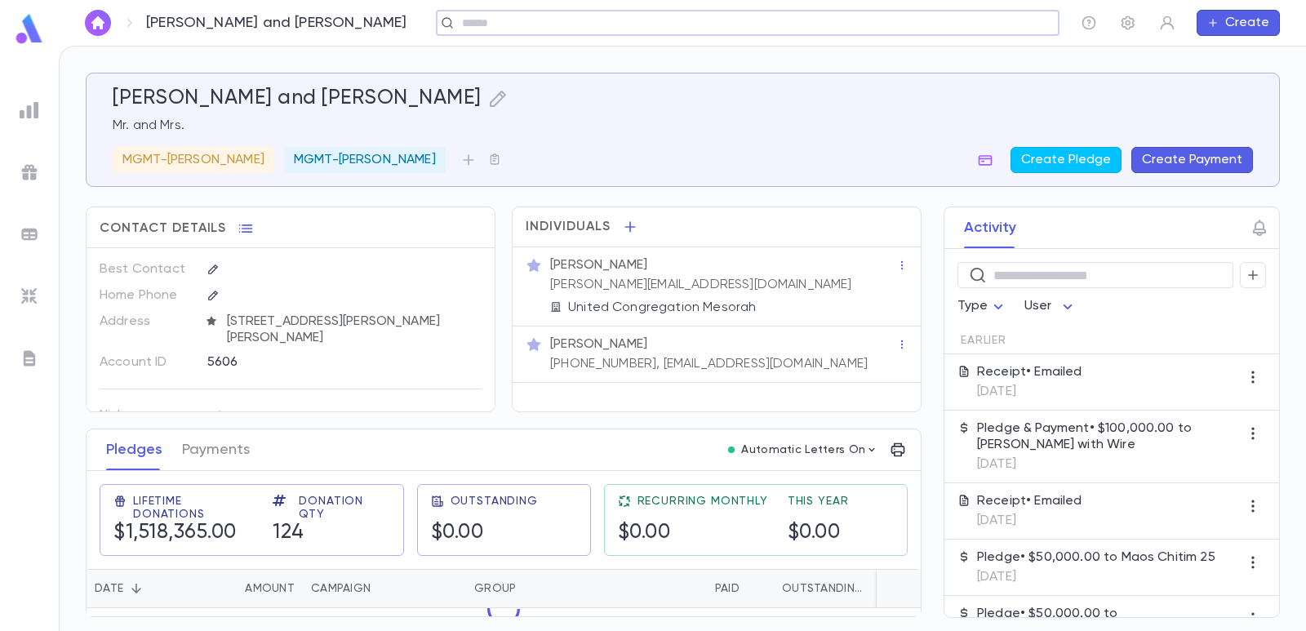
click at [457, 24] on input "text" at bounding box center [742, 24] width 571 height 16
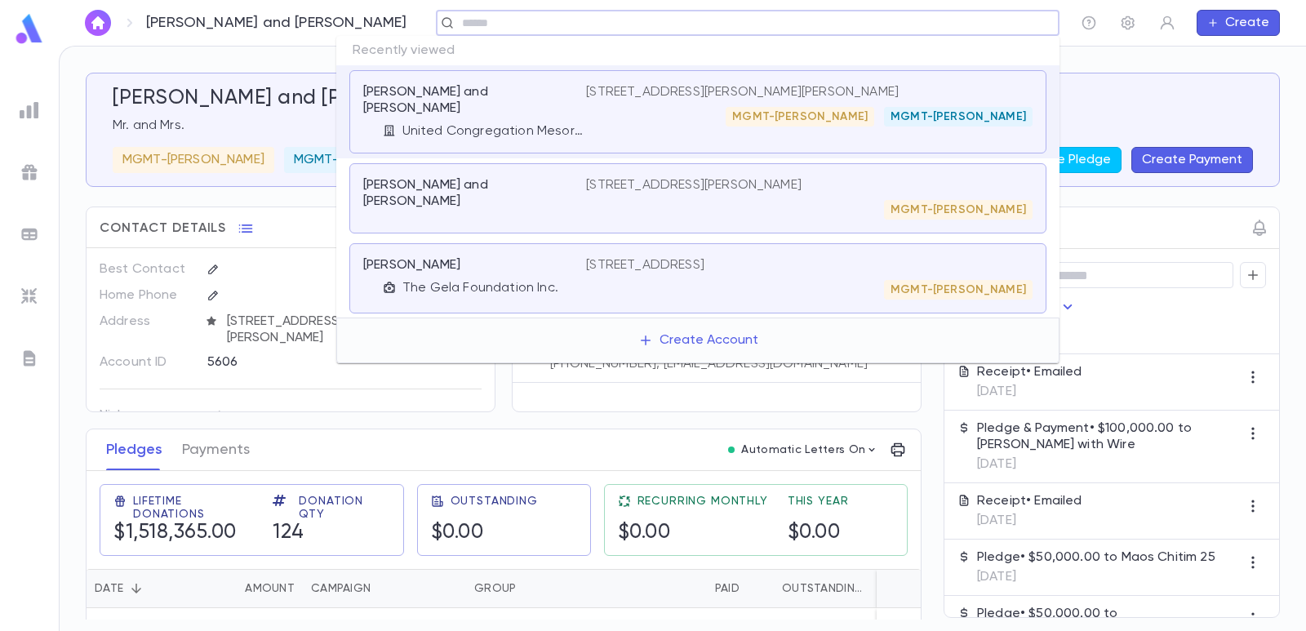
click at [520, 177] on p "Seltzer, David and Debbie" at bounding box center [464, 193] width 203 height 33
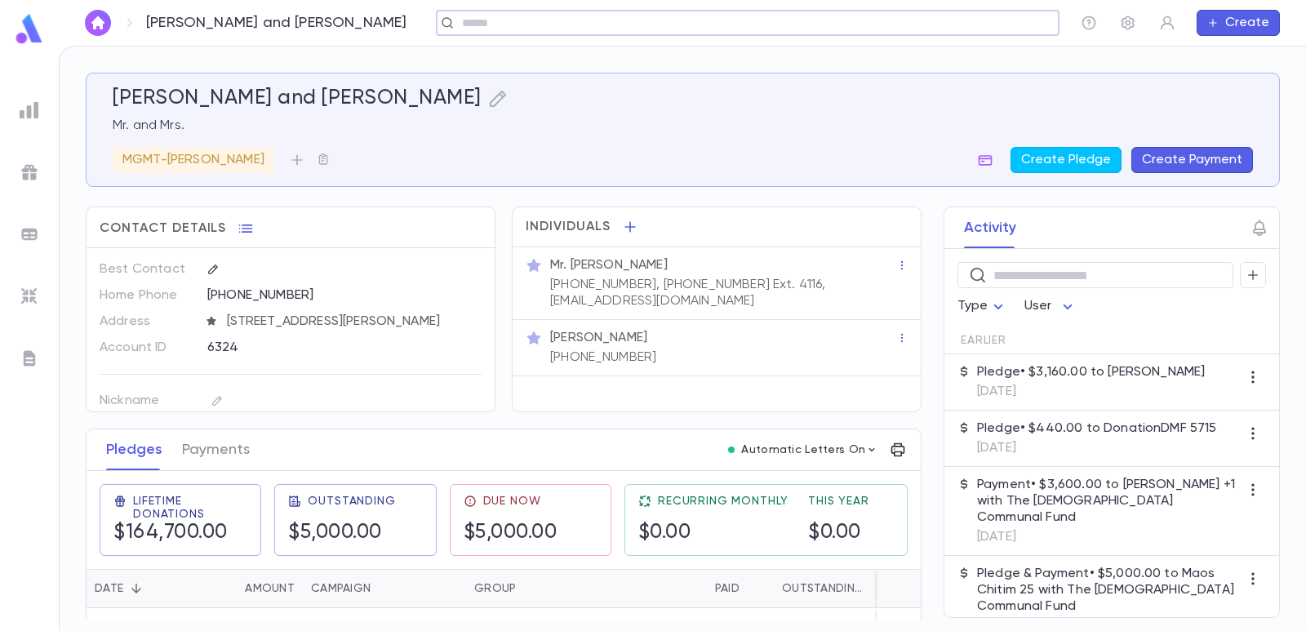
click at [223, 457] on button "Payments" at bounding box center [216, 449] width 68 height 41
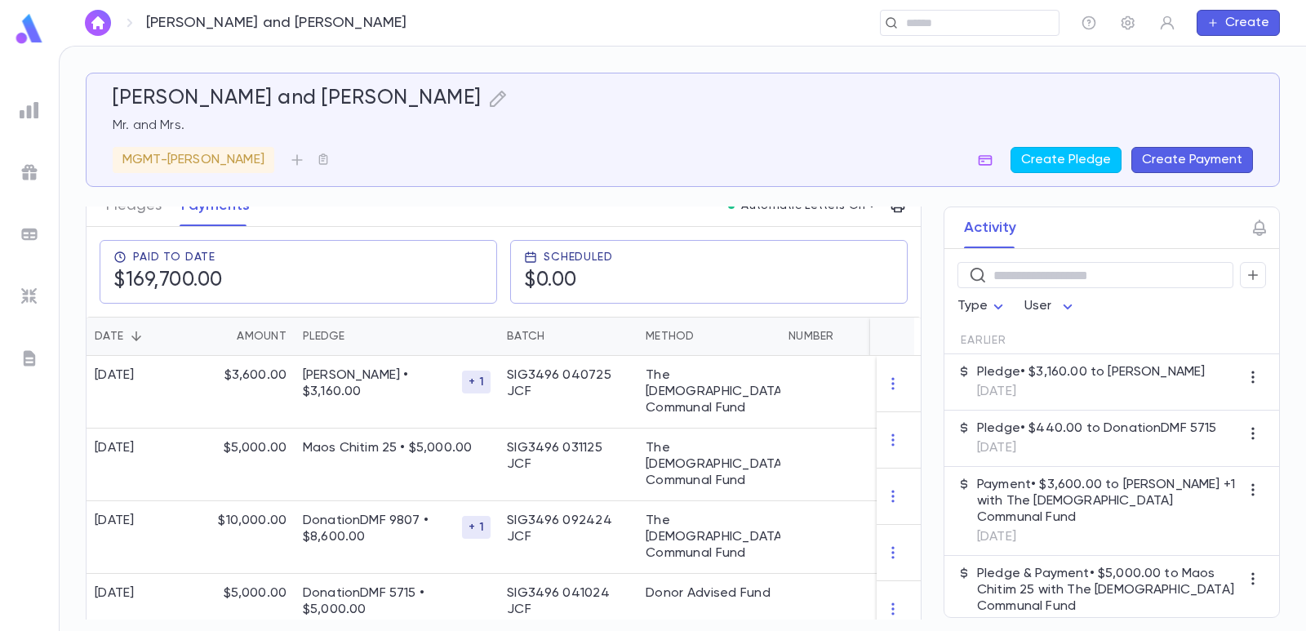
scroll to position [245, 0]
click at [340, 371] on p "Lovett • $3,160.00" at bounding box center [382, 383] width 159 height 33
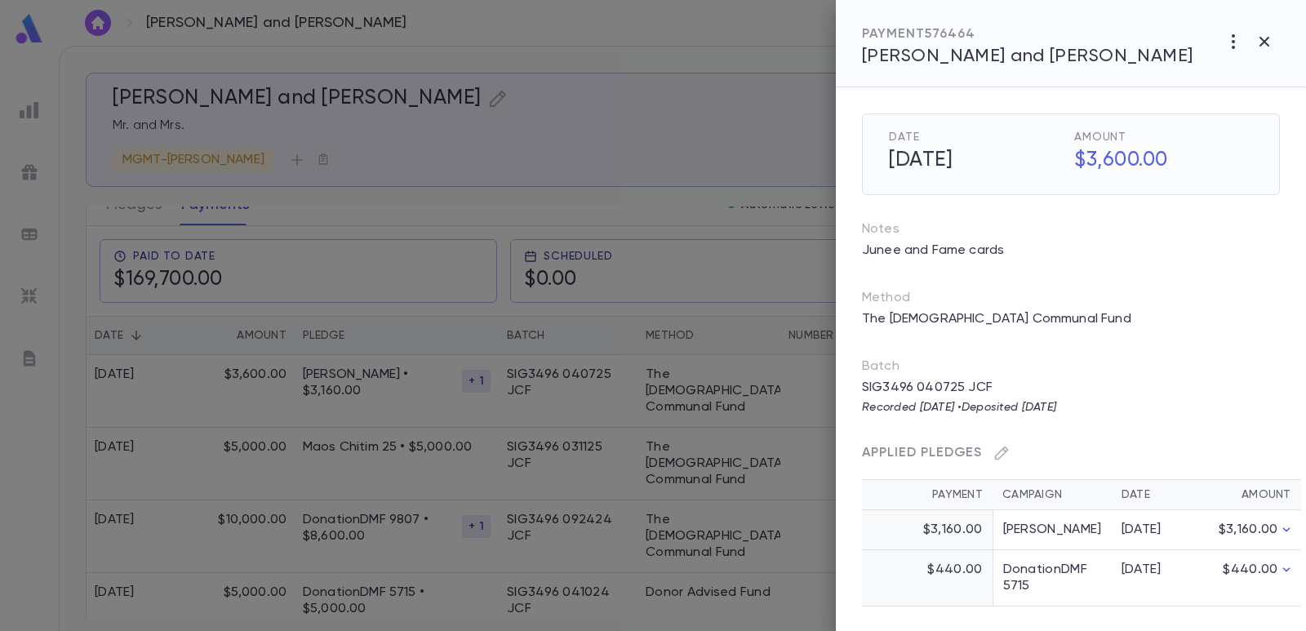
scroll to position [2, 0]
drag, startPoint x: 634, startPoint y: 93, endPoint x: 633, endPoint y: 109, distance: 15.5
click at [634, 96] on div at bounding box center [653, 315] width 1306 height 631
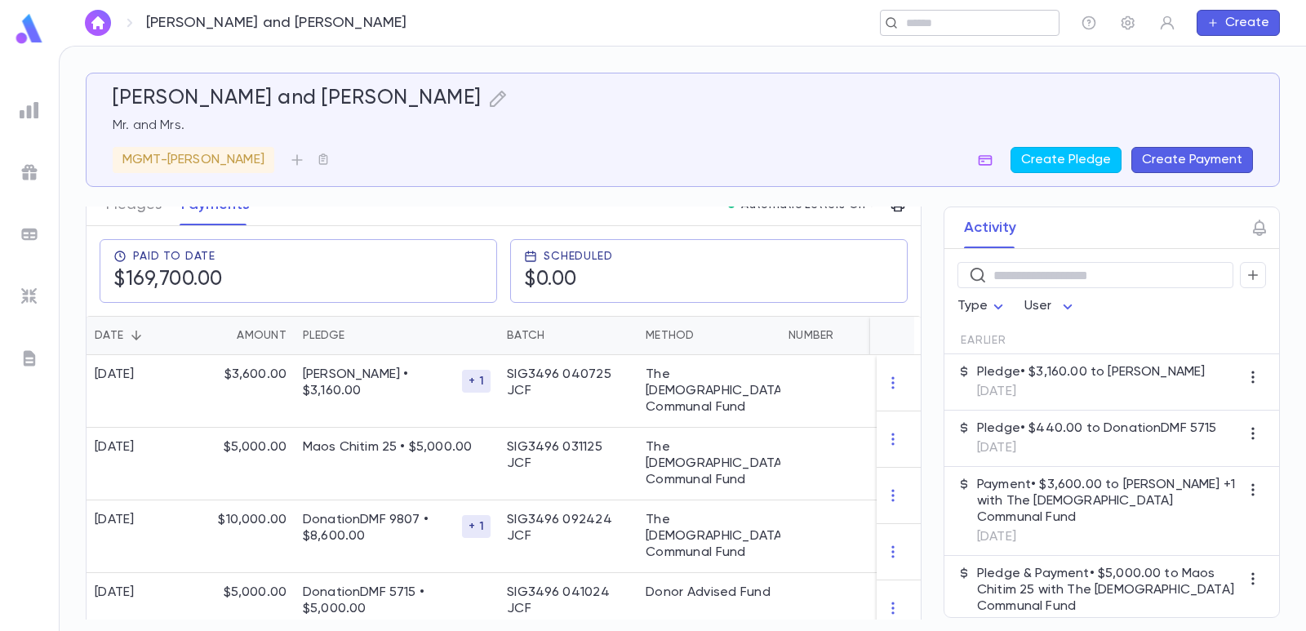
click at [912, 18] on input "text" at bounding box center [964, 24] width 127 height 16
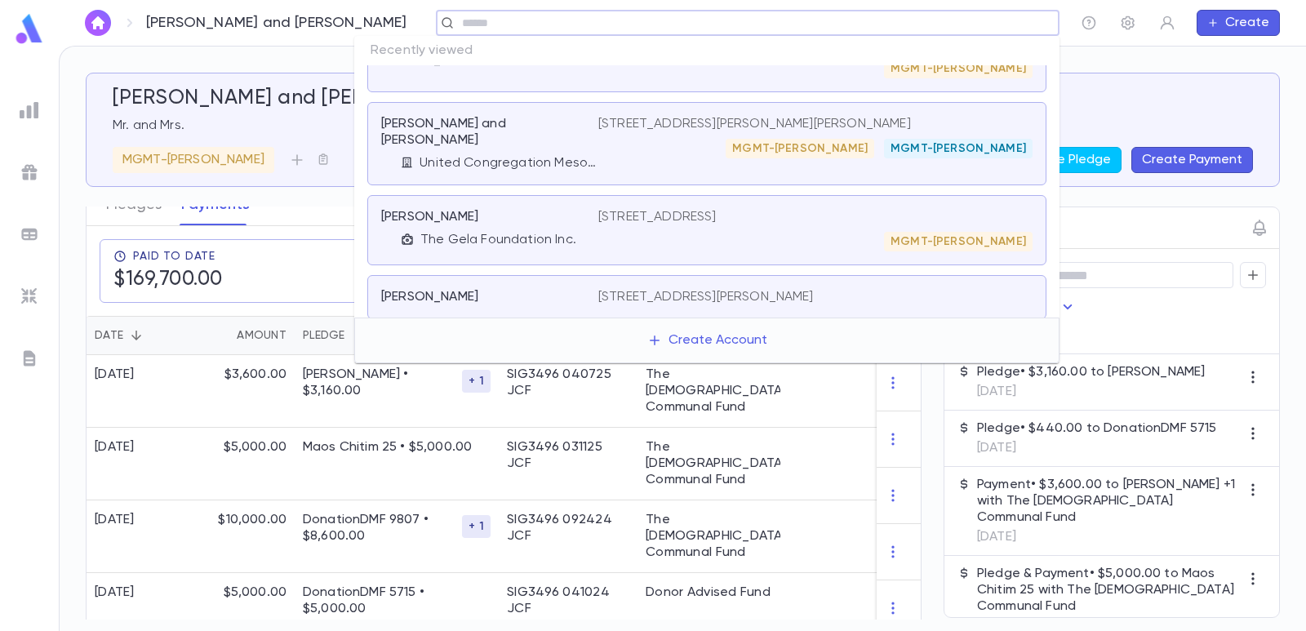
scroll to position [0, 0]
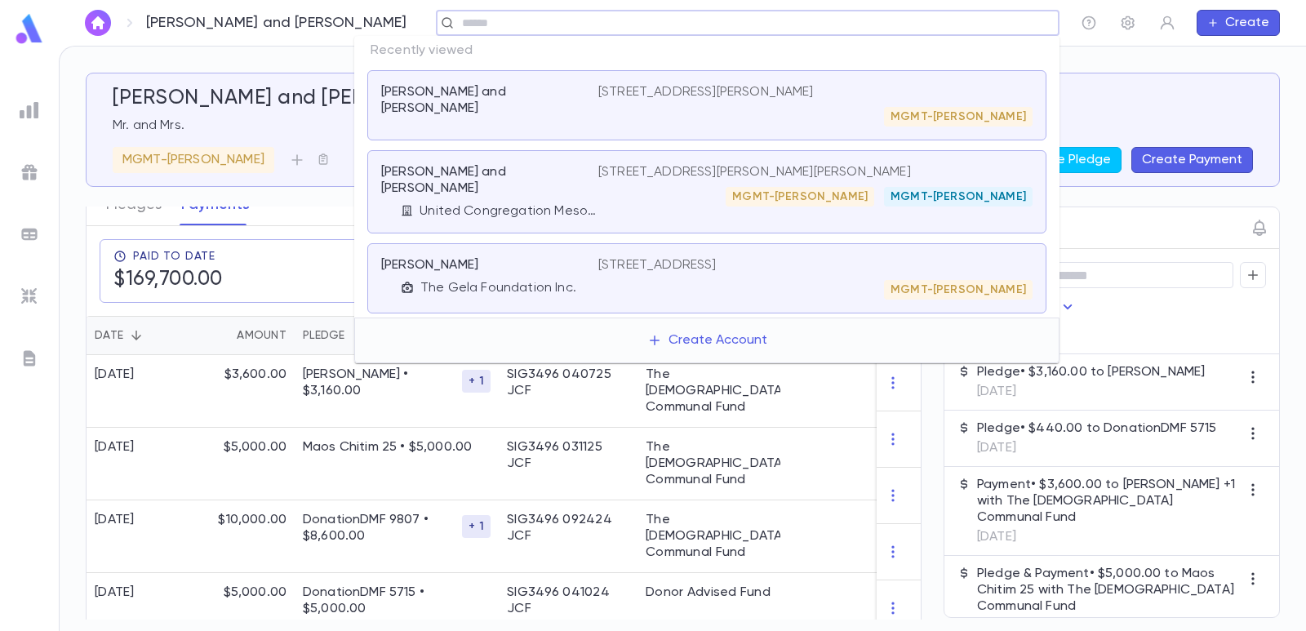
click at [486, 170] on p "Wolfson, Aron and Ellen" at bounding box center [480, 180] width 198 height 33
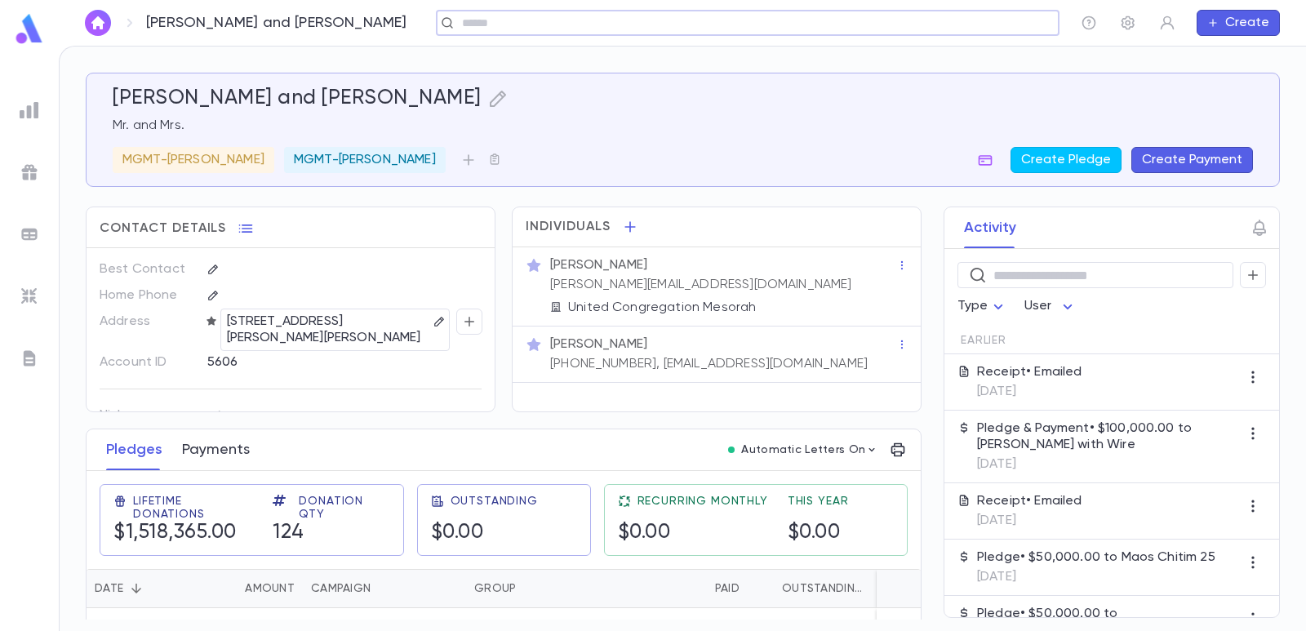
click at [231, 454] on button "Payments" at bounding box center [216, 449] width 68 height 41
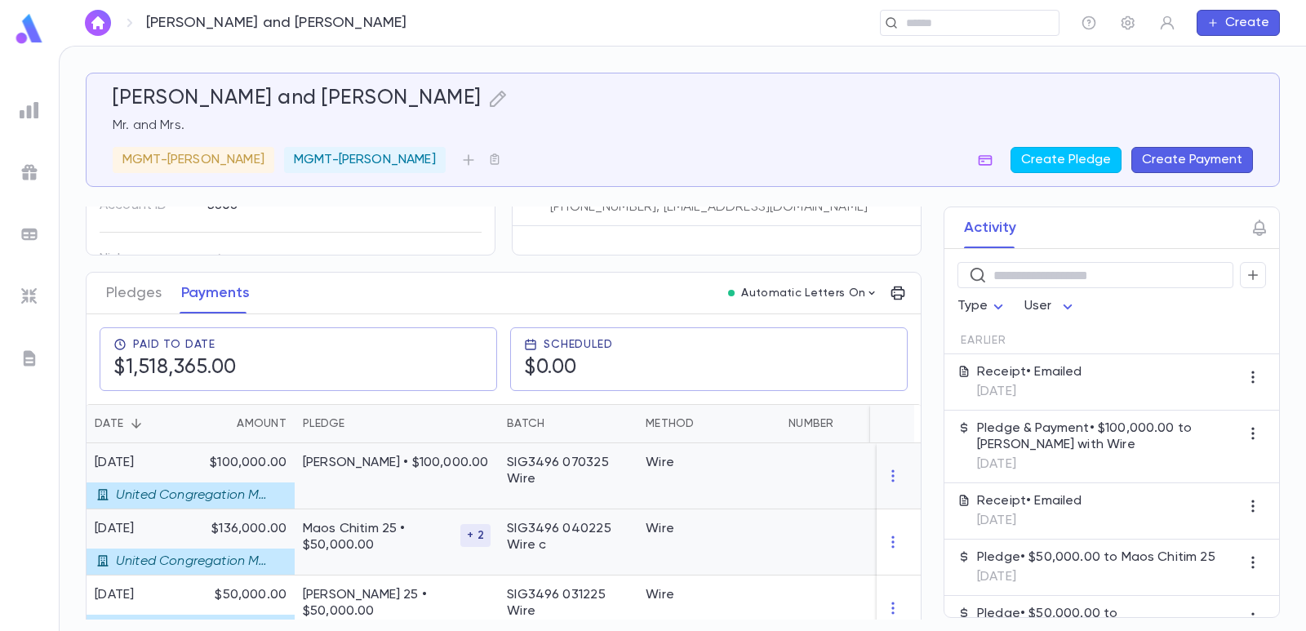
scroll to position [245, 0]
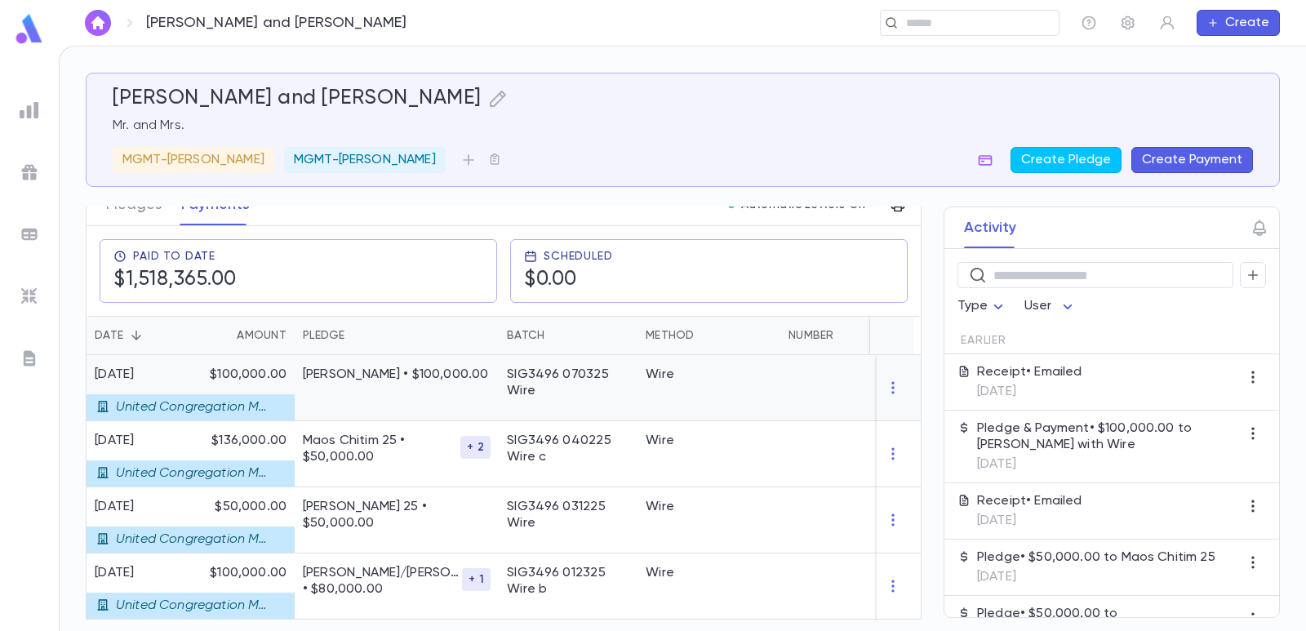
click at [411, 384] on div "Wolfson,Aron • $100,000.00" at bounding box center [397, 388] width 204 height 66
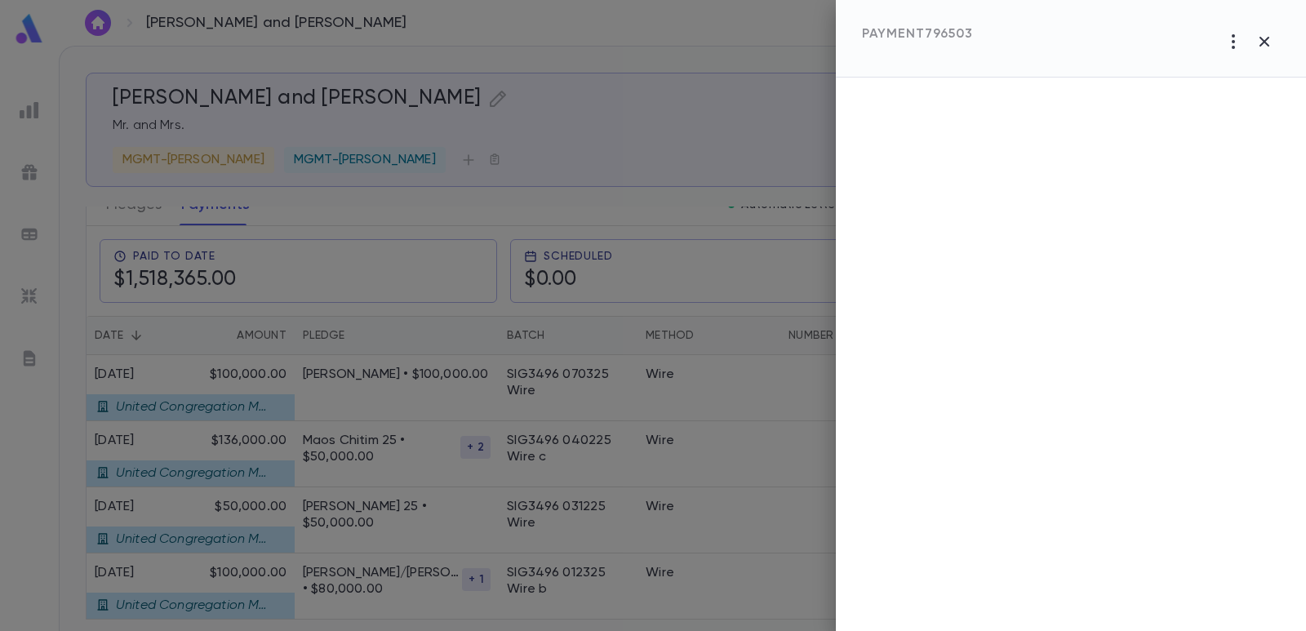
click at [509, 121] on div at bounding box center [653, 315] width 1306 height 631
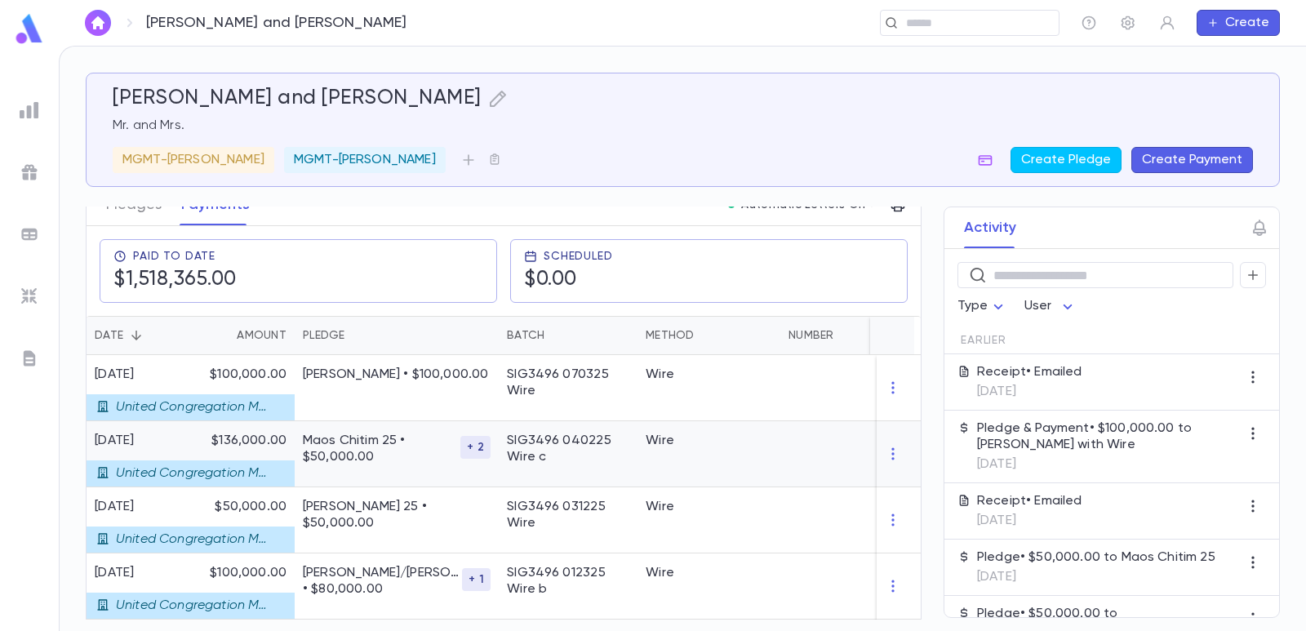
click at [407, 449] on p "Maos Chitim 25 • $50,000.00" at bounding box center [382, 449] width 158 height 33
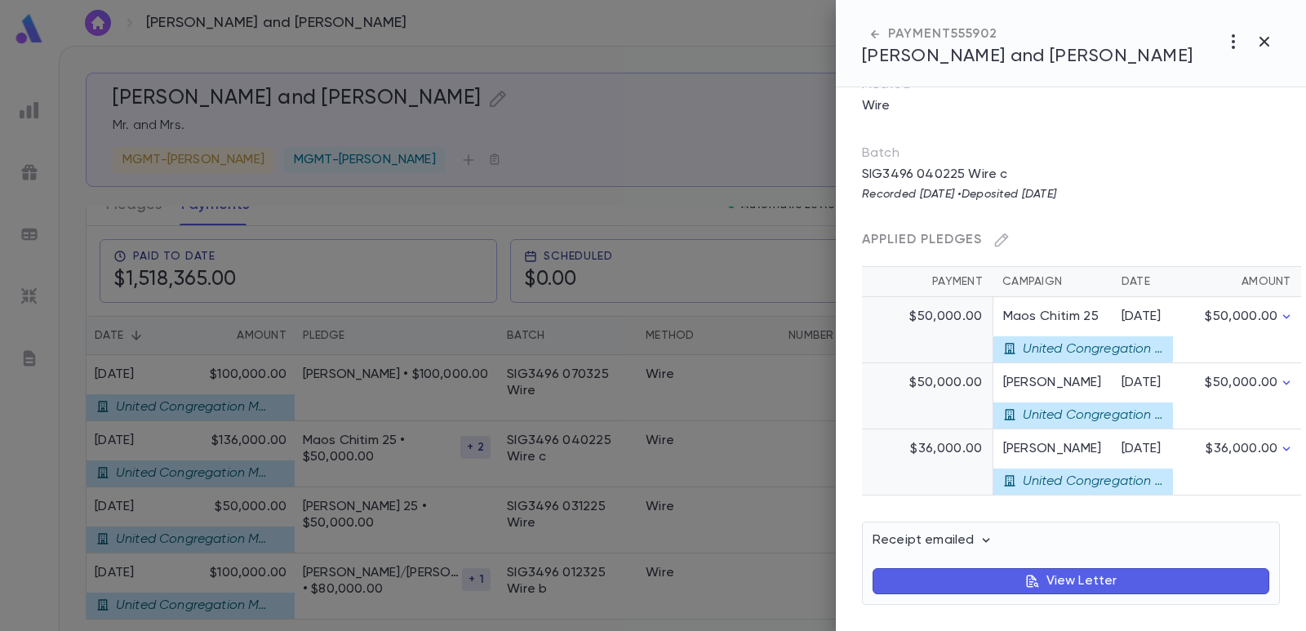
scroll to position [292, 0]
click at [678, 66] on div at bounding box center [653, 315] width 1306 height 631
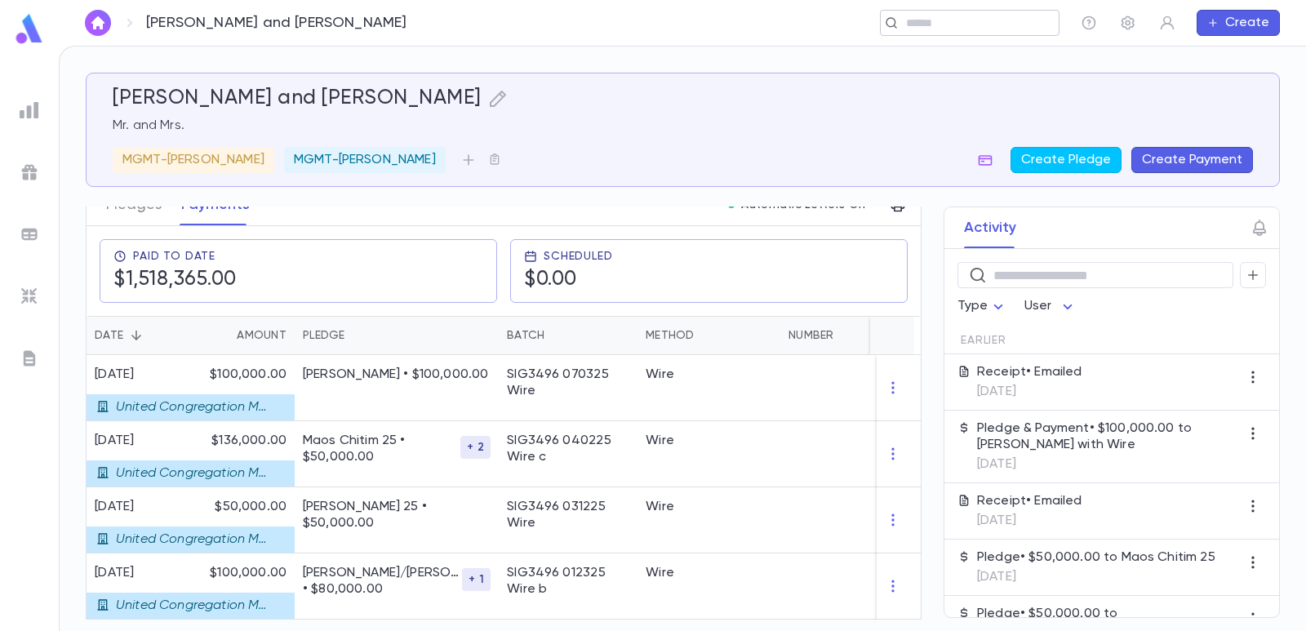
click at [942, 19] on input "text" at bounding box center [964, 24] width 127 height 16
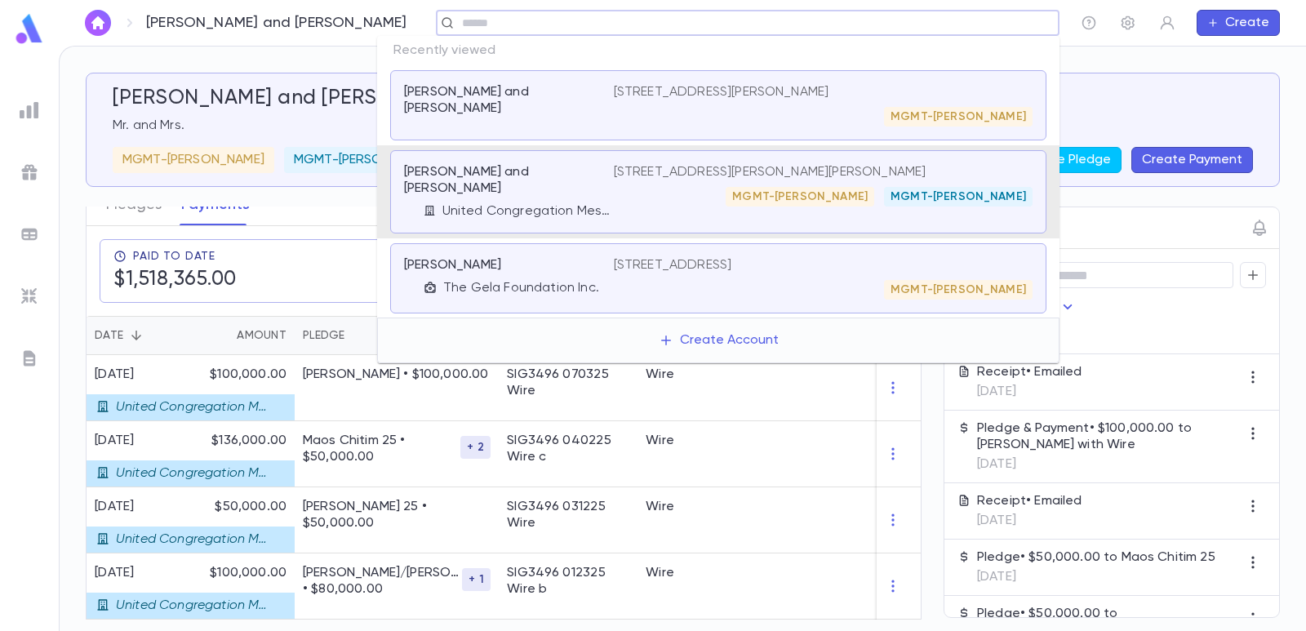
paste input "**********"
type input "**********"
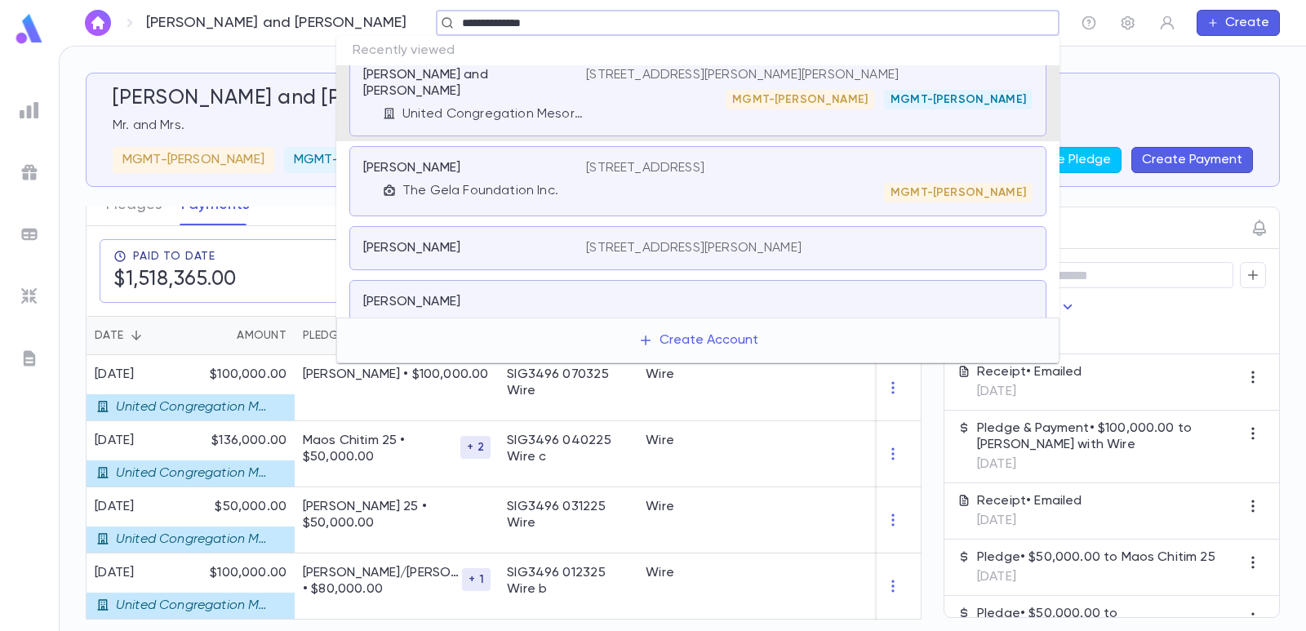
scroll to position [17, 0]
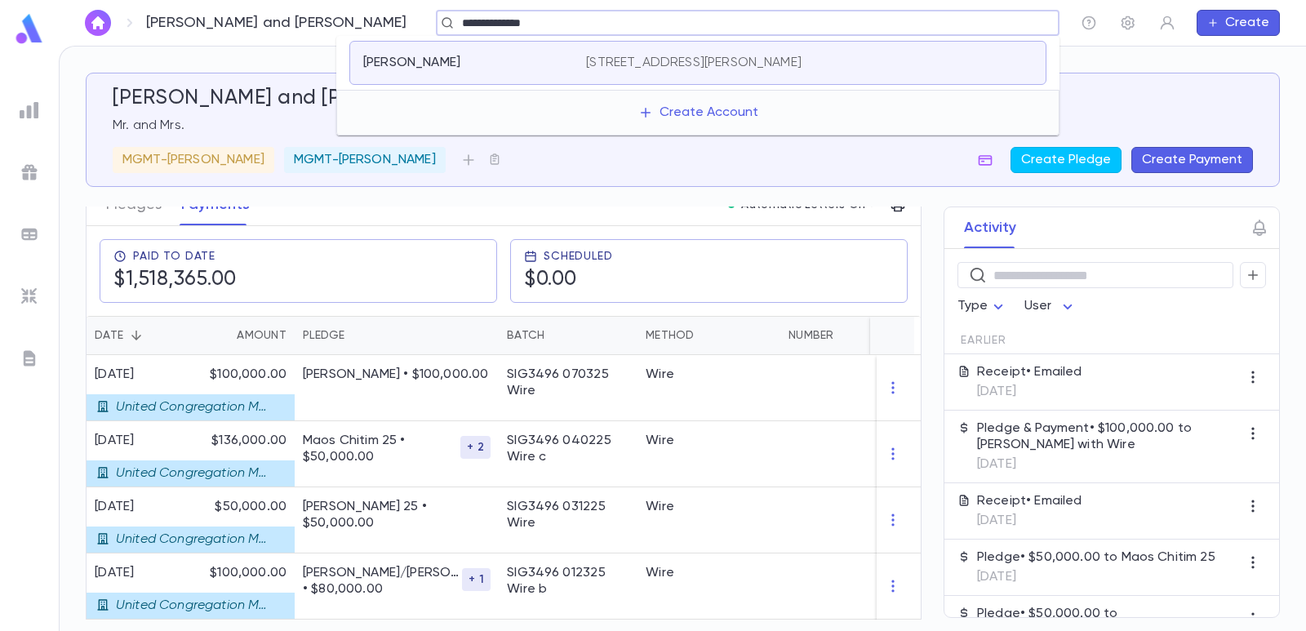
click at [540, 67] on div "Zauderer, Dovi" at bounding box center [464, 63] width 203 height 16
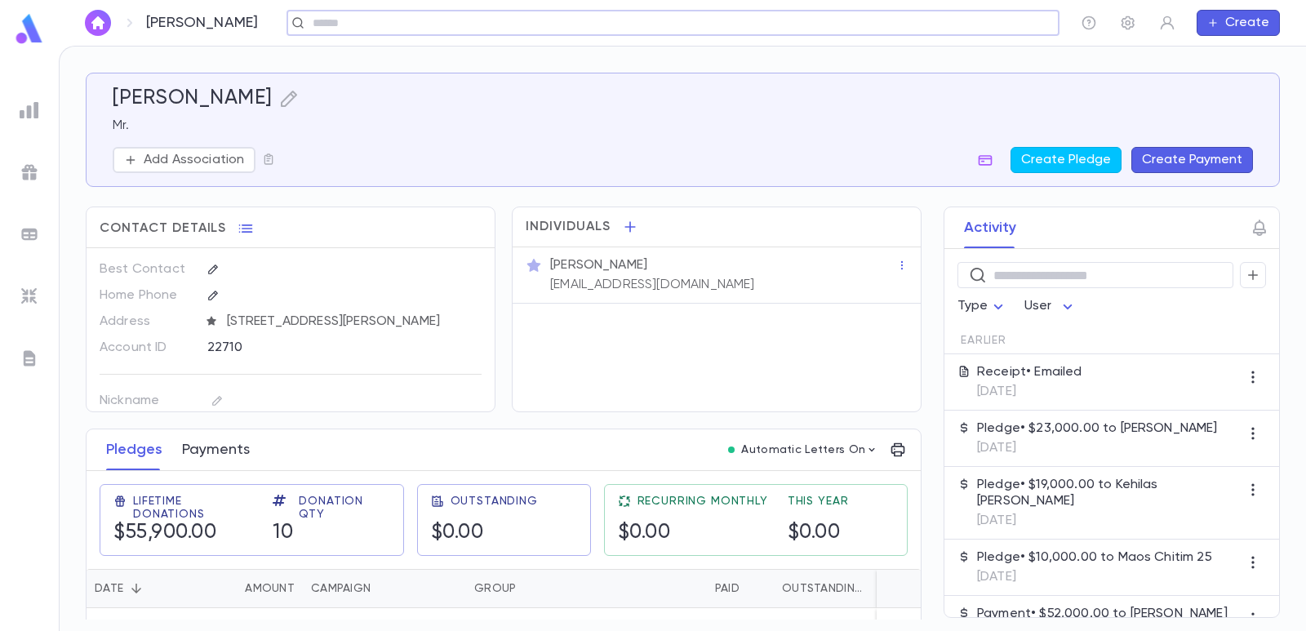
click at [240, 450] on button "Payments" at bounding box center [216, 449] width 68 height 41
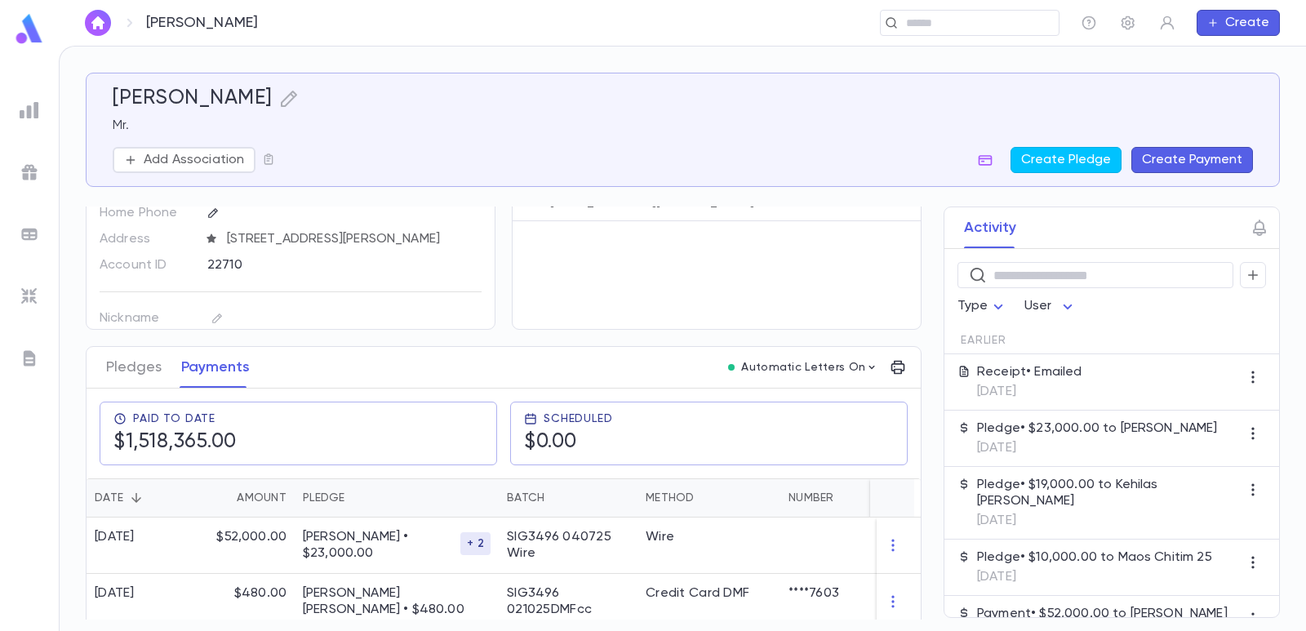
scroll to position [245, 0]
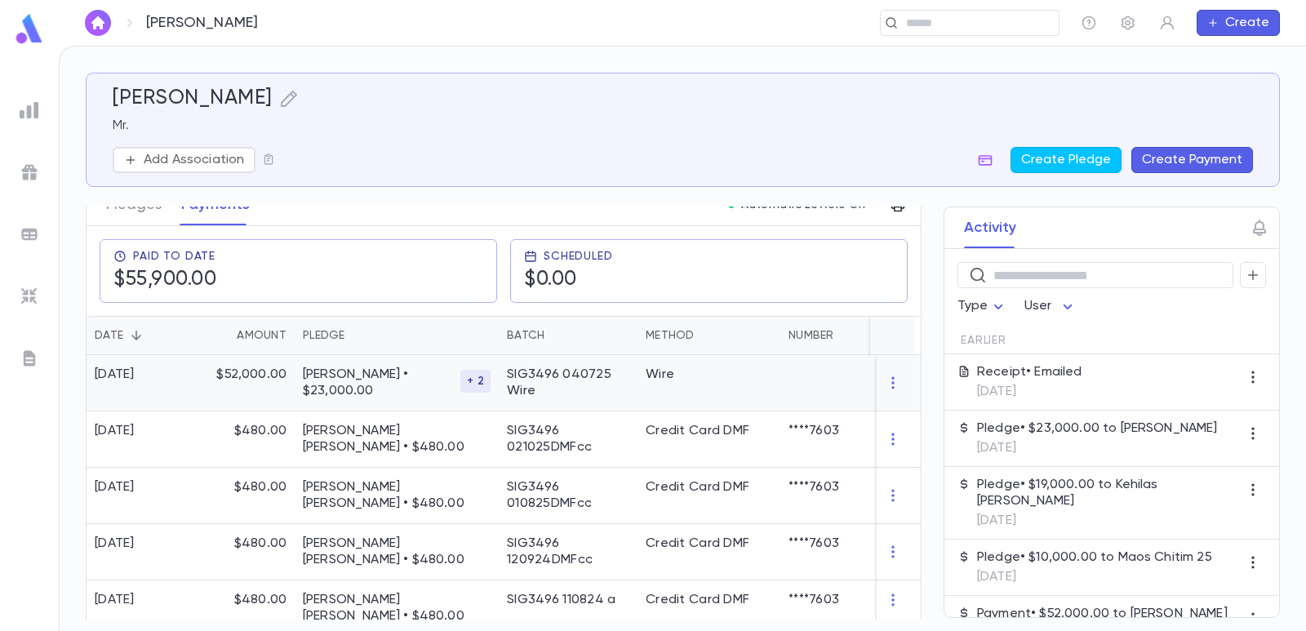
click at [374, 377] on p "Wolmark YM • $23,000.00" at bounding box center [382, 383] width 158 height 33
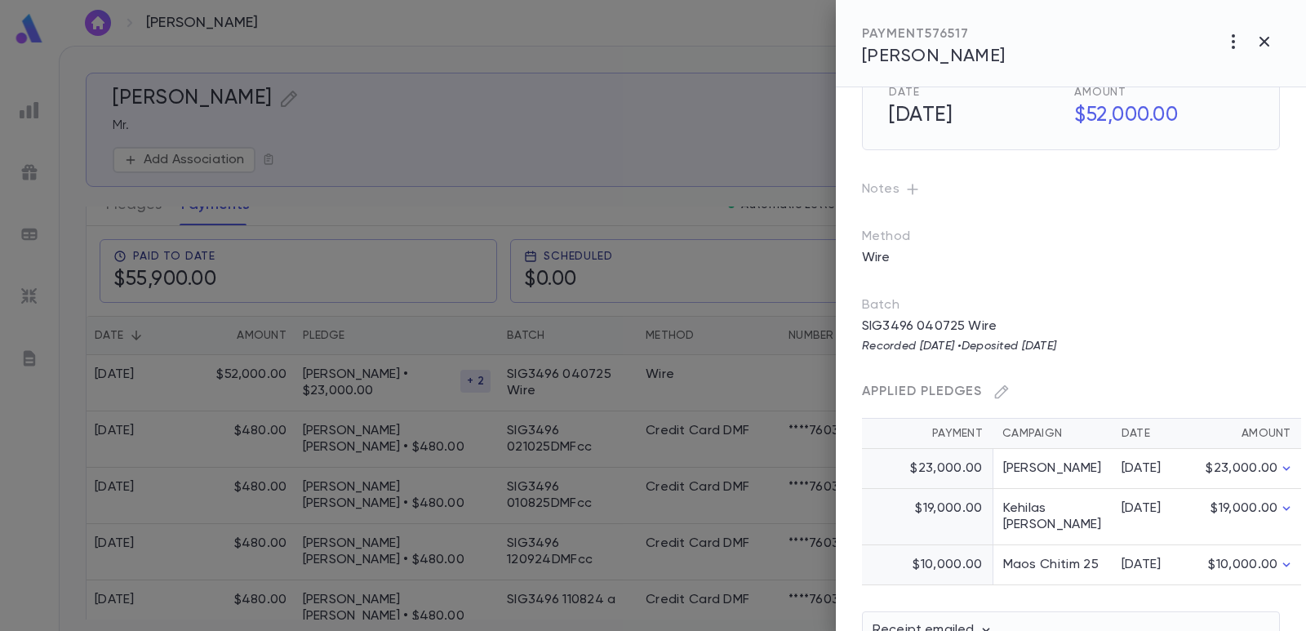
scroll to position [82, 0]
